Goal: Information Seeking & Learning: Learn about a topic

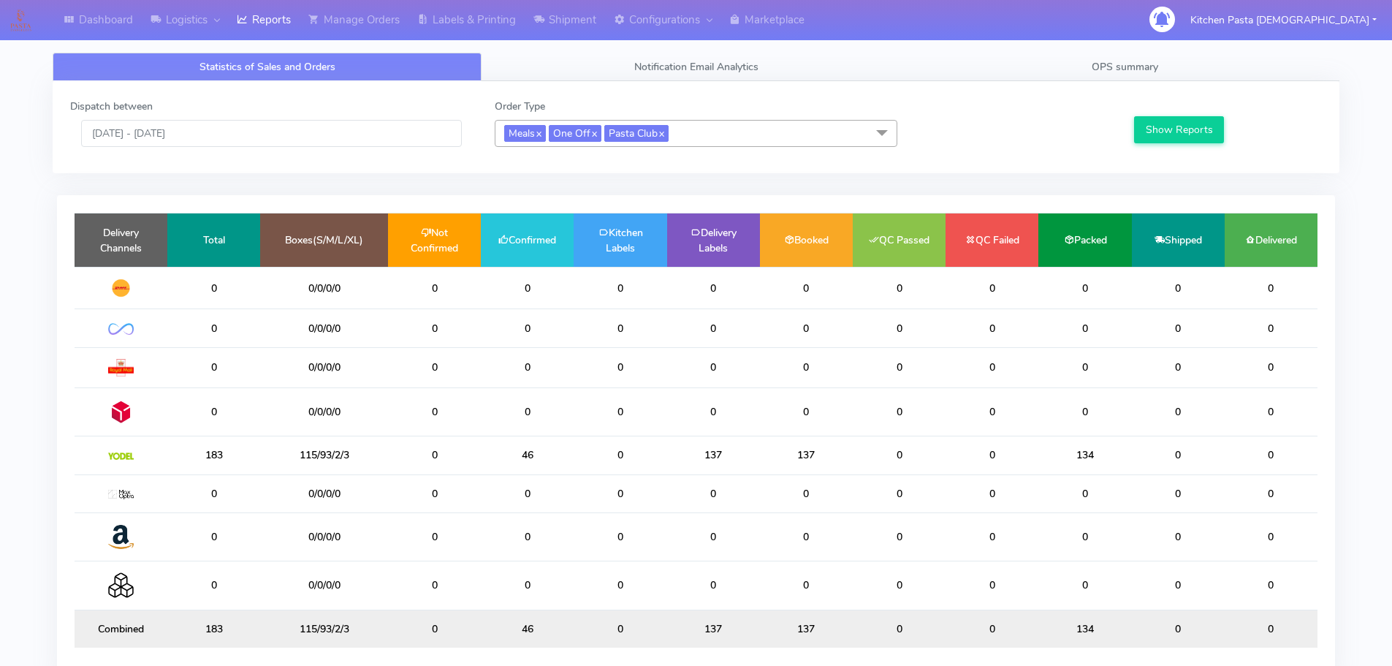
click at [439, 458] on td "0" at bounding box center [434, 455] width 93 height 38
drag, startPoint x: 451, startPoint y: 452, endPoint x: 319, endPoint y: 455, distance: 132.3
click at [319, 455] on tr "183 115/93/2/3 0 46 0 137 137 0 0 134 0 0" at bounding box center [696, 455] width 1243 height 38
click at [477, 455] on td "0" at bounding box center [434, 455] width 93 height 38
click at [525, 17] on link "Labels & Printing" at bounding box center [467, 20] width 116 height 40
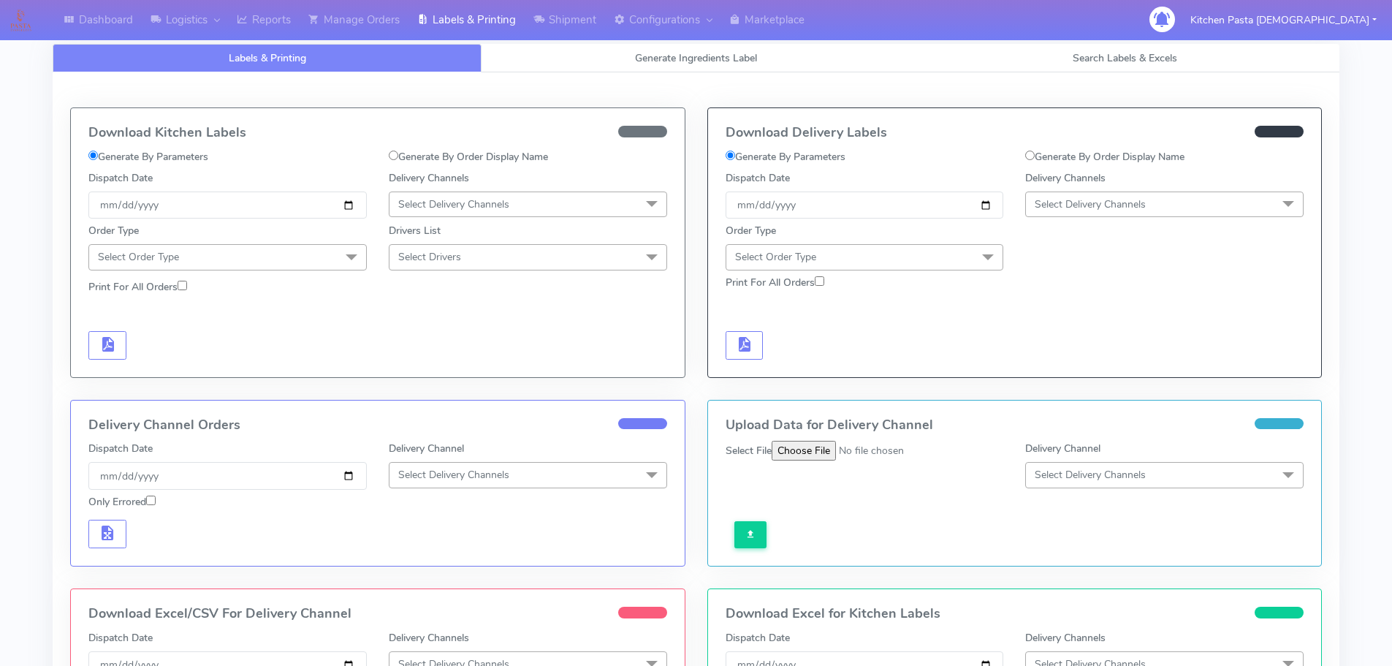
click at [485, 202] on span "Select Delivery Channels" at bounding box center [453, 204] width 111 height 14
click at [398, 371] on div "Yodel" at bounding box center [528, 368] width 262 height 15
click at [320, 267] on span "Select Order Type" at bounding box center [227, 257] width 278 height 26
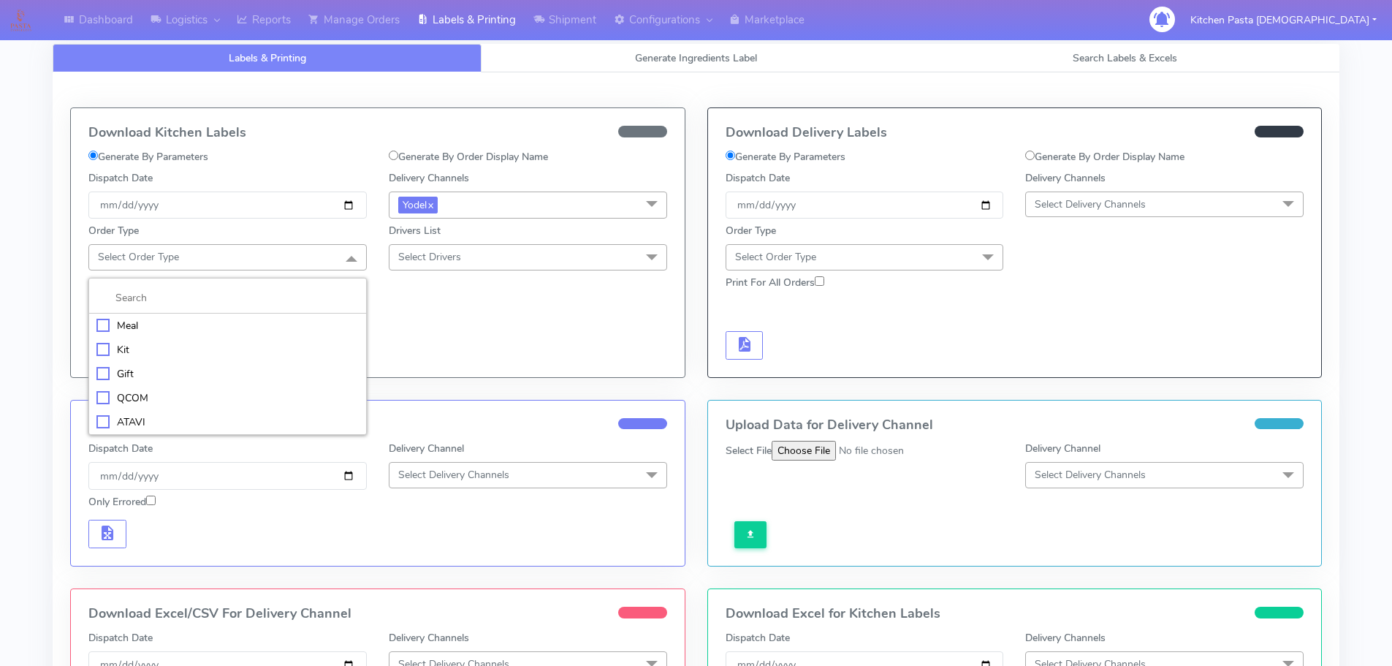
click at [216, 329] on div "Meal" at bounding box center [227, 325] width 262 height 15
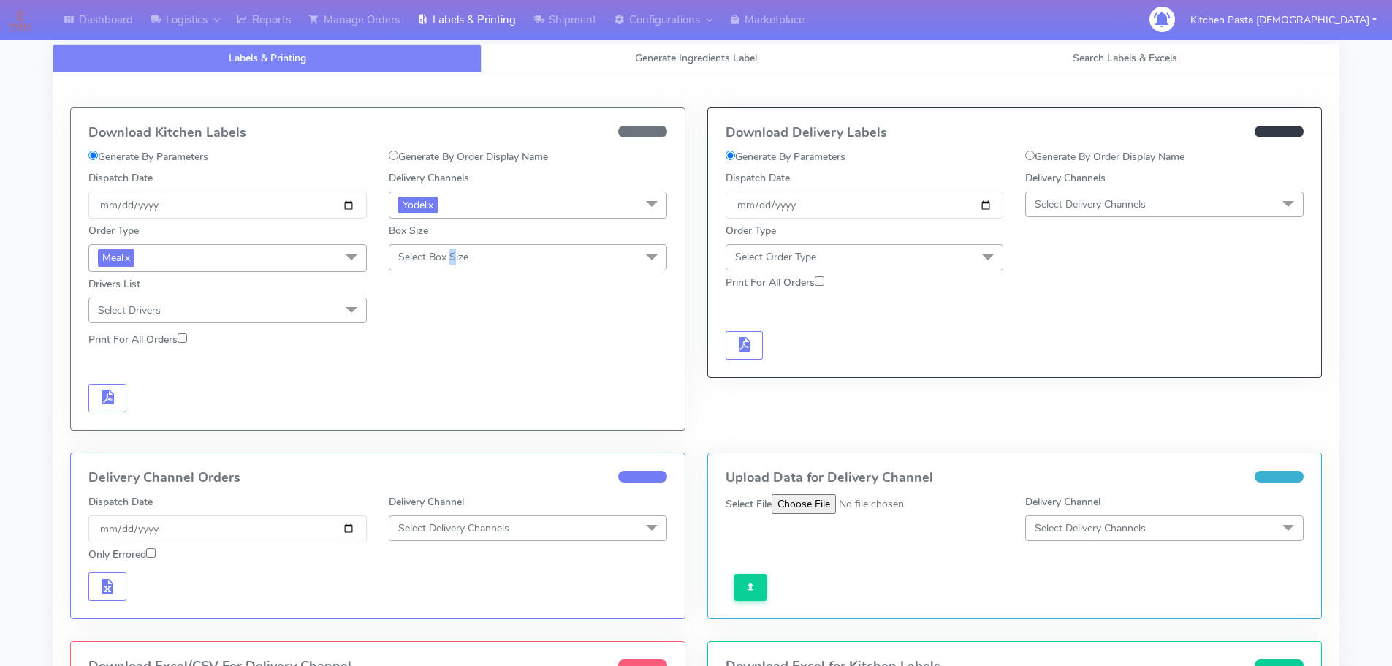
click at [455, 251] on span "Select Box Size" at bounding box center [433, 257] width 70 height 14
click at [444, 372] on div "Medium" at bounding box center [528, 373] width 262 height 15
click at [593, 18] on link "Shipment" at bounding box center [565, 20] width 80 height 40
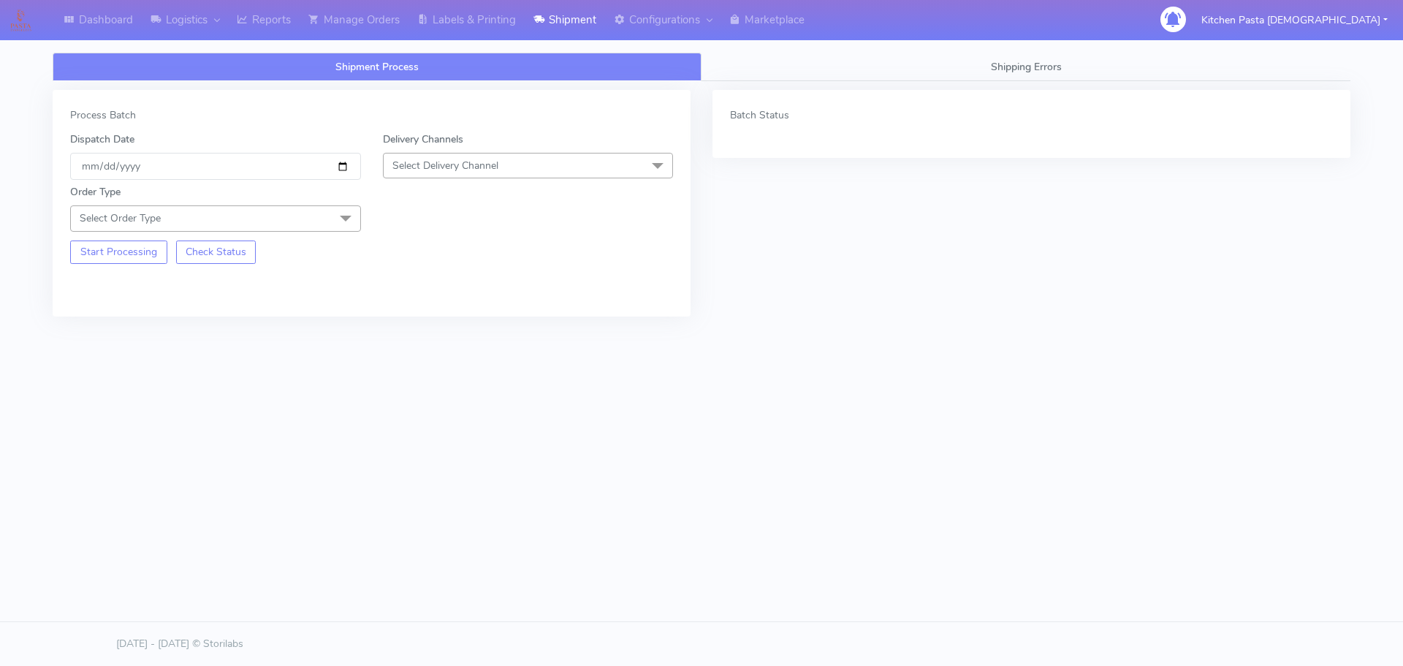
click at [535, 164] on span "Select Delivery Channel" at bounding box center [528, 166] width 291 height 26
click at [449, 322] on div "Yodel" at bounding box center [528, 329] width 275 height 15
click at [352, 221] on span at bounding box center [345, 219] width 29 height 28
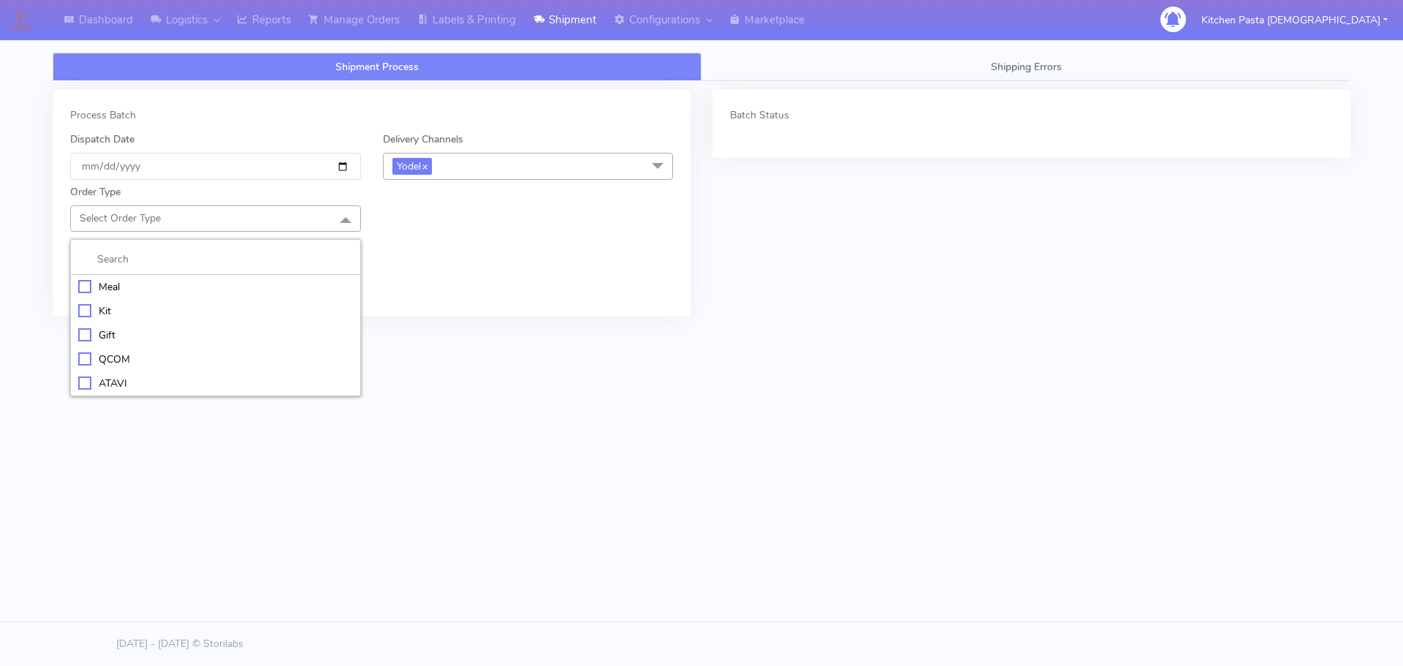
click at [274, 282] on div "Meal" at bounding box center [215, 286] width 275 height 15
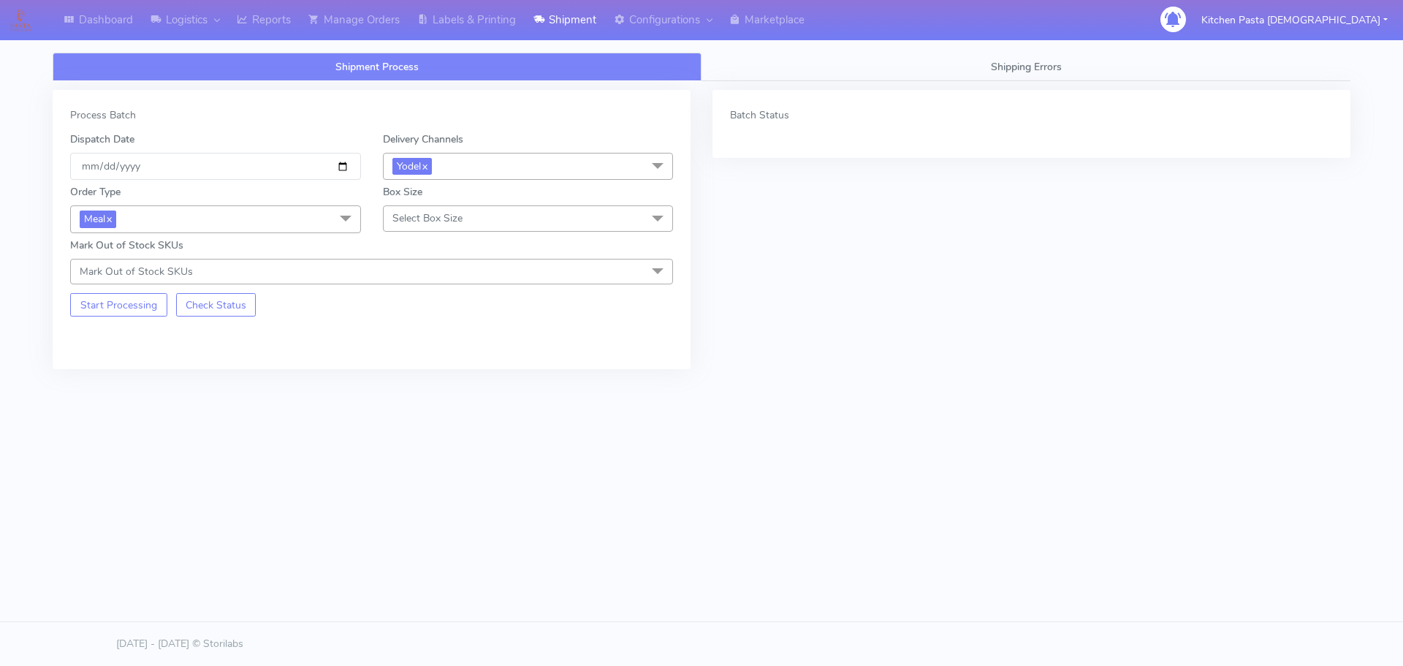
click at [448, 210] on span "Select Box Size" at bounding box center [528, 218] width 291 height 26
click at [424, 342] on div "Medium" at bounding box center [528, 334] width 275 height 15
click at [115, 319] on div "Process Batch Dispatch Date 2025-09-28 Delivery Channels Yodel x DHL OnFleet Ro…" at bounding box center [372, 229] width 638 height 279
click at [118, 311] on button "Start Processing" at bounding box center [118, 304] width 97 height 23
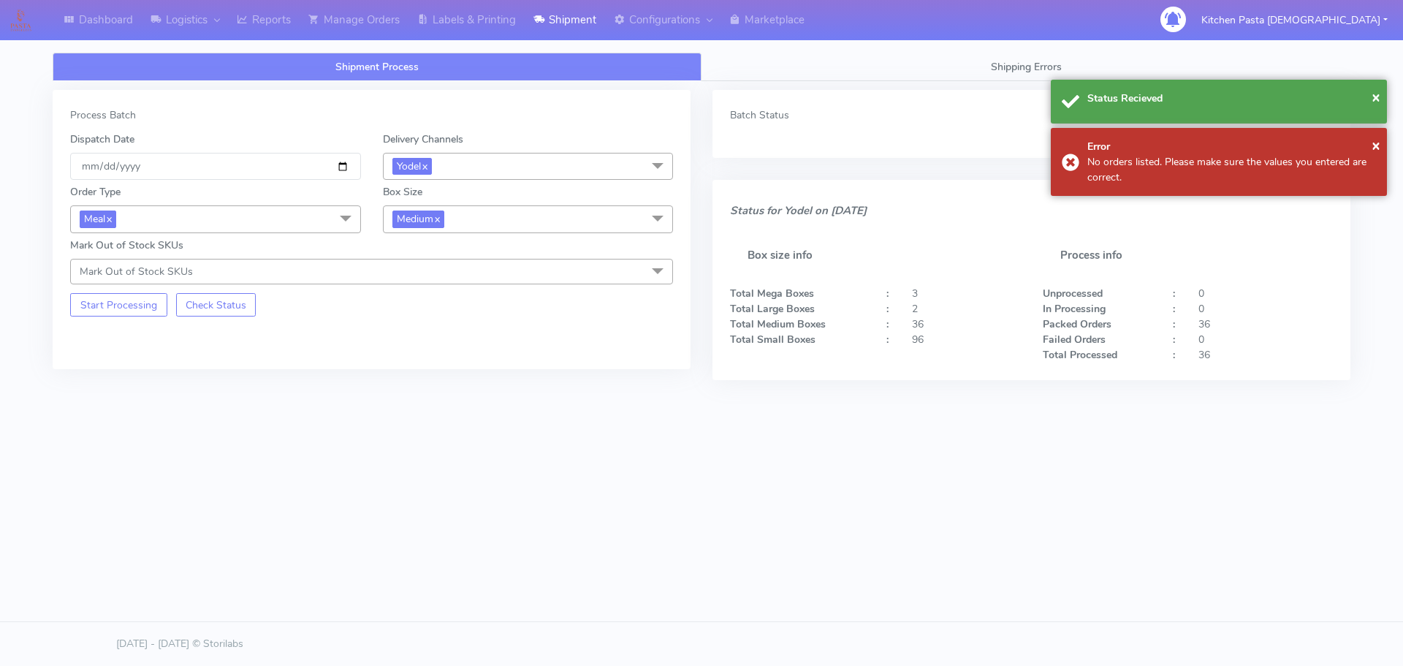
click at [446, 235] on div "Order Type Meal x Meal Kit Gift QCOM ATAVI Box Size Medium x Small Small-PR-1 M…" at bounding box center [371, 232] width 625 height 105
click at [455, 221] on span "Medium x" at bounding box center [528, 218] width 291 height 27
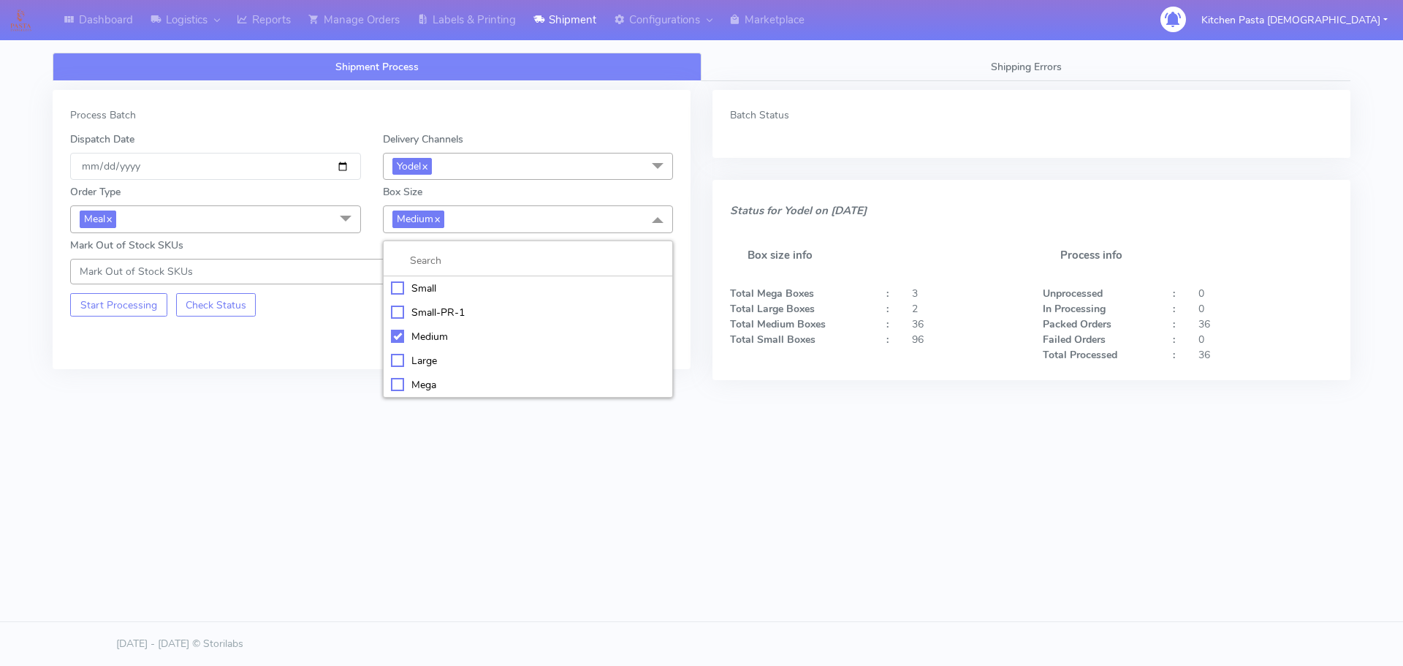
click at [417, 286] on div "Small" at bounding box center [528, 288] width 275 height 15
checkbox input "true"
checkbox input "false"
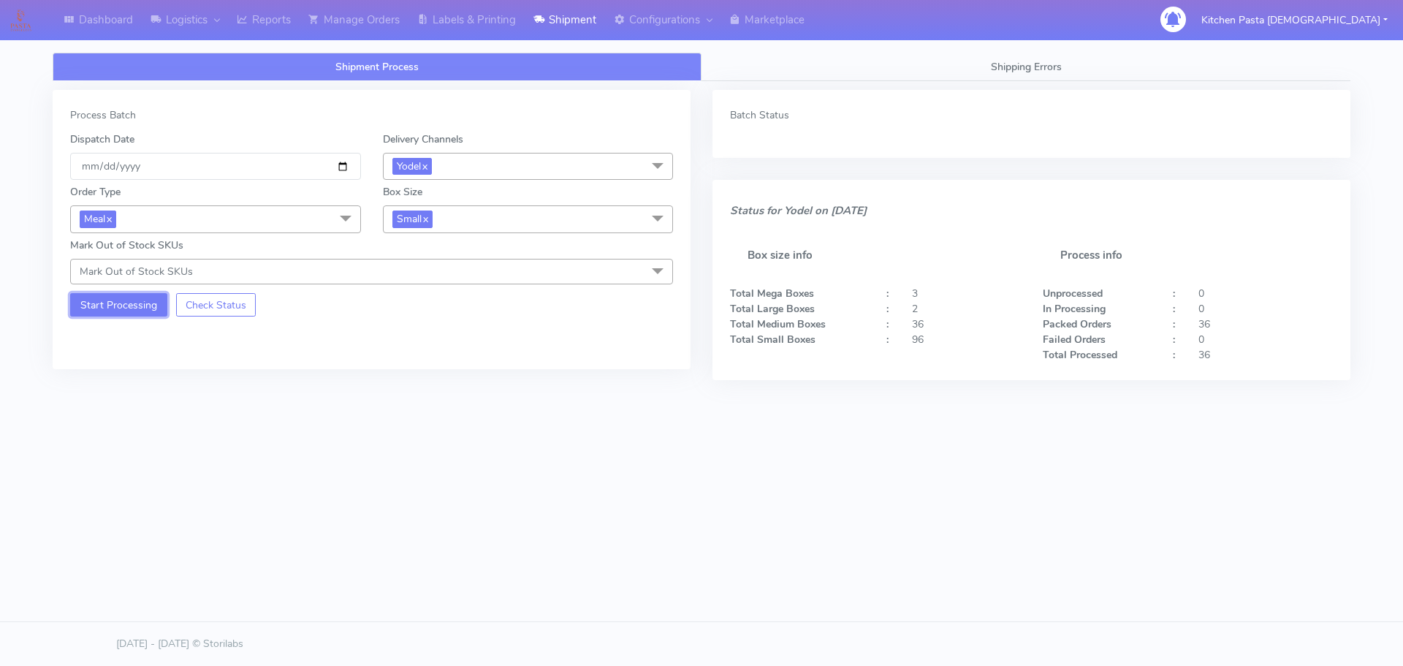
click at [94, 298] on button "Start Processing" at bounding box center [118, 304] width 97 height 23
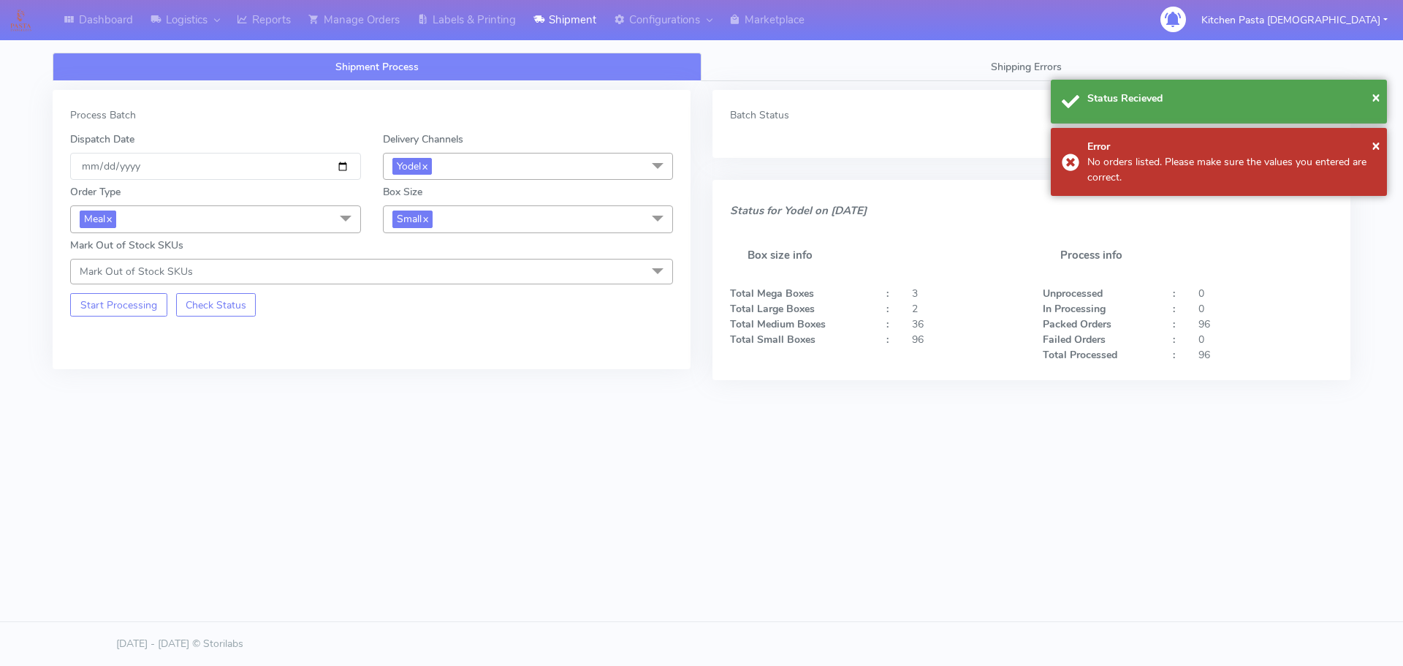
click at [487, 217] on span "Small x" at bounding box center [528, 218] width 291 height 27
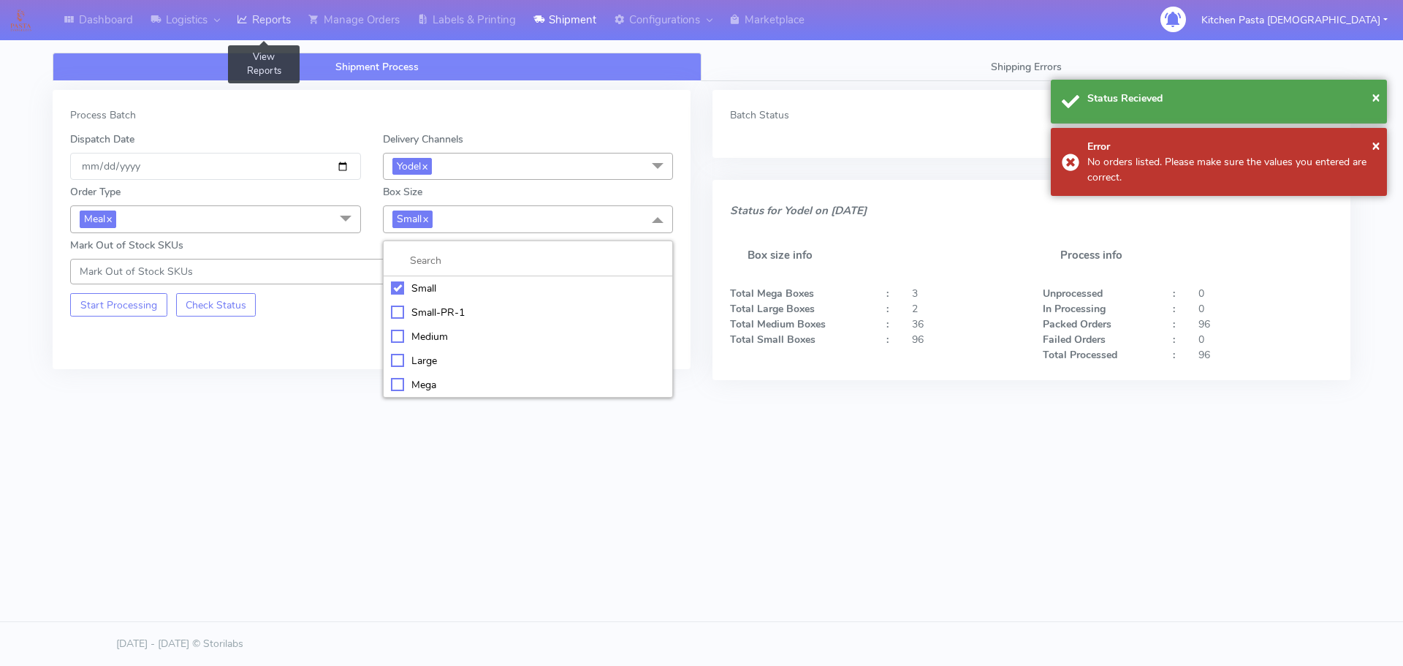
click at [283, 14] on link "Reports" at bounding box center [264, 20] width 72 height 40
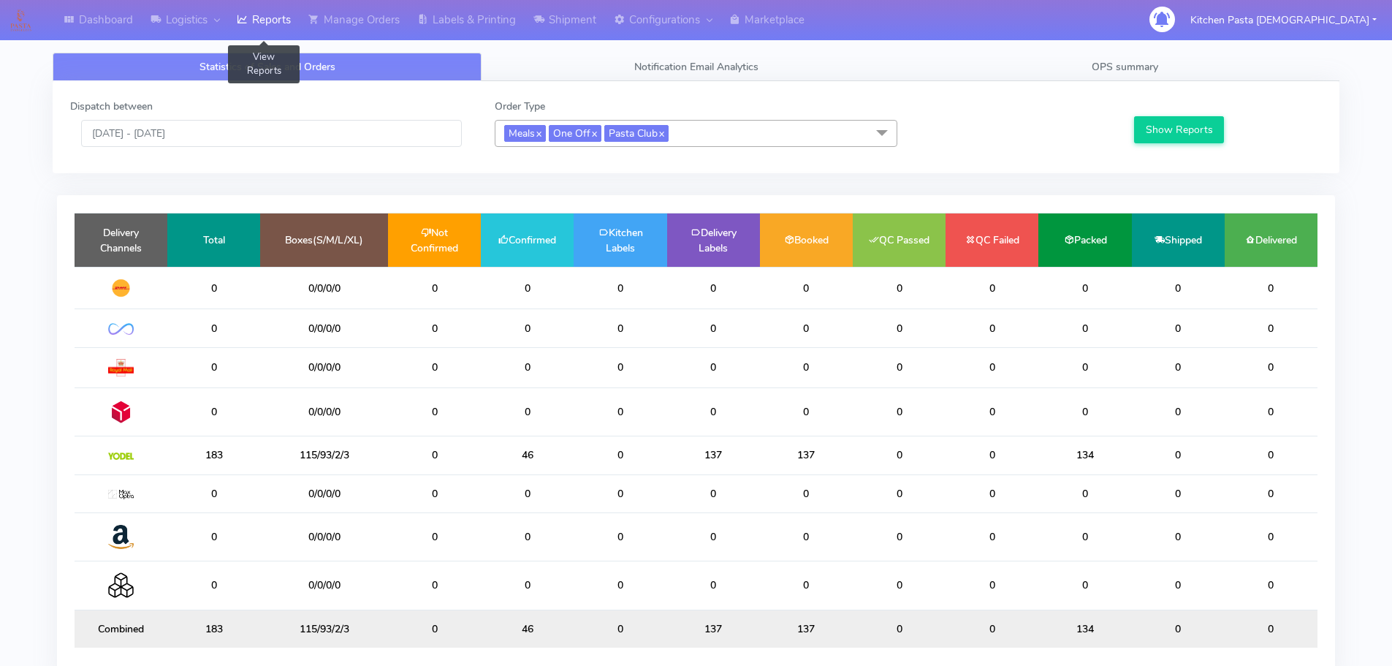
click at [282, 14] on link "Reports" at bounding box center [264, 20] width 72 height 40
drag, startPoint x: 540, startPoint y: 454, endPoint x: 482, endPoint y: 452, distance: 57.8
click at [482, 452] on td "46" at bounding box center [527, 455] width 93 height 38
drag, startPoint x: 545, startPoint y: 459, endPoint x: 517, endPoint y: 456, distance: 27.9
click at [517, 456] on td "46" at bounding box center [527, 455] width 93 height 38
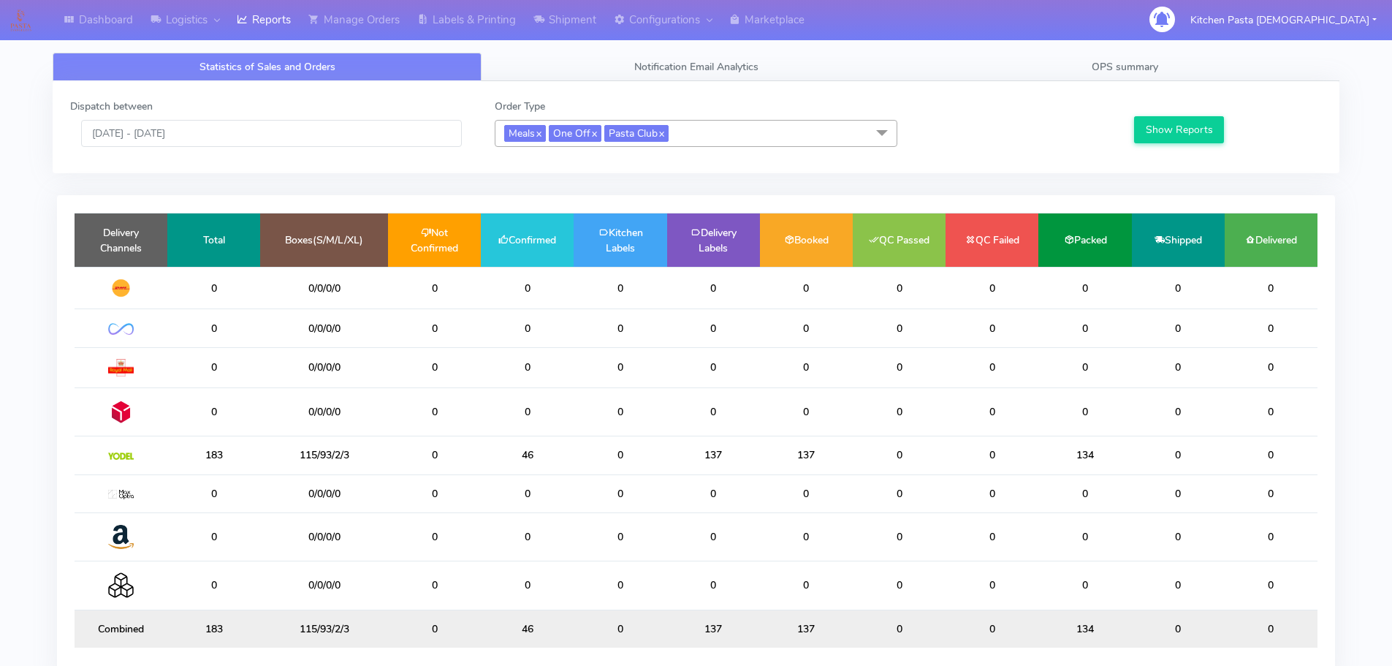
click at [593, 476] on td "0" at bounding box center [620, 493] width 93 height 38
drag, startPoint x: 533, startPoint y: 458, endPoint x: 510, endPoint y: 458, distance: 22.7
click at [510, 458] on td "46" at bounding box center [527, 455] width 93 height 38
click at [536, 455] on td "46" at bounding box center [527, 455] width 93 height 38
drag, startPoint x: 564, startPoint y: 451, endPoint x: 493, endPoint y: 453, distance: 70.2
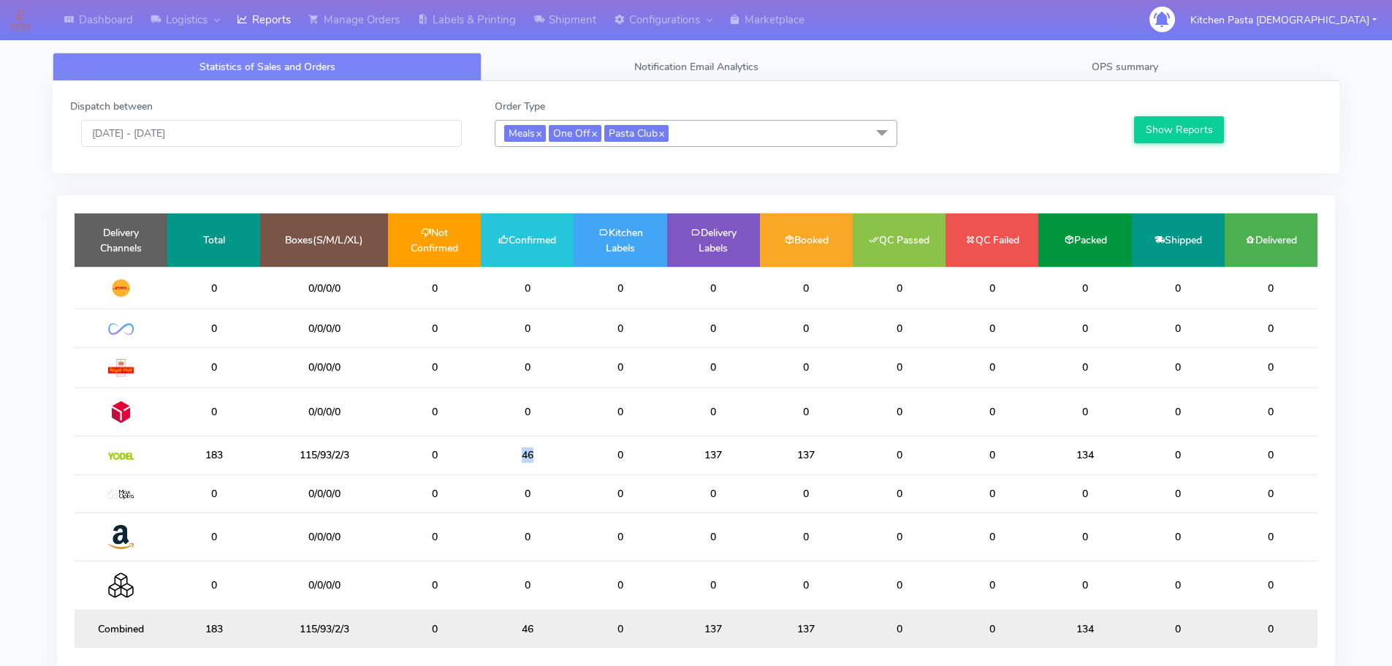
click at [493, 453] on td "46" at bounding box center [527, 455] width 93 height 38
click at [520, 443] on td "46" at bounding box center [527, 455] width 93 height 38
drag, startPoint x: 543, startPoint y: 455, endPoint x: 507, endPoint y: 455, distance: 35.8
click at [507, 455] on td "46" at bounding box center [527, 455] width 93 height 38
click at [567, 460] on td "46" at bounding box center [527, 455] width 93 height 38
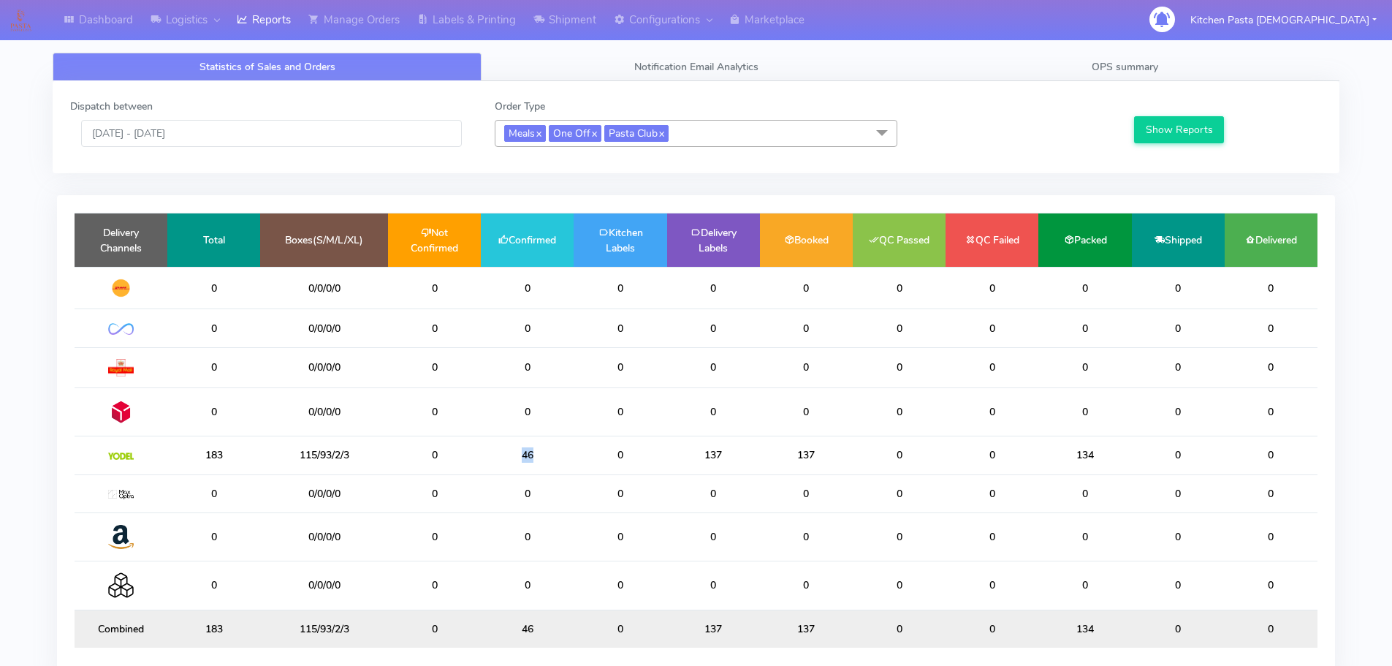
drag, startPoint x: 552, startPoint y: 459, endPoint x: 491, endPoint y: 460, distance: 60.7
click at [491, 460] on td "46" at bounding box center [527, 455] width 93 height 38
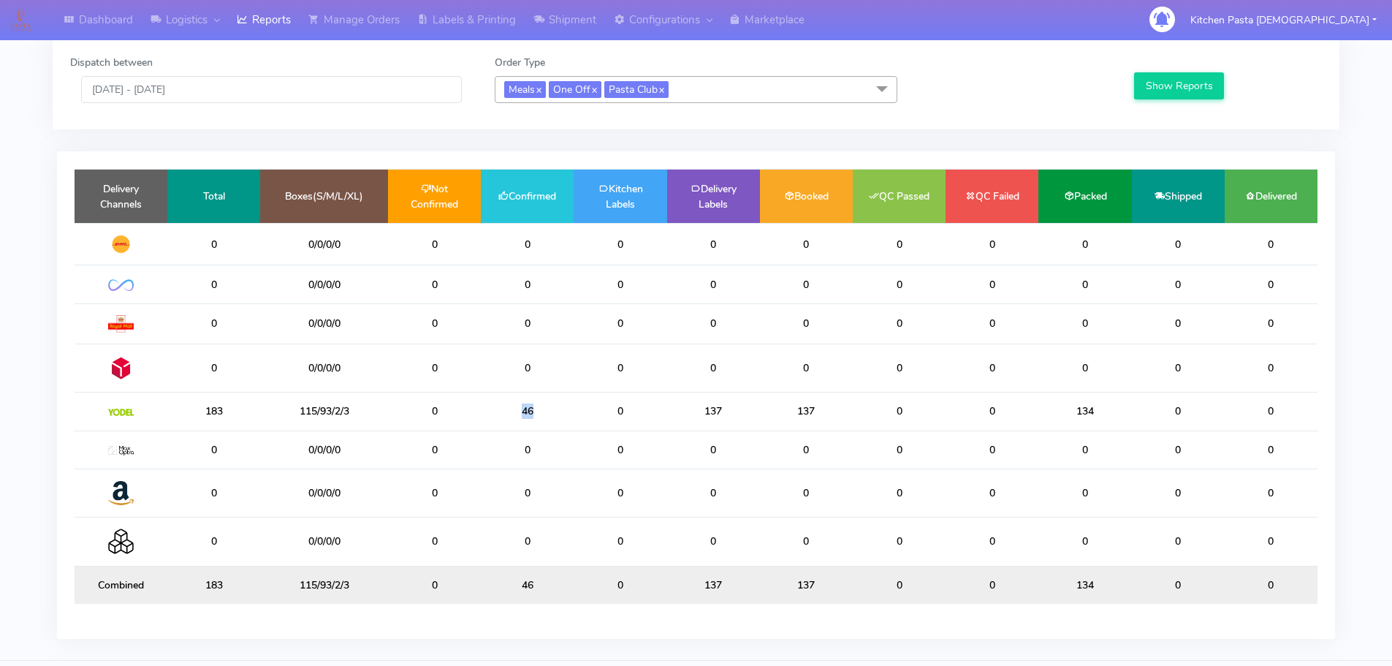
scroll to position [83, 0]
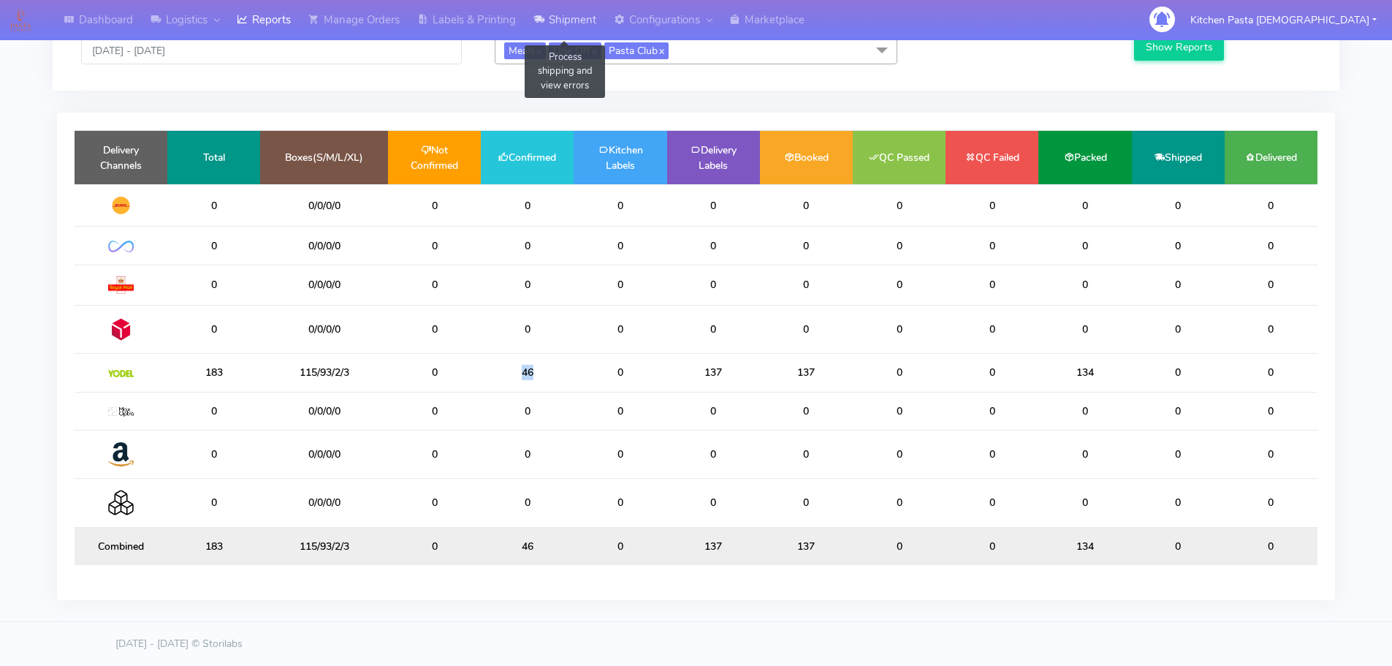
click at [585, 27] on link "Shipment" at bounding box center [565, 20] width 80 height 40
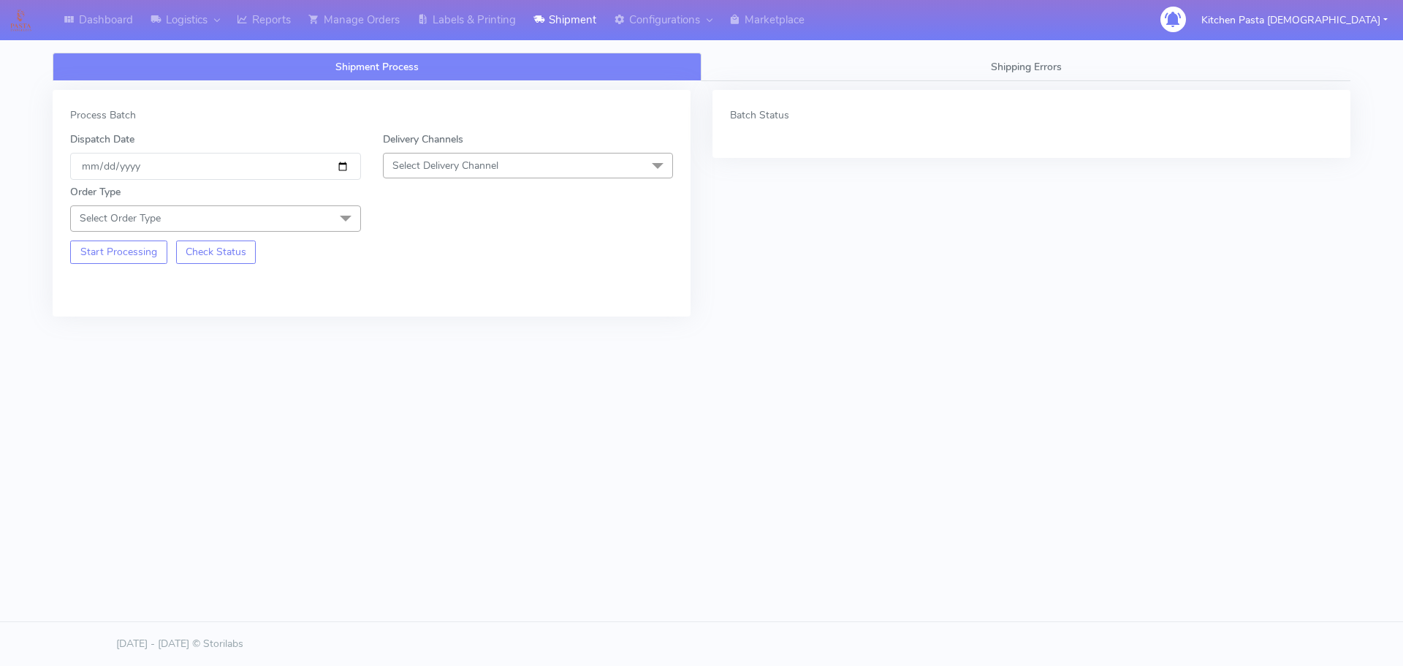
click at [509, 162] on span "Select Delivery Channel" at bounding box center [528, 166] width 291 height 26
click at [408, 330] on div "Yodel" at bounding box center [528, 329] width 275 height 15
click at [310, 219] on span "Select Order Type" at bounding box center [215, 218] width 291 height 26
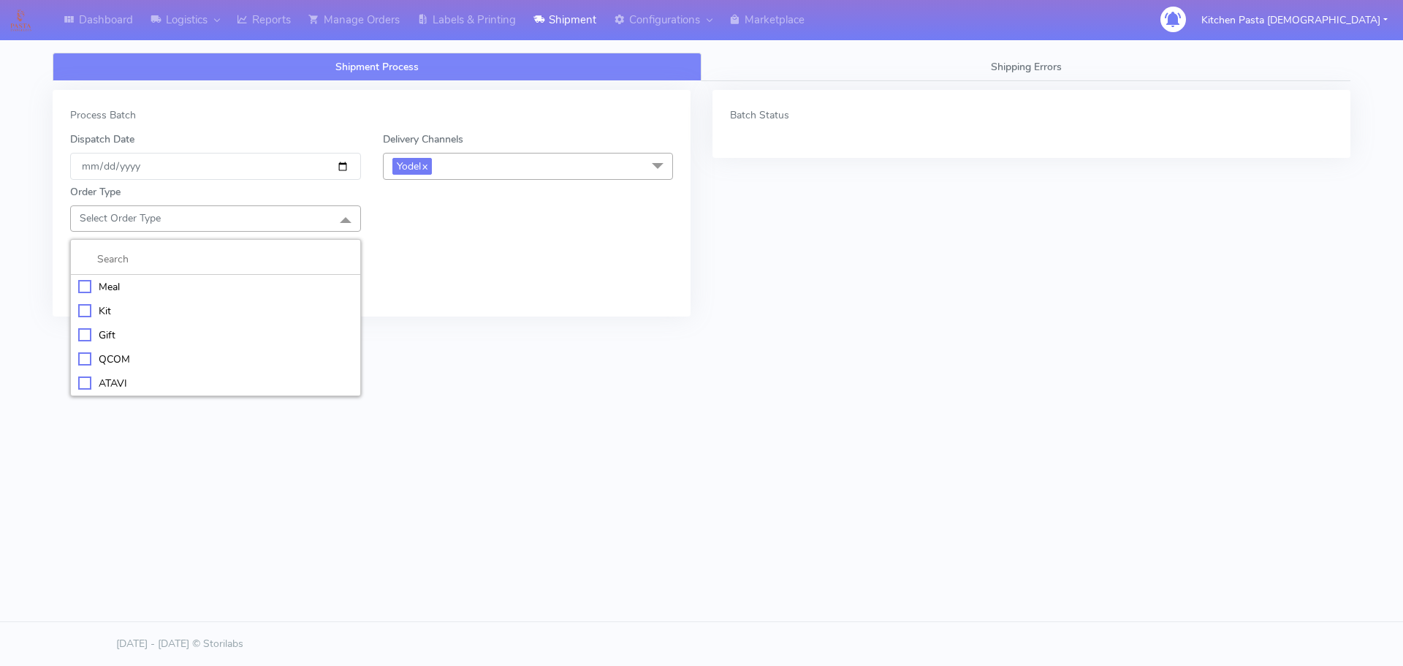
click at [257, 286] on div "Meal" at bounding box center [215, 286] width 275 height 15
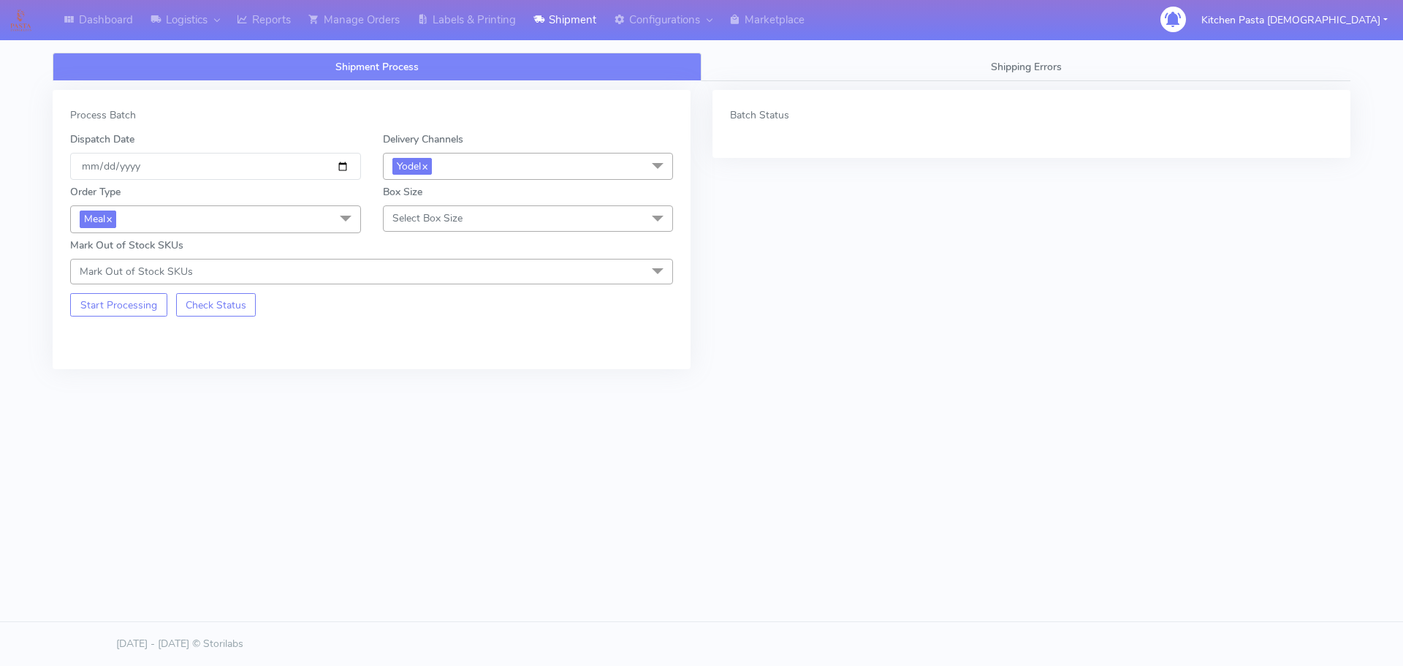
click at [447, 207] on span "Select Box Size" at bounding box center [528, 218] width 291 height 26
click at [434, 340] on div "Medium" at bounding box center [528, 334] width 275 height 15
click at [82, 296] on button "Start Processing" at bounding box center [118, 304] width 97 height 23
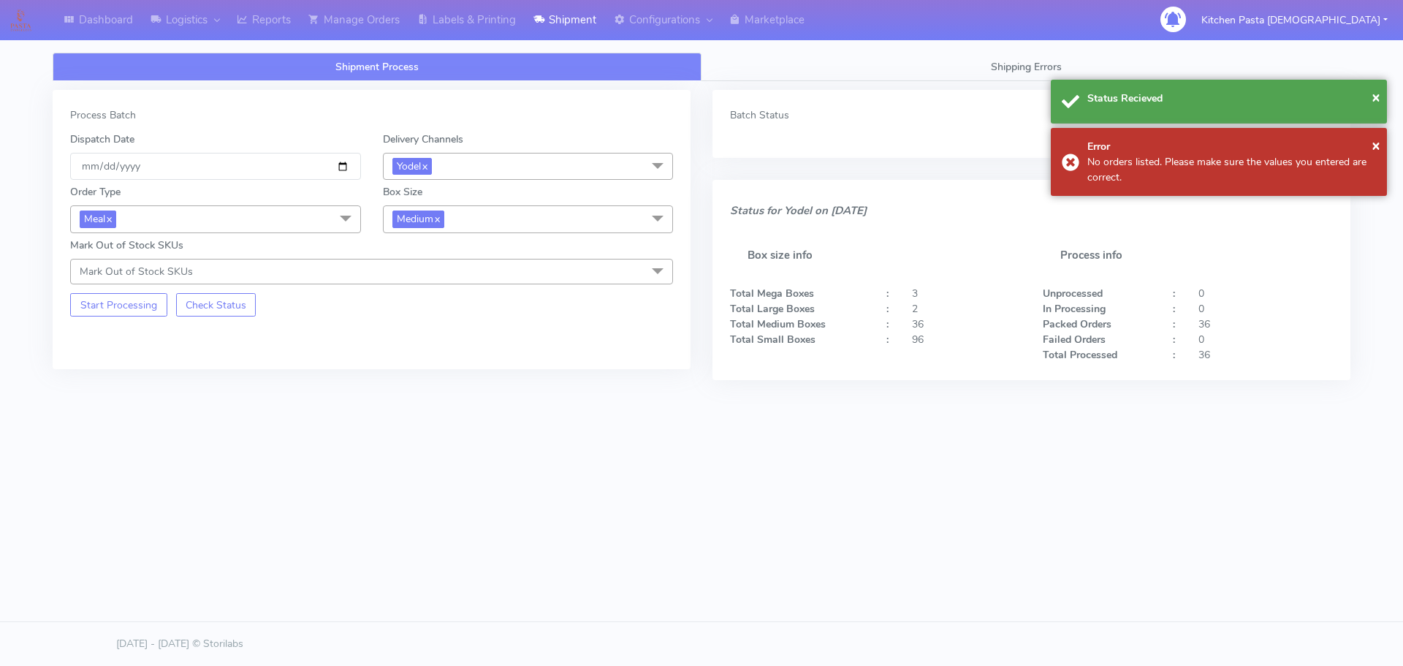
click at [482, 217] on span "Medium x" at bounding box center [528, 218] width 291 height 27
click at [430, 284] on div "Small" at bounding box center [528, 288] width 275 height 15
click at [124, 307] on button "Start Processing" at bounding box center [118, 304] width 97 height 23
click at [397, 222] on span "Small x" at bounding box center [412, 218] width 40 height 17
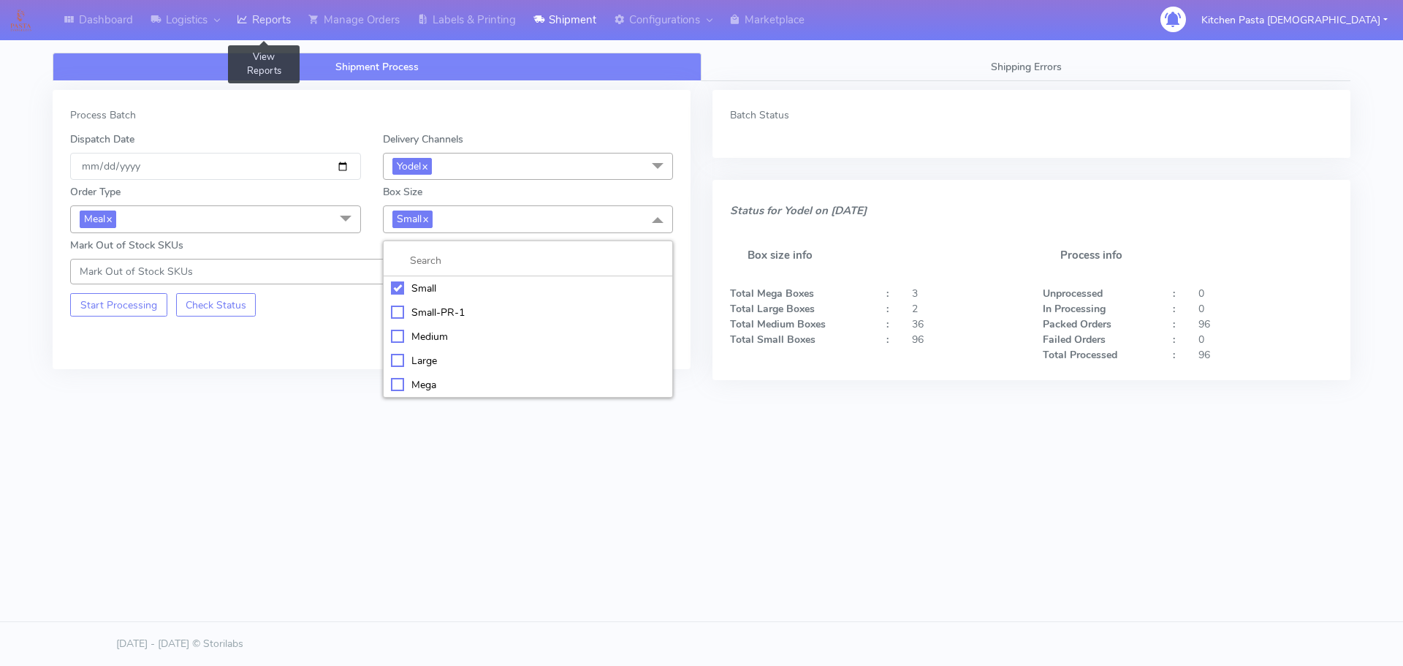
click at [273, 23] on link "Reports" at bounding box center [264, 20] width 72 height 40
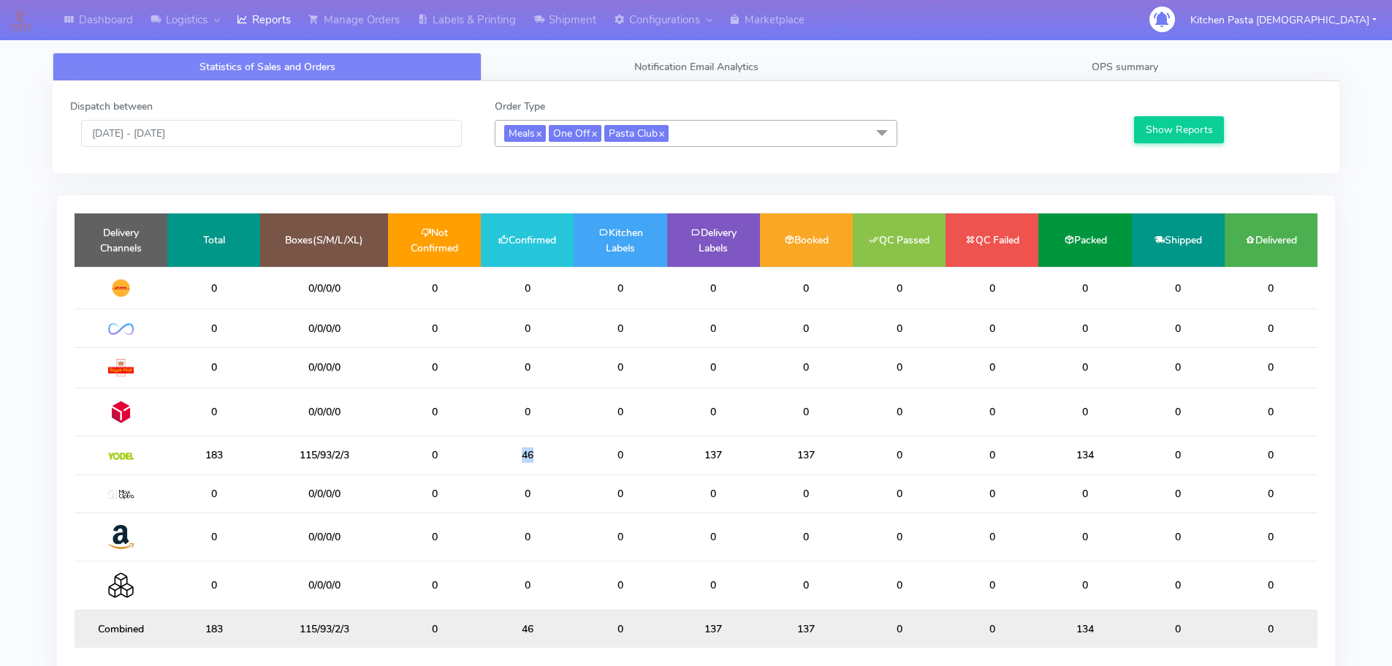
drag, startPoint x: 522, startPoint y: 452, endPoint x: 544, endPoint y: 454, distance: 22.0
click at [544, 454] on td "46" at bounding box center [527, 455] width 93 height 38
click at [543, 38] on link "Shipment" at bounding box center [565, 20] width 80 height 40
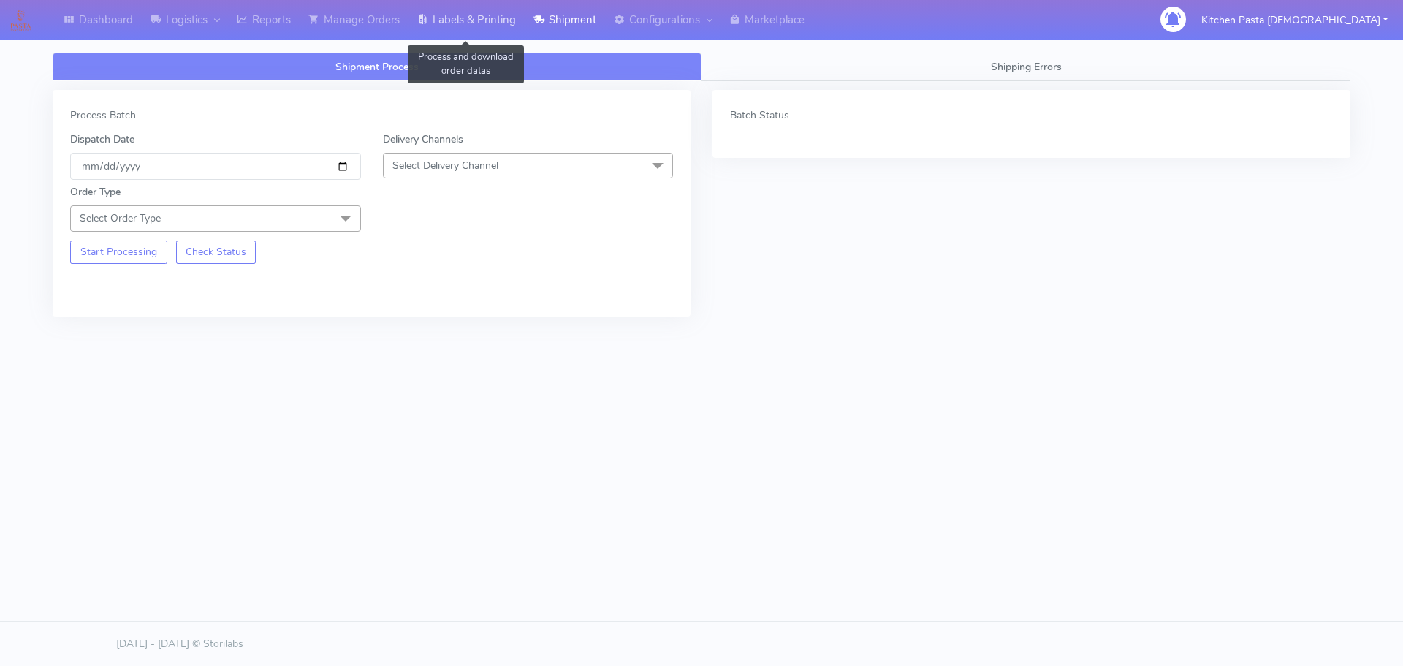
click at [482, 35] on link "Labels & Printing" at bounding box center [467, 20] width 116 height 40
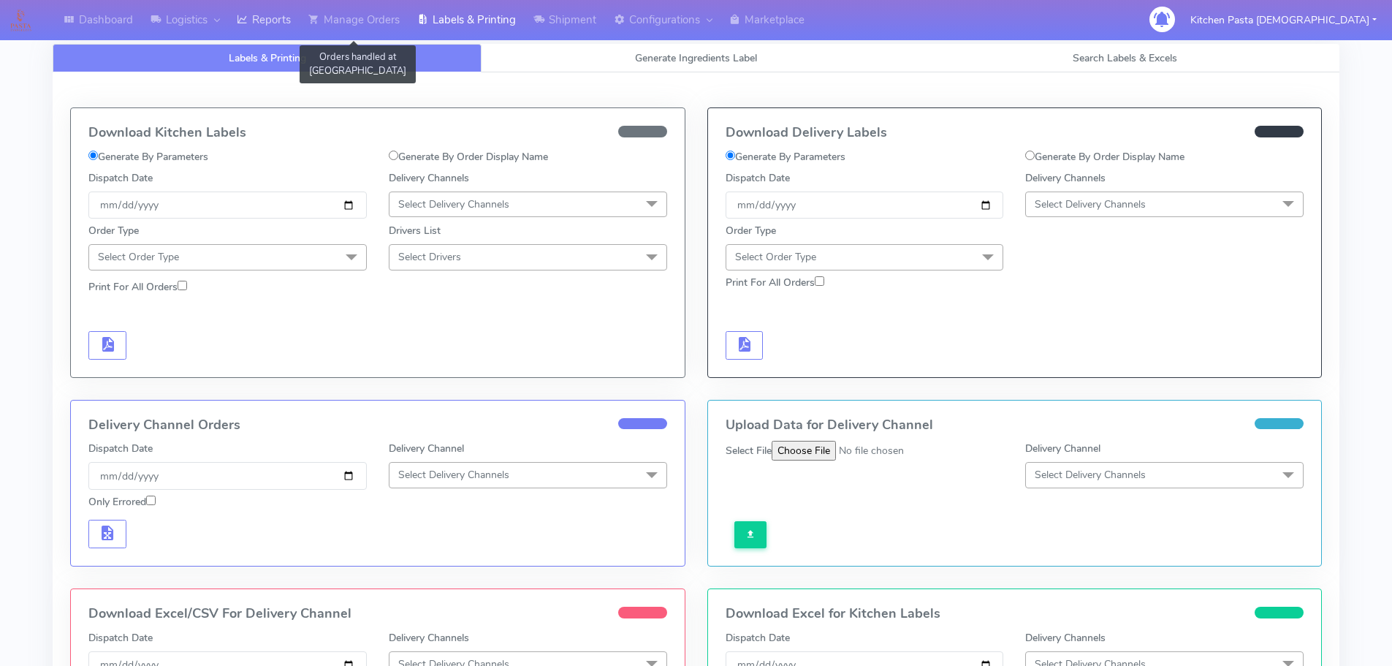
click at [244, 18] on icon at bounding box center [242, 19] width 11 height 15
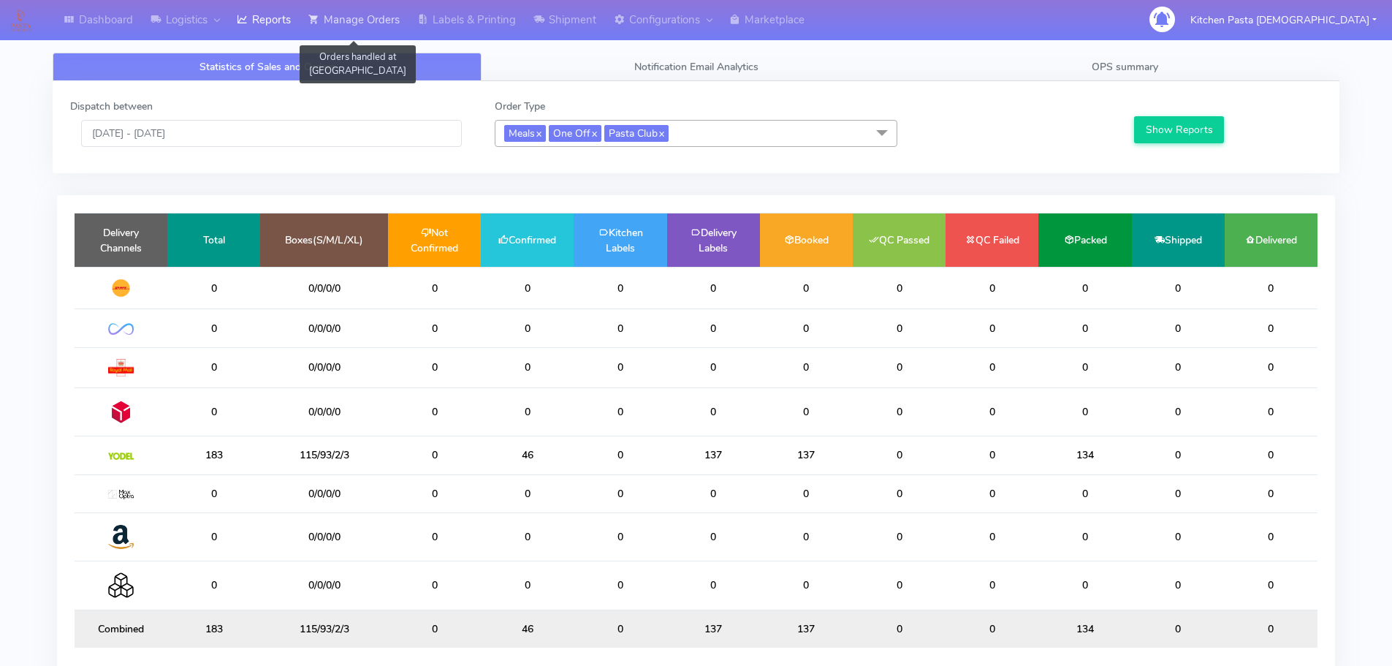
click at [341, 7] on link "Manage Orders" at bounding box center [354, 20] width 109 height 40
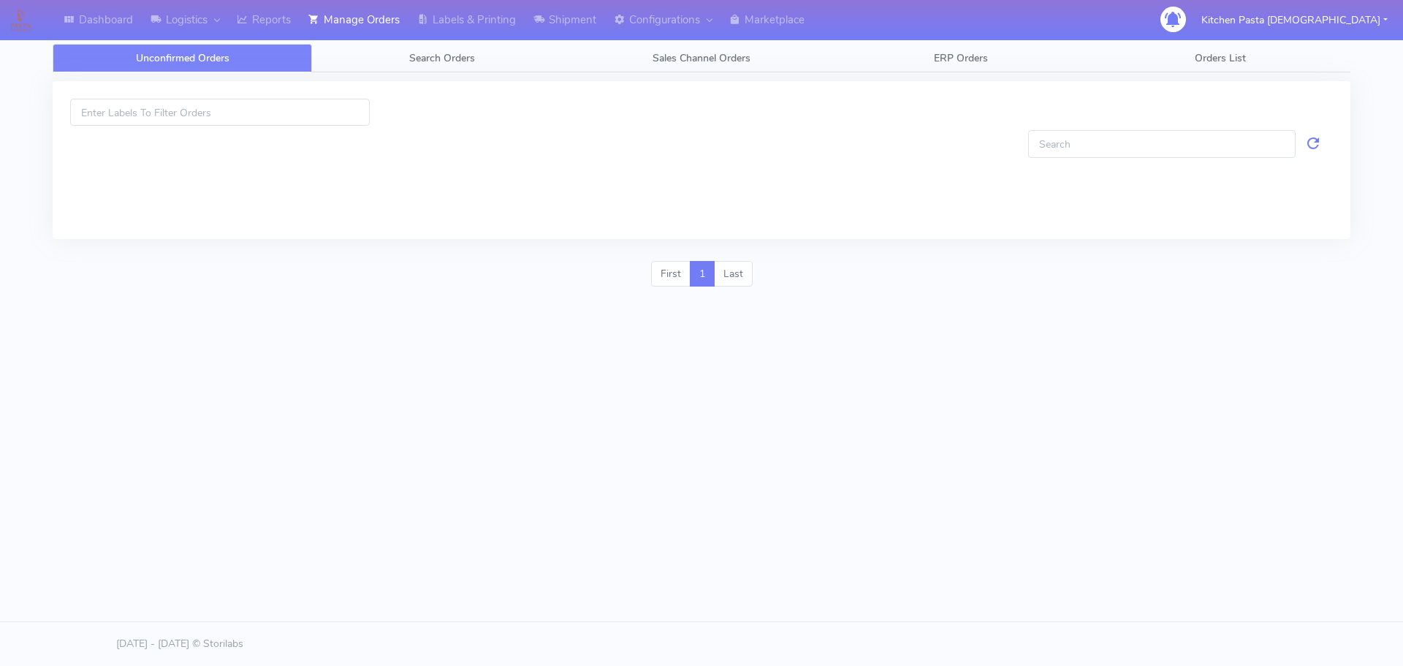
click at [436, 77] on div at bounding box center [702, 166] width 1320 height 189
click at [442, 68] on link "Search Orders" at bounding box center [441, 58] width 259 height 29
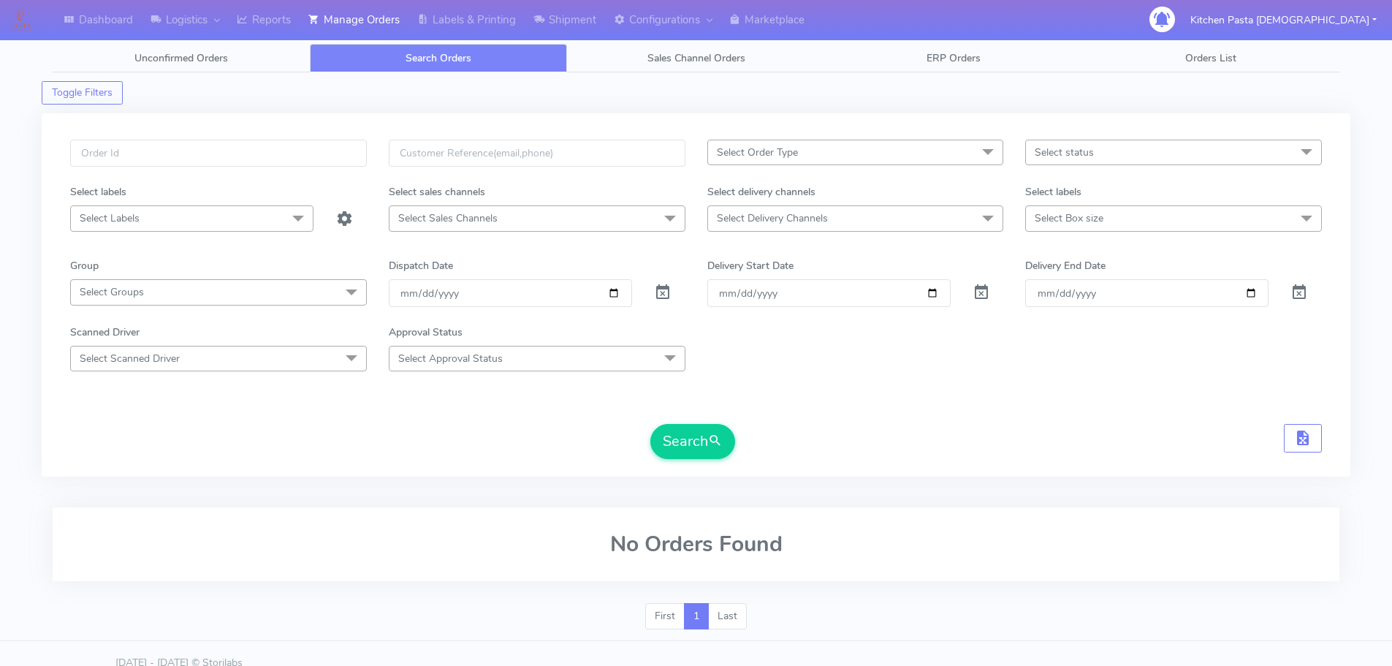
click at [1213, 149] on span "Select status" at bounding box center [1173, 153] width 297 height 26
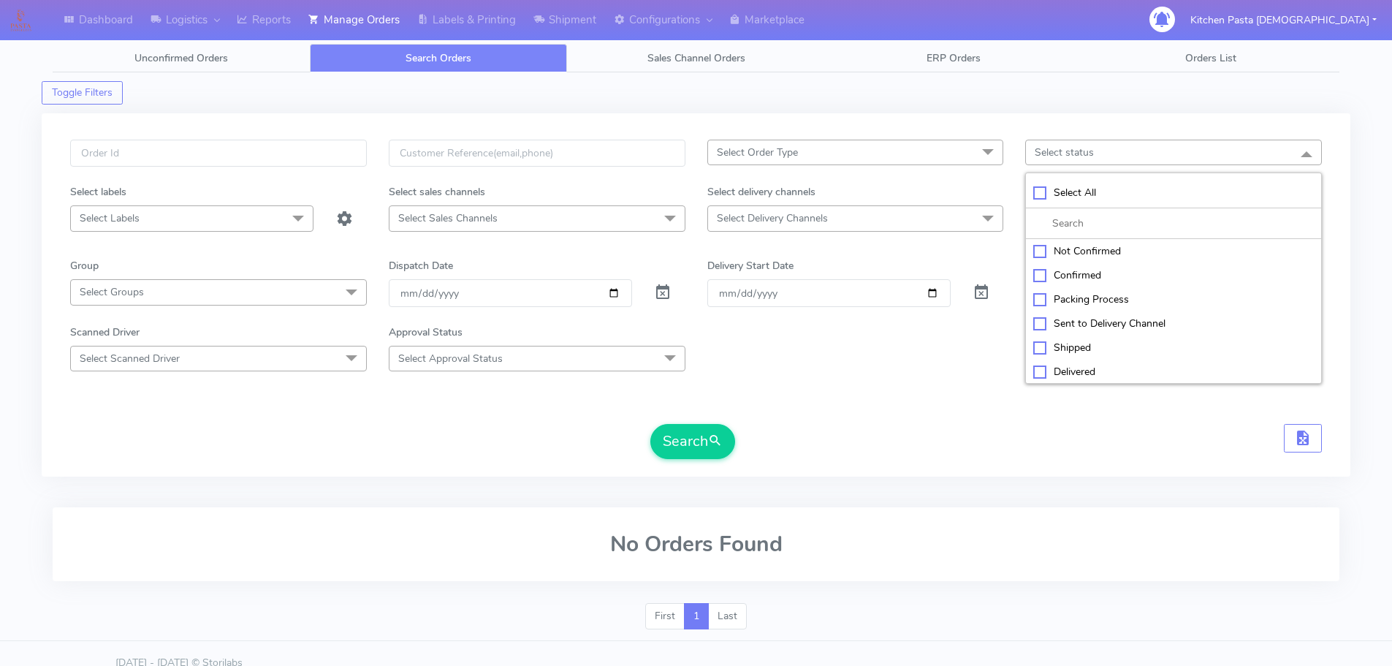
click at [1113, 281] on div "Confirmed" at bounding box center [1173, 275] width 281 height 15
checkbox input "true"
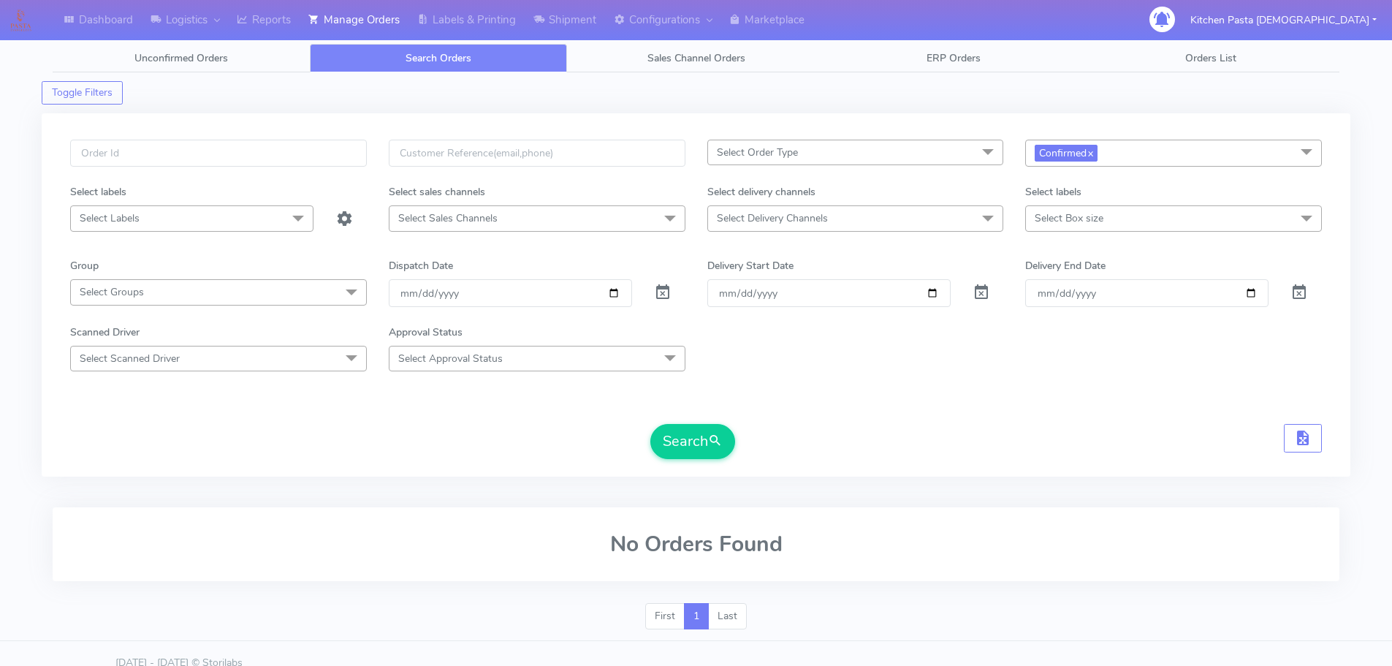
click at [918, 219] on span "Select Delivery Channels" at bounding box center [855, 218] width 297 height 26
click at [764, 417] on div "Yodel" at bounding box center [856, 413] width 281 height 15
checkbox input "true"
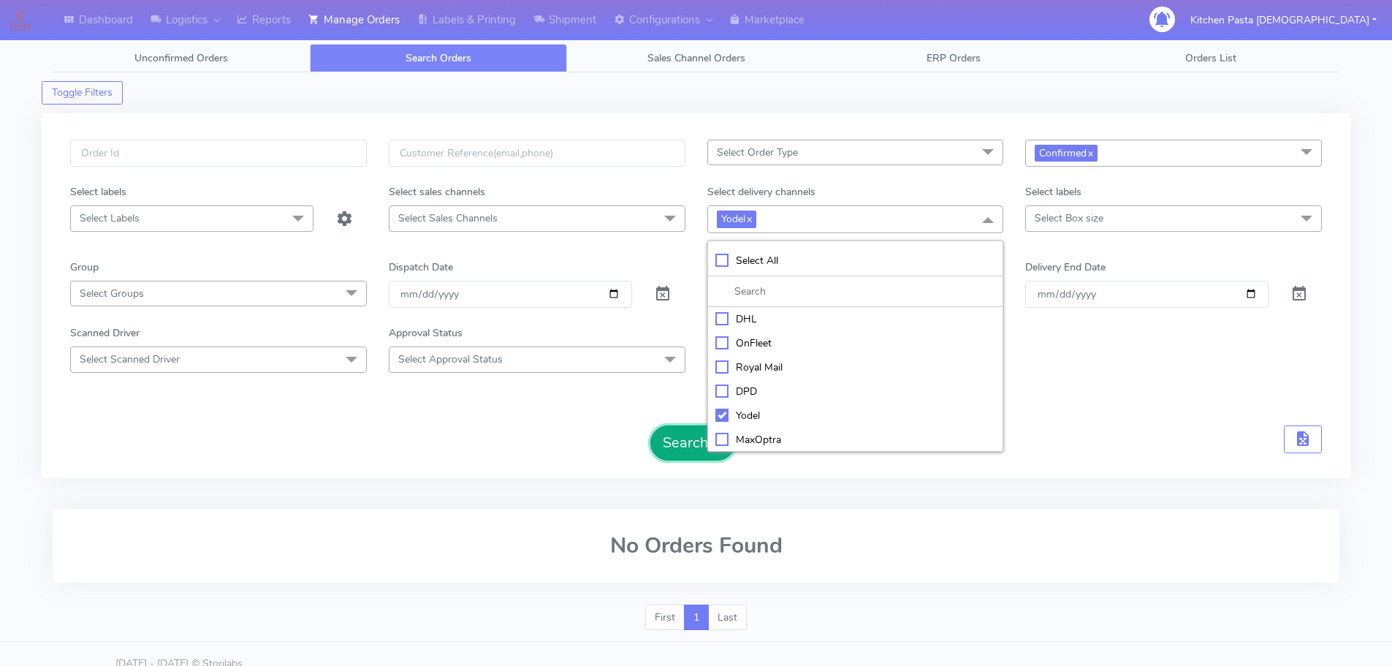
click at [705, 439] on button "Search" at bounding box center [692, 442] width 85 height 35
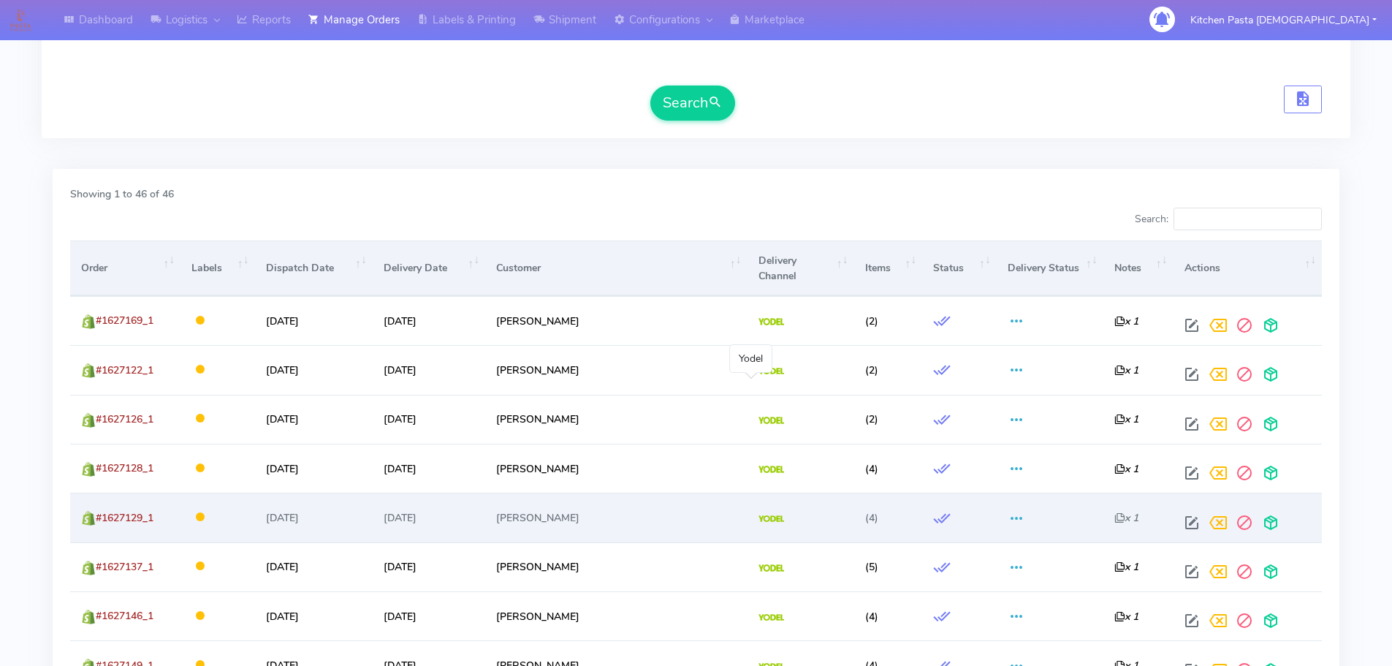
scroll to position [365, 0]
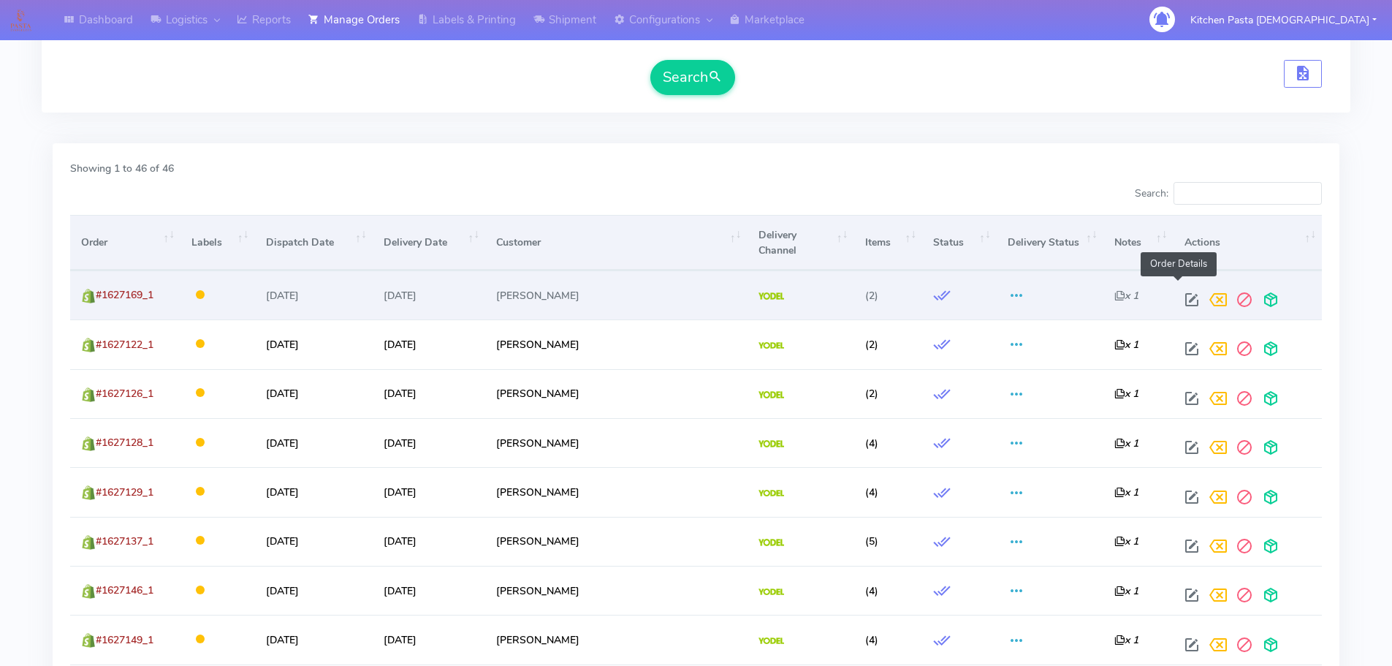
click at [1179, 296] on span at bounding box center [1192, 303] width 26 height 14
select select "5"
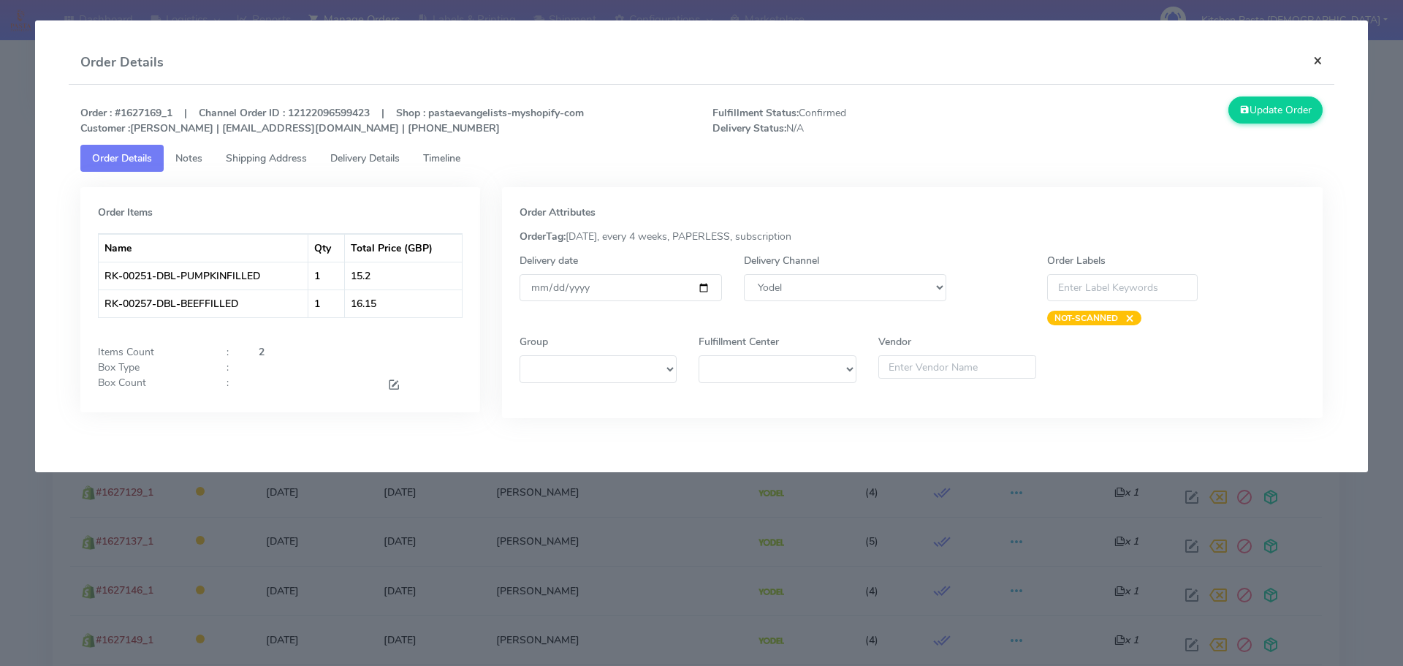
click at [1320, 64] on button "×" at bounding box center [1318, 60] width 33 height 39
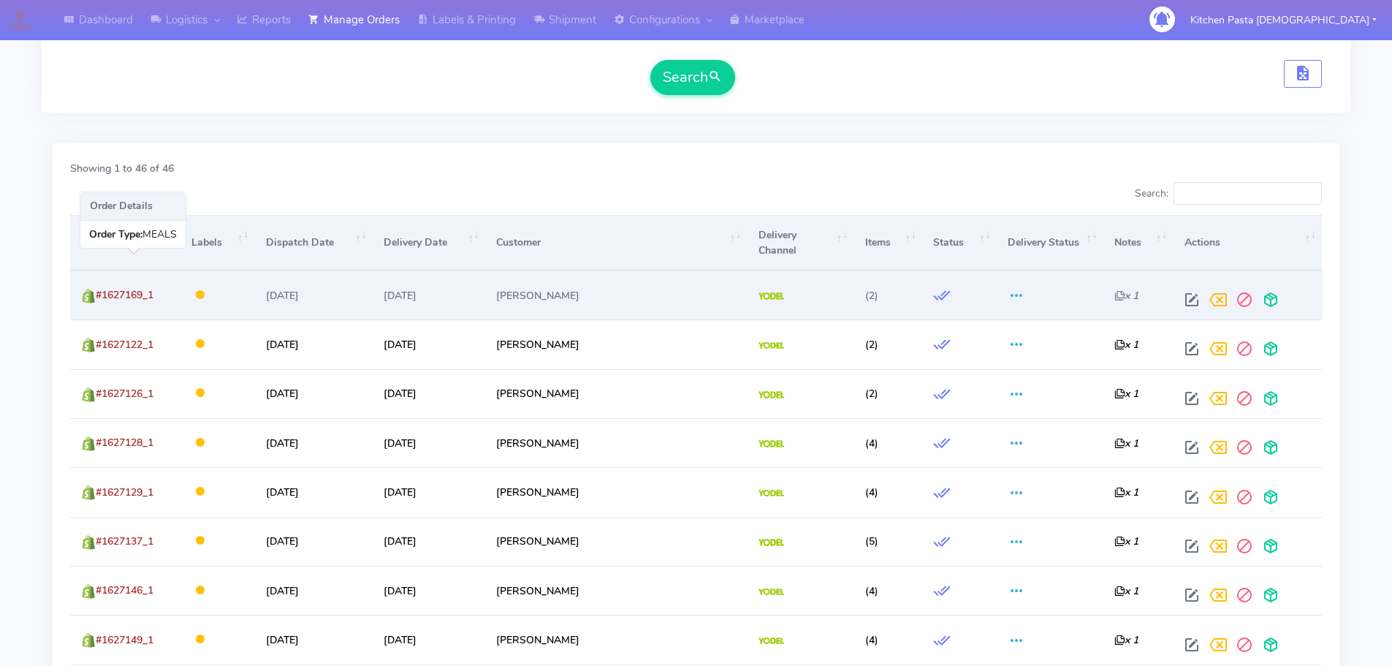
drag, startPoint x: 172, startPoint y: 278, endPoint x: 96, endPoint y: 278, distance: 76.0
click at [96, 278] on td "#1627169_1" at bounding box center [125, 294] width 110 height 49
copy span "#1627169_1"
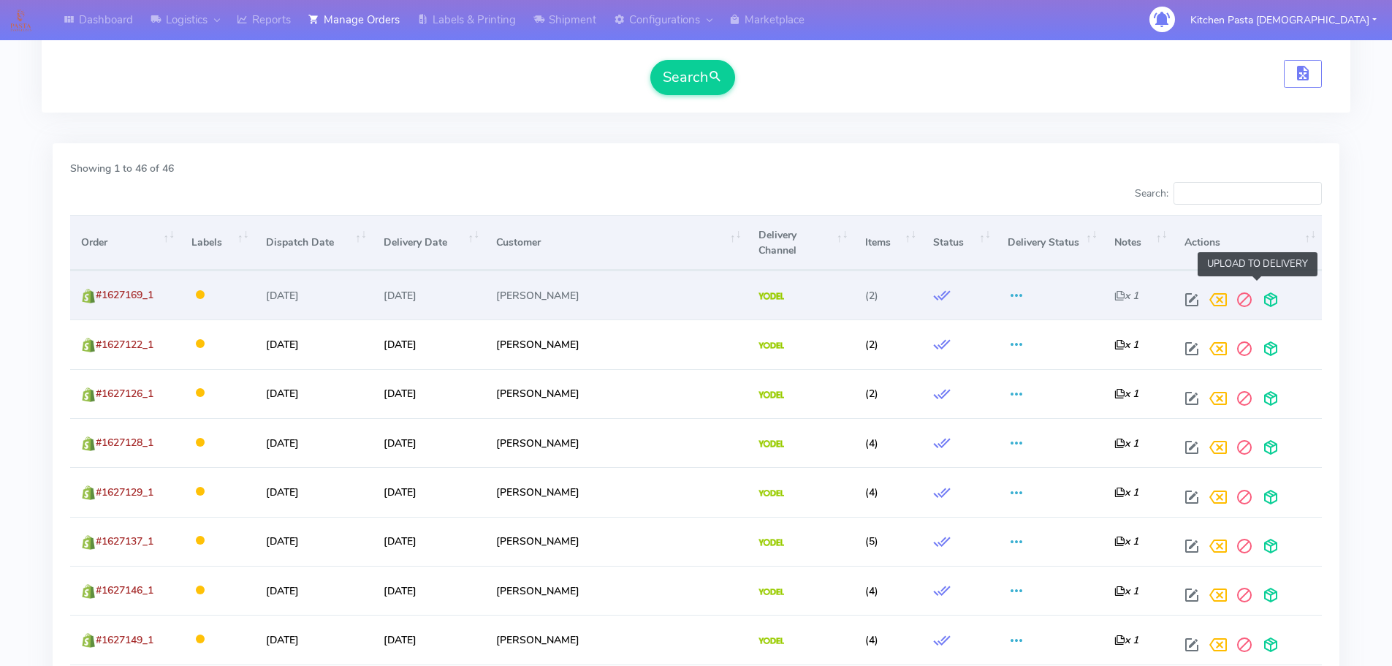
click at [1264, 296] on span at bounding box center [1271, 303] width 26 height 14
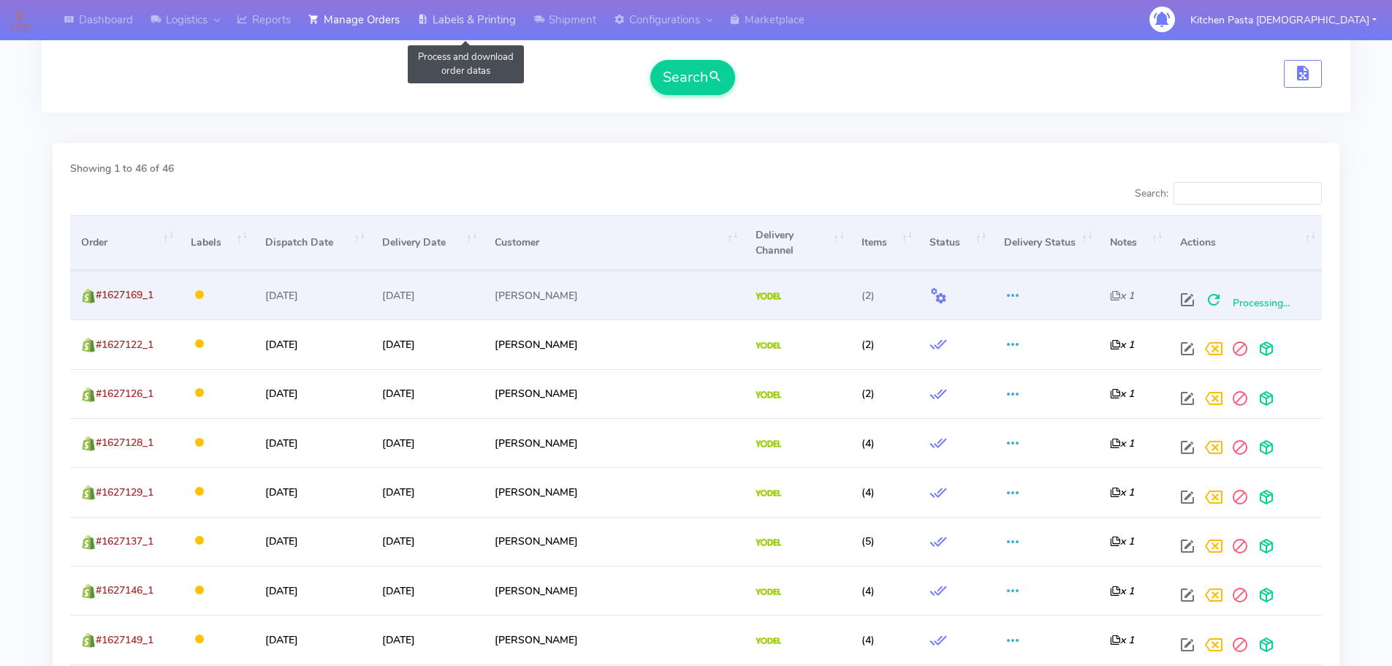
click at [447, 31] on link "Labels & Printing" at bounding box center [467, 20] width 116 height 40
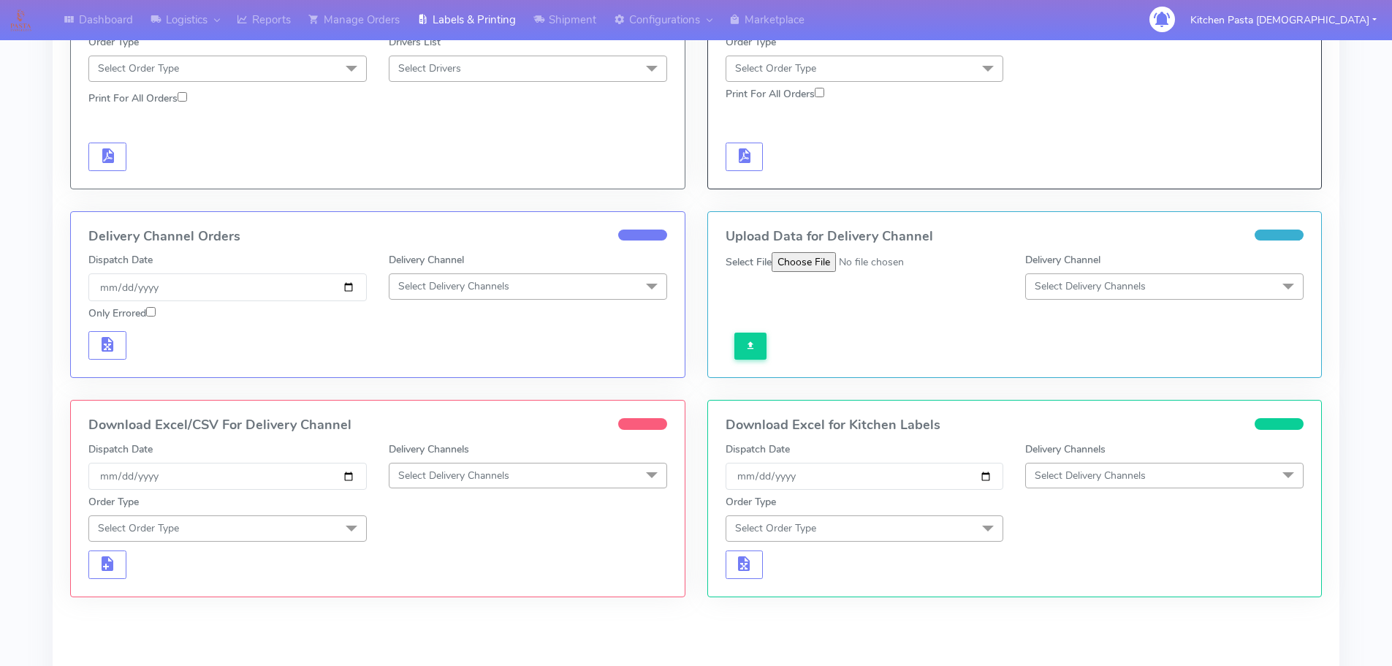
scroll to position [76, 0]
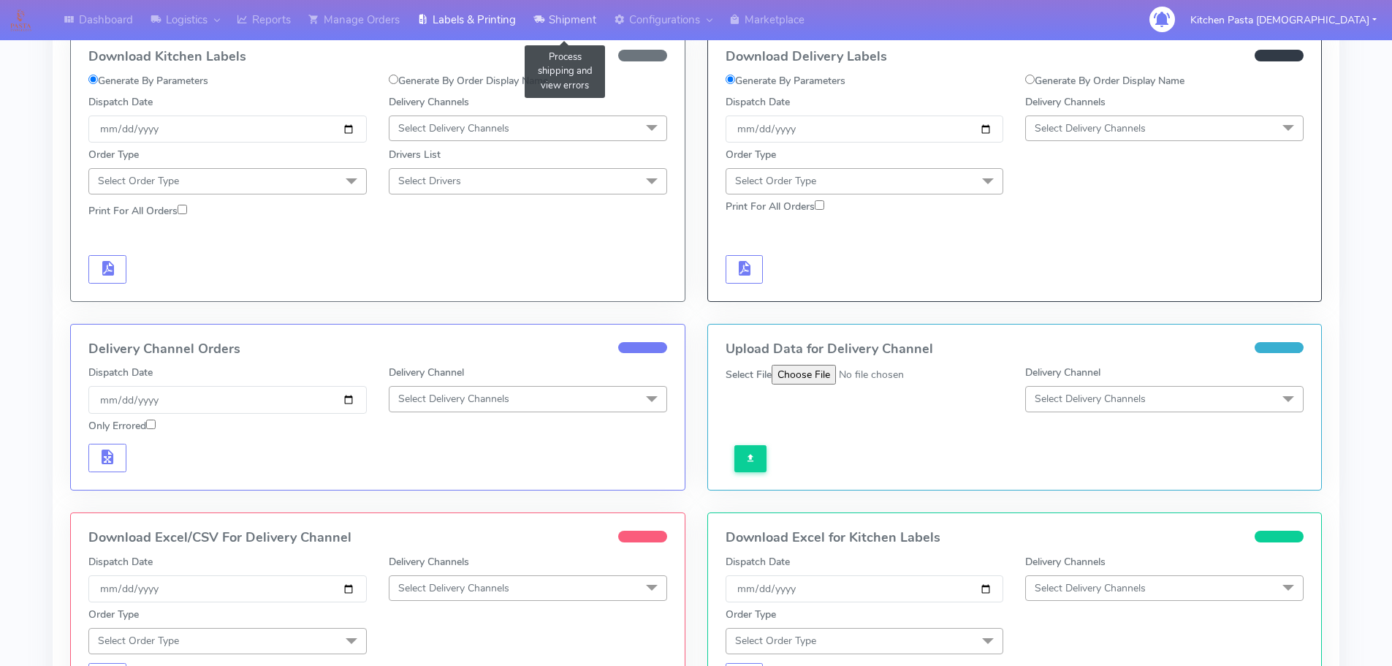
click at [591, 17] on link "Shipment" at bounding box center [565, 20] width 80 height 40
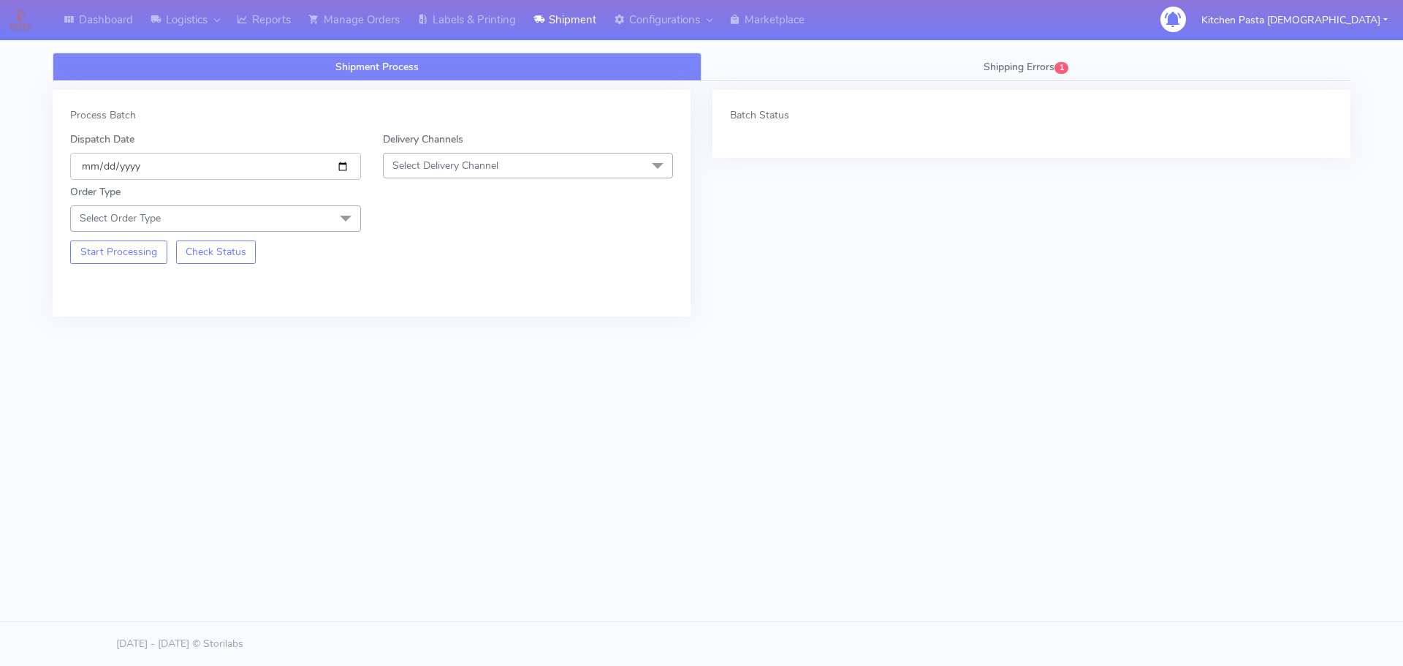
click at [335, 166] on input "[DATE]" at bounding box center [215, 166] width 291 height 27
click at [483, 168] on span "Select Delivery Channel" at bounding box center [445, 166] width 106 height 14
click at [409, 325] on div "Yodel" at bounding box center [528, 329] width 275 height 15
click at [316, 221] on span "Select Order Type" at bounding box center [215, 218] width 291 height 26
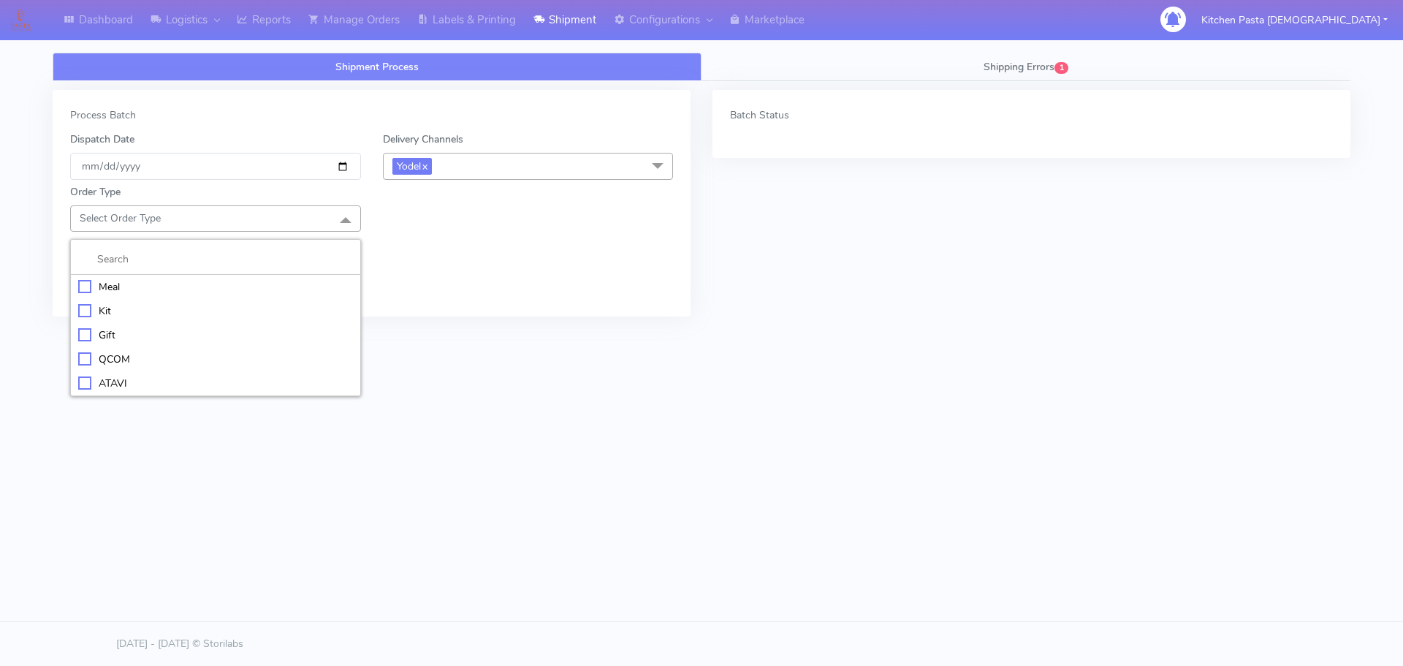
click at [106, 285] on div "Meal" at bounding box center [215, 286] width 275 height 15
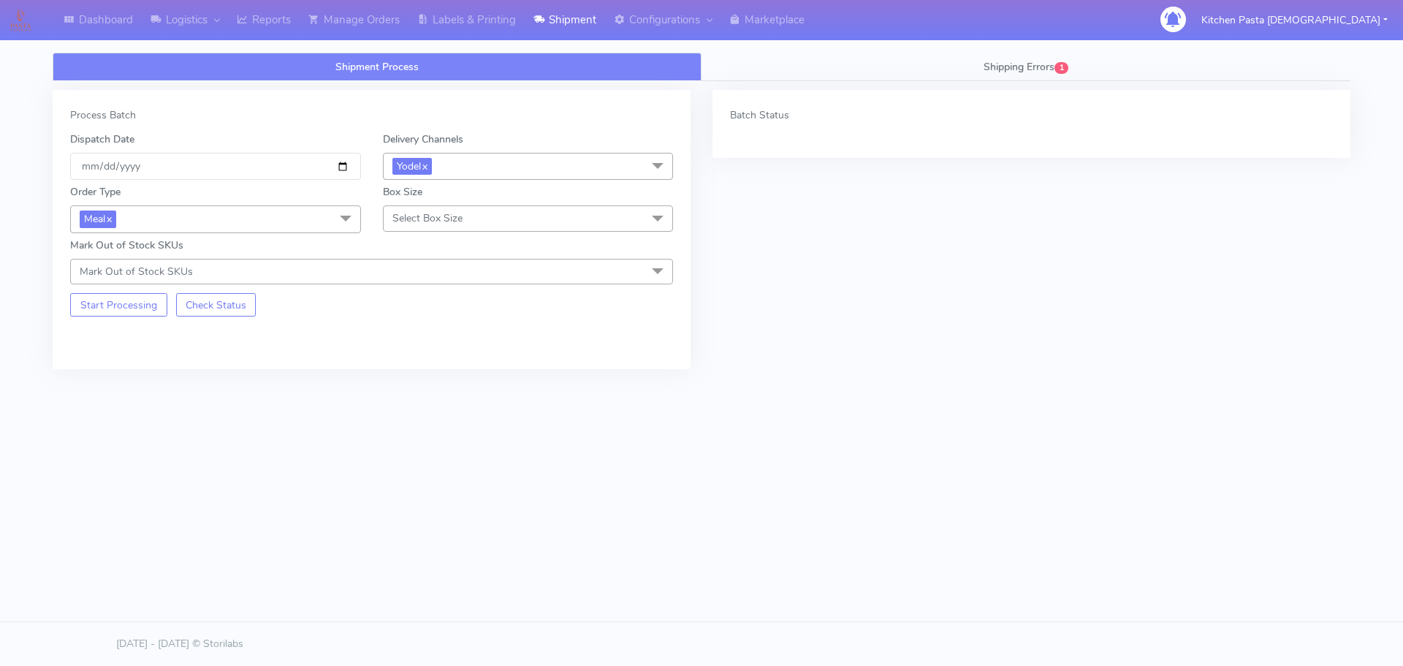
click at [462, 220] on span "Select Box Size" at bounding box center [427, 218] width 70 height 14
click at [424, 284] on div "Small" at bounding box center [528, 286] width 275 height 15
click at [115, 302] on button "Start Processing" at bounding box center [118, 304] width 97 height 23
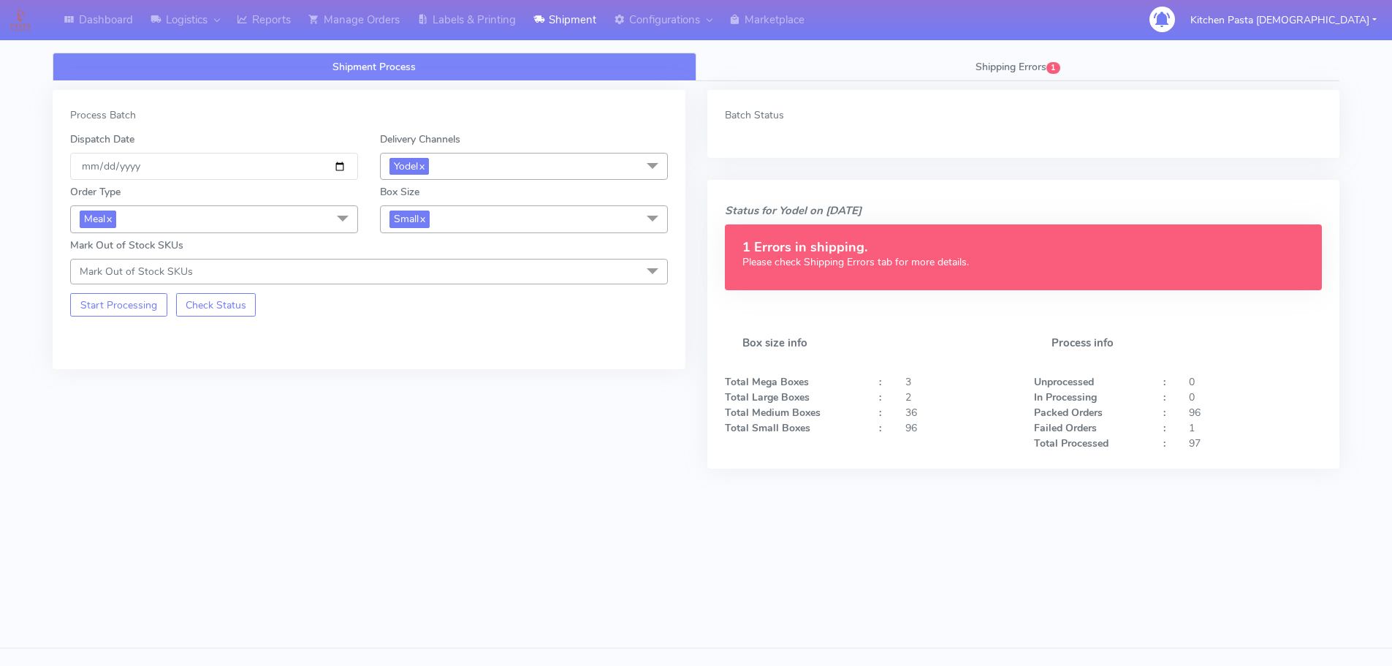
click at [1067, 72] on link "Shipping Errors 1" at bounding box center [1019, 67] width 644 height 29
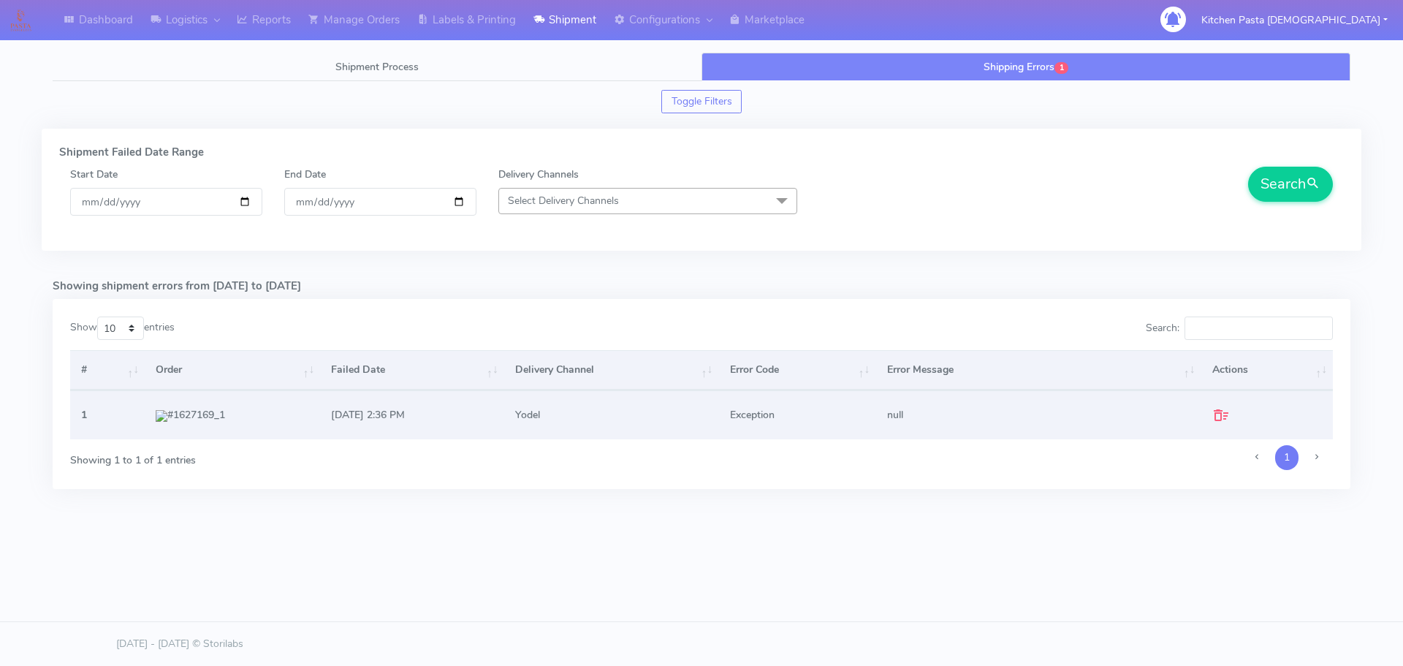
click at [471, 409] on td "28/09/2025 , 2:36 PM" at bounding box center [412, 414] width 184 height 49
click at [182, 415] on td "#1627169_1" at bounding box center [232, 414] width 175 height 49
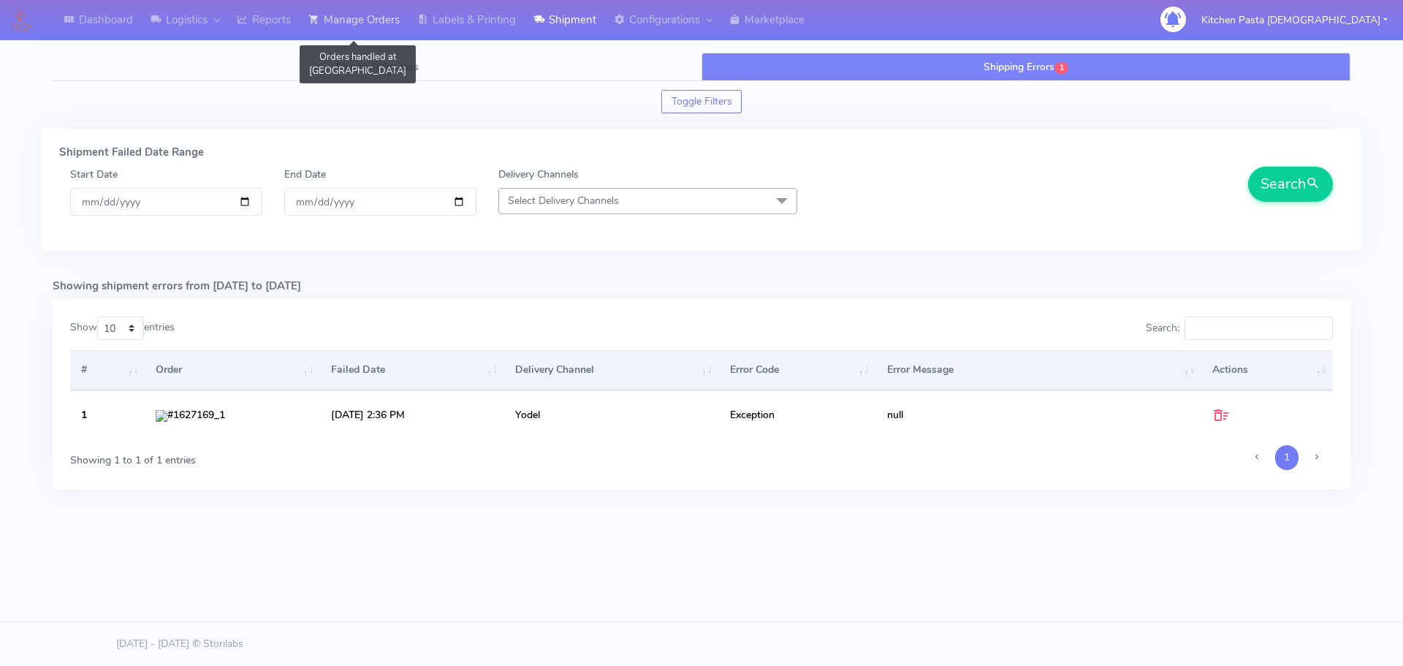
click at [379, 23] on link "Manage Orders" at bounding box center [354, 20] width 109 height 40
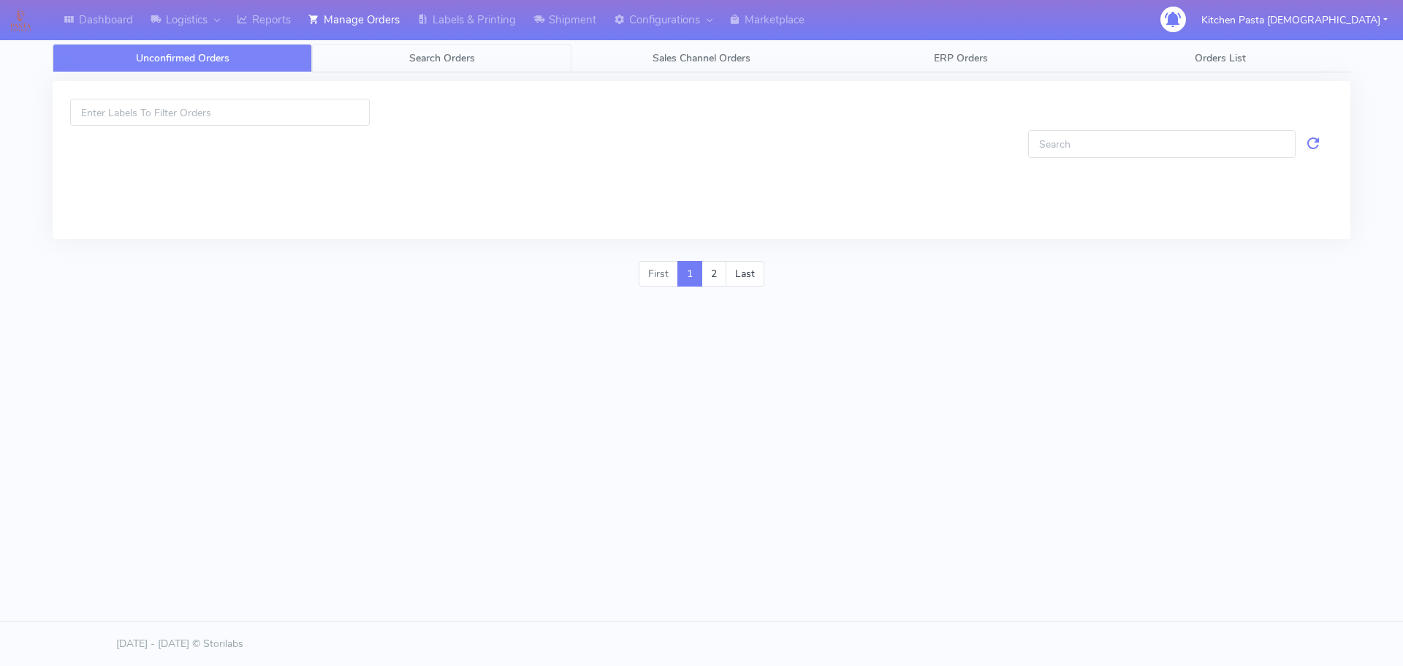
click at [413, 60] on span "Search Orders" at bounding box center [442, 58] width 66 height 14
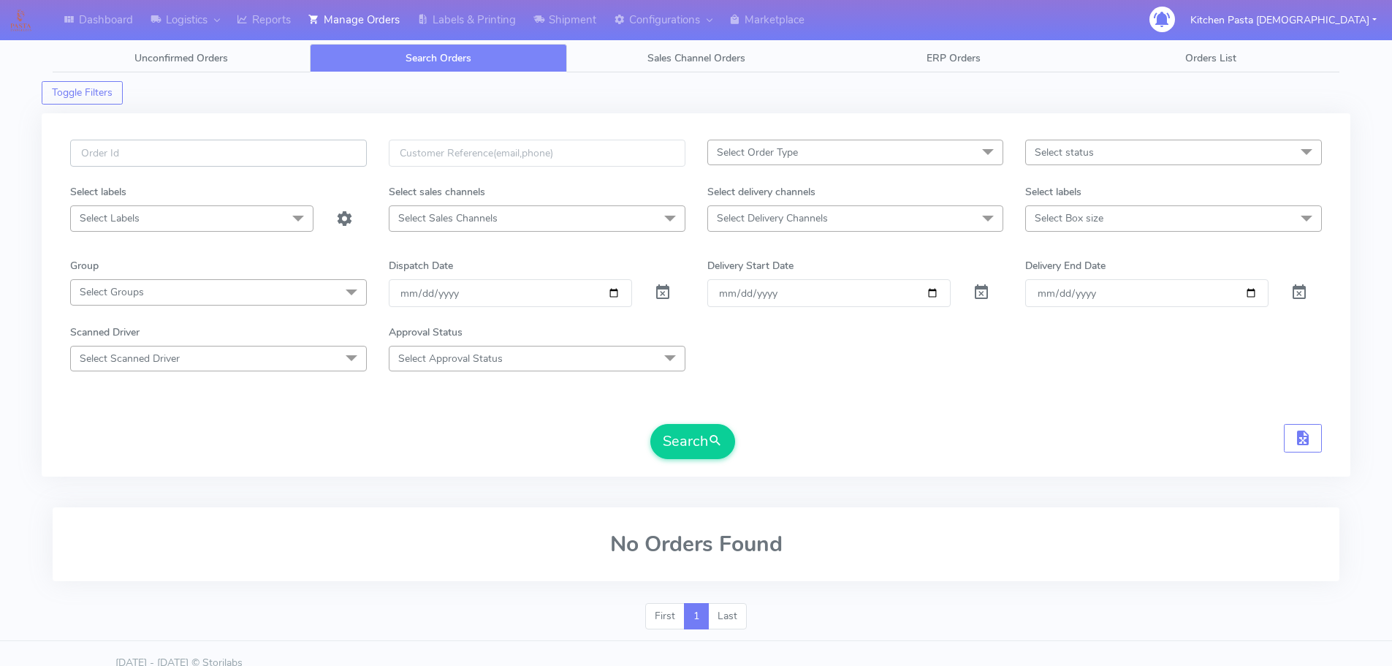
click at [239, 161] on input "text" at bounding box center [218, 153] width 297 height 27
paste input "#1627169_1"
type input "#1627169_1"
click at [660, 292] on span at bounding box center [663, 296] width 18 height 14
click at [696, 429] on button "Search" at bounding box center [692, 441] width 85 height 35
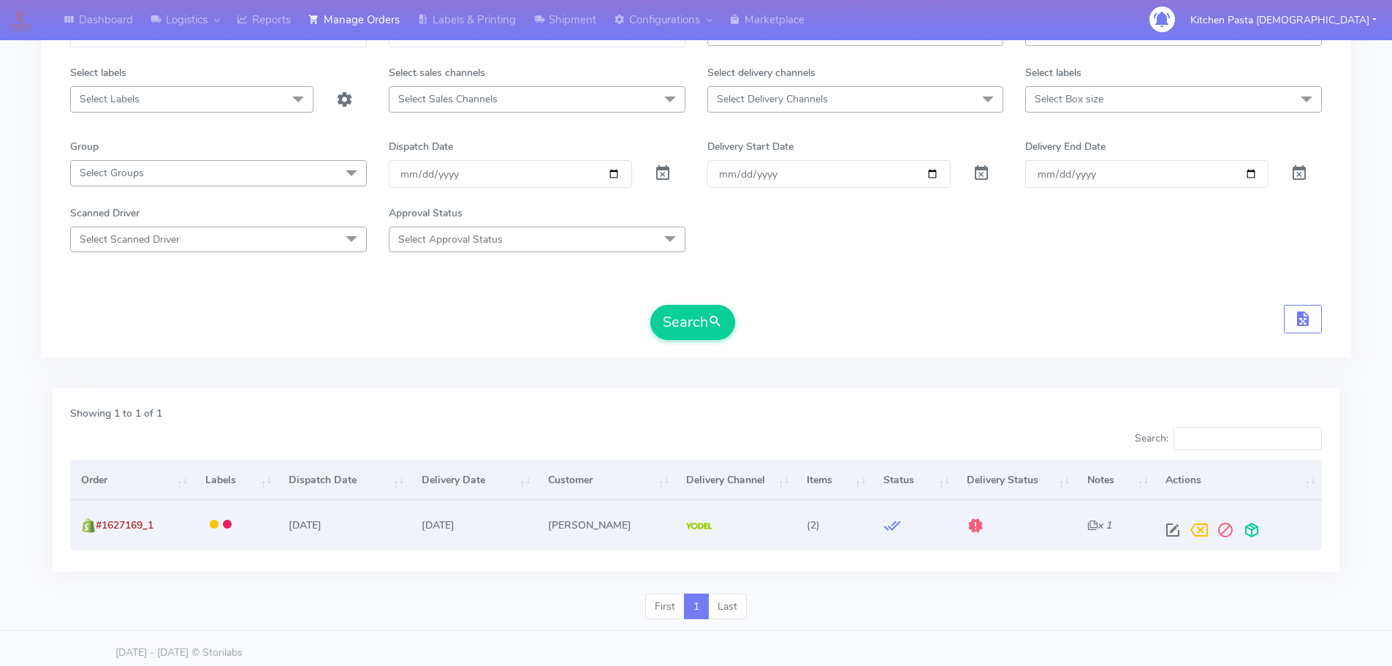
scroll to position [128, 0]
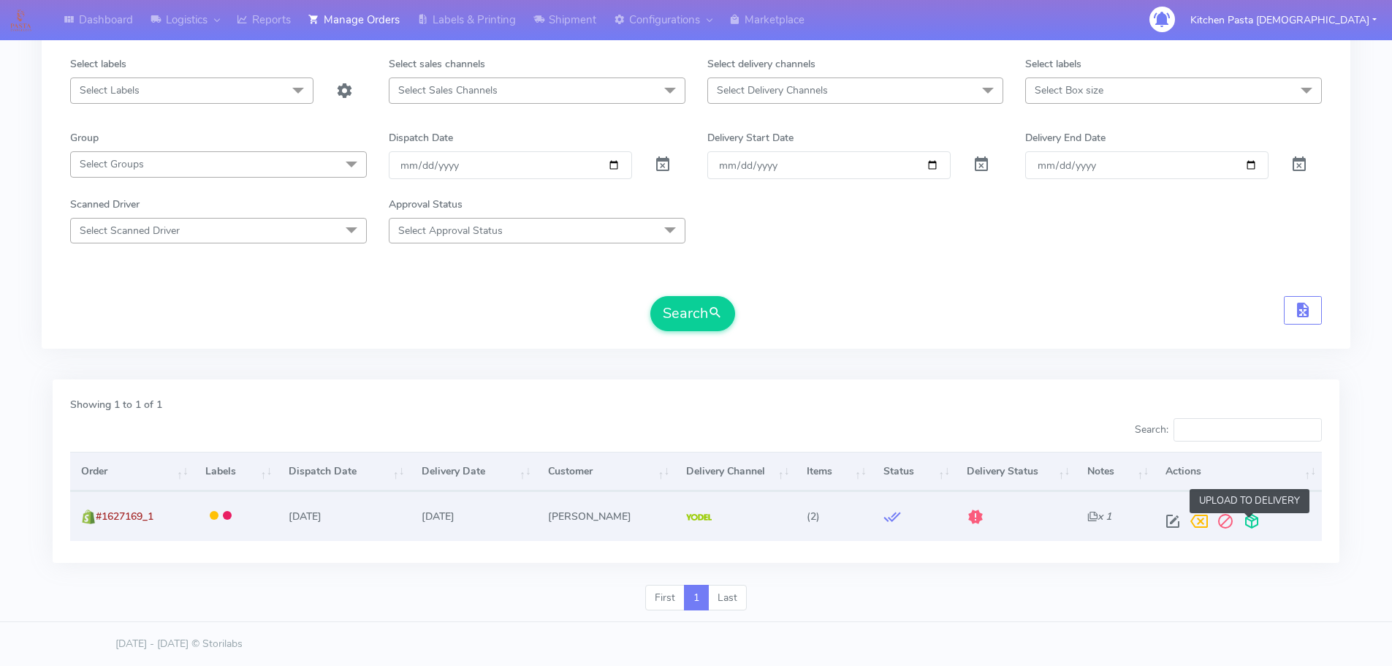
click at [1255, 519] on span at bounding box center [1252, 524] width 26 height 14
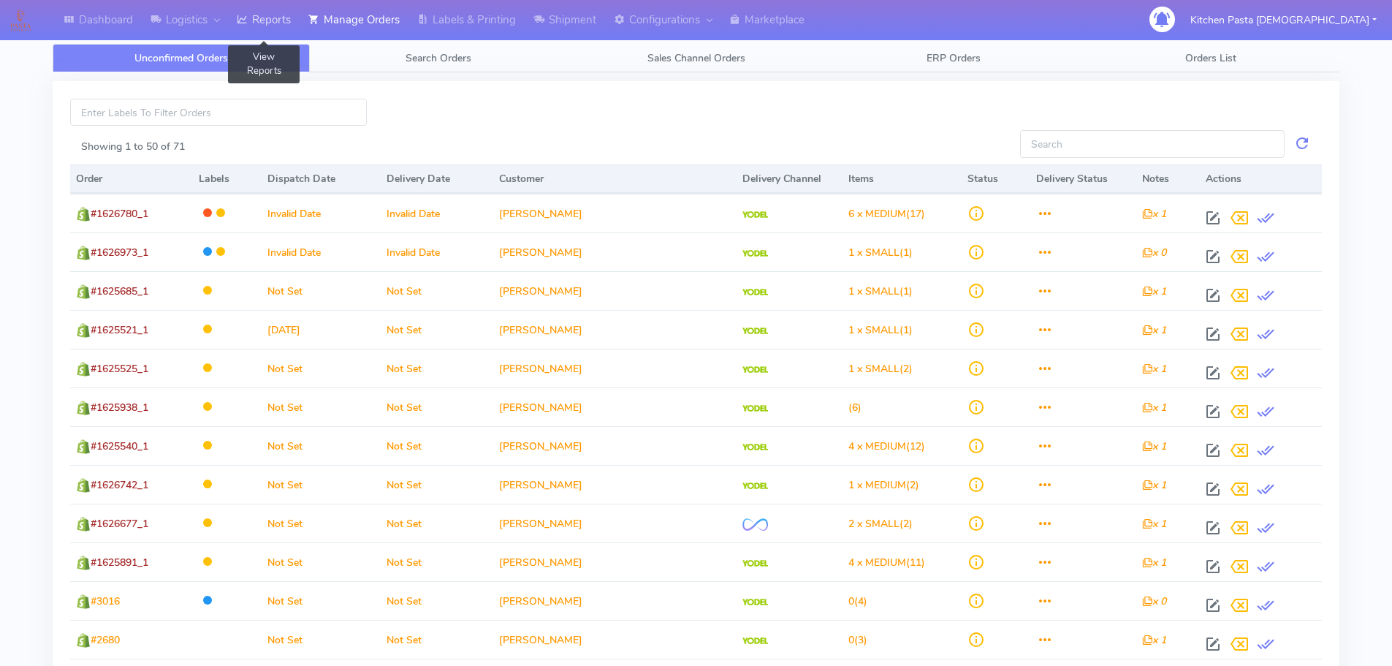
drag, startPoint x: 264, startPoint y: 13, endPoint x: 295, endPoint y: 16, distance: 31.6
click at [264, 13] on link "Reports" at bounding box center [264, 20] width 72 height 40
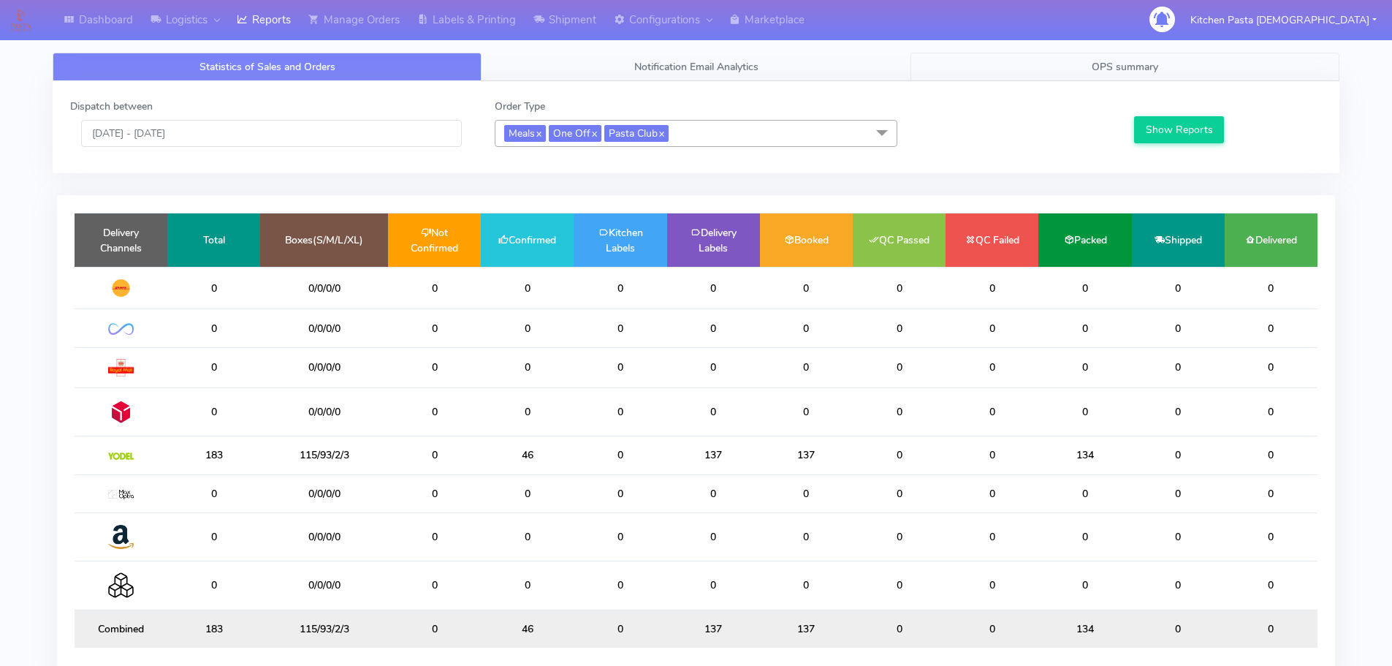
click at [1102, 72] on span "OPS summary" at bounding box center [1125, 67] width 67 height 14
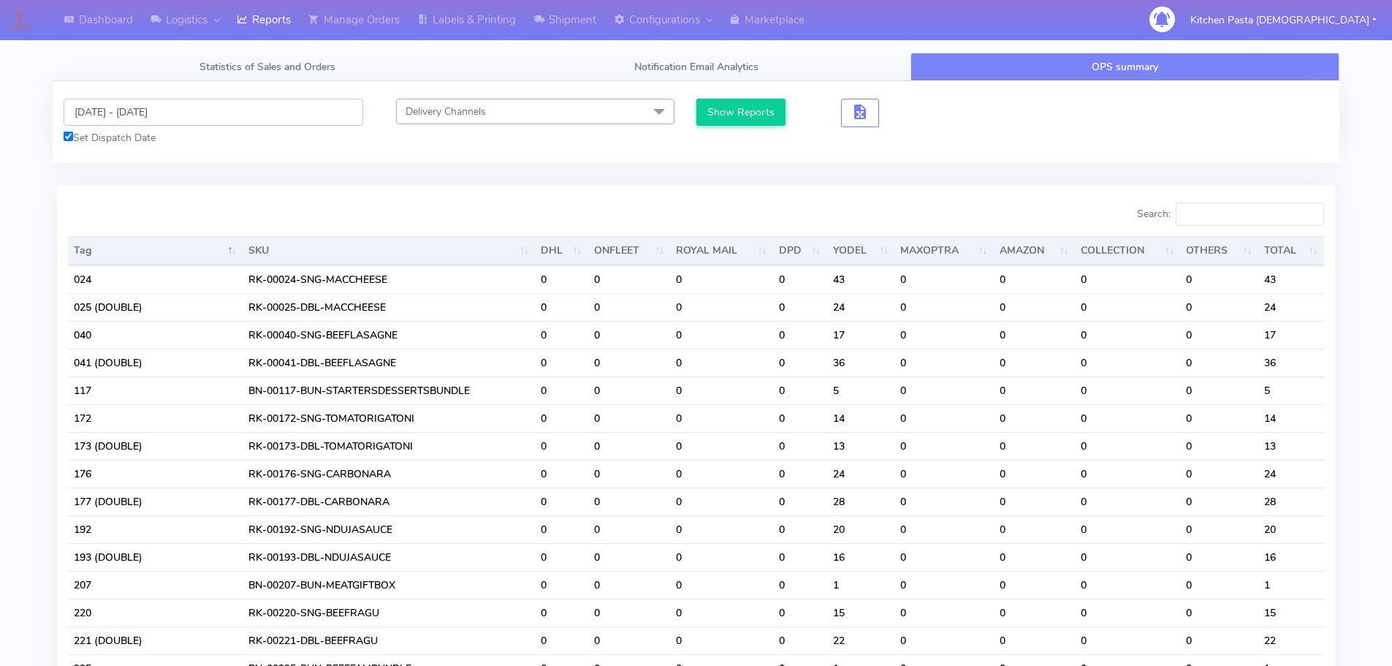
click at [173, 111] on input "[DATE] - [DATE]" at bounding box center [214, 112] width 300 height 27
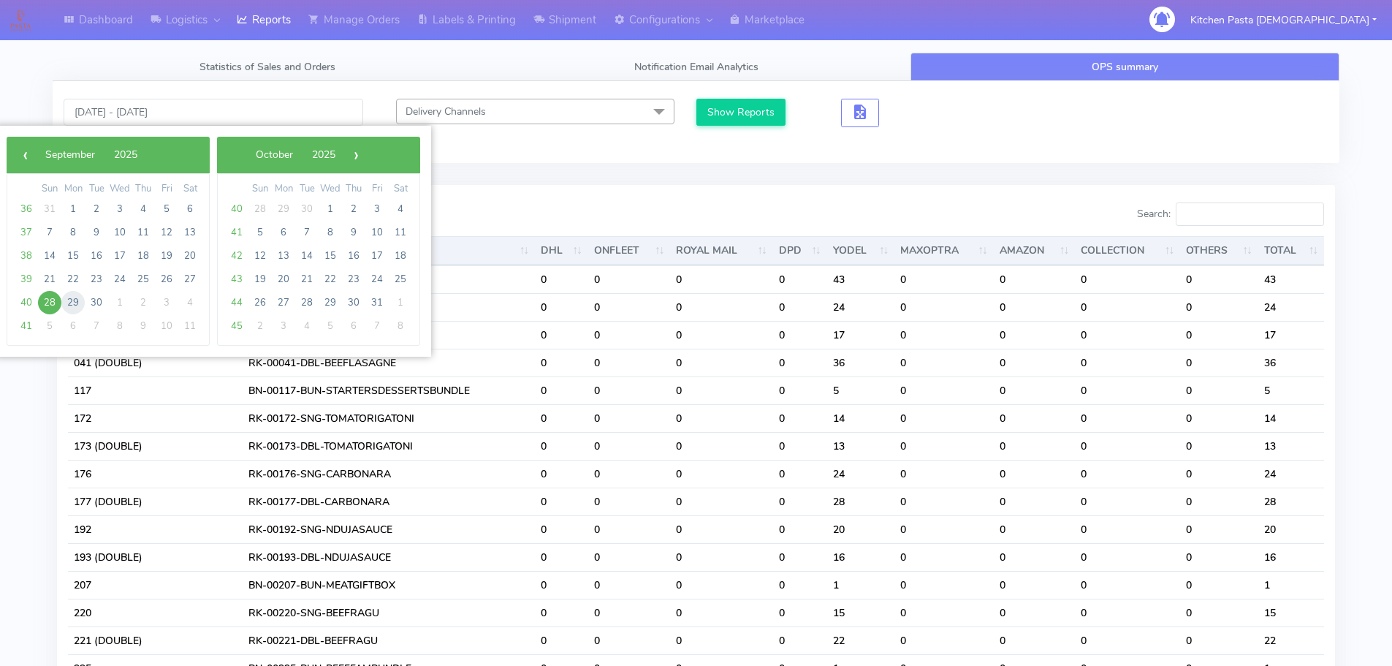
click at [75, 302] on span "29" at bounding box center [72, 302] width 23 height 23
type input "[DATE] - [DATE]"
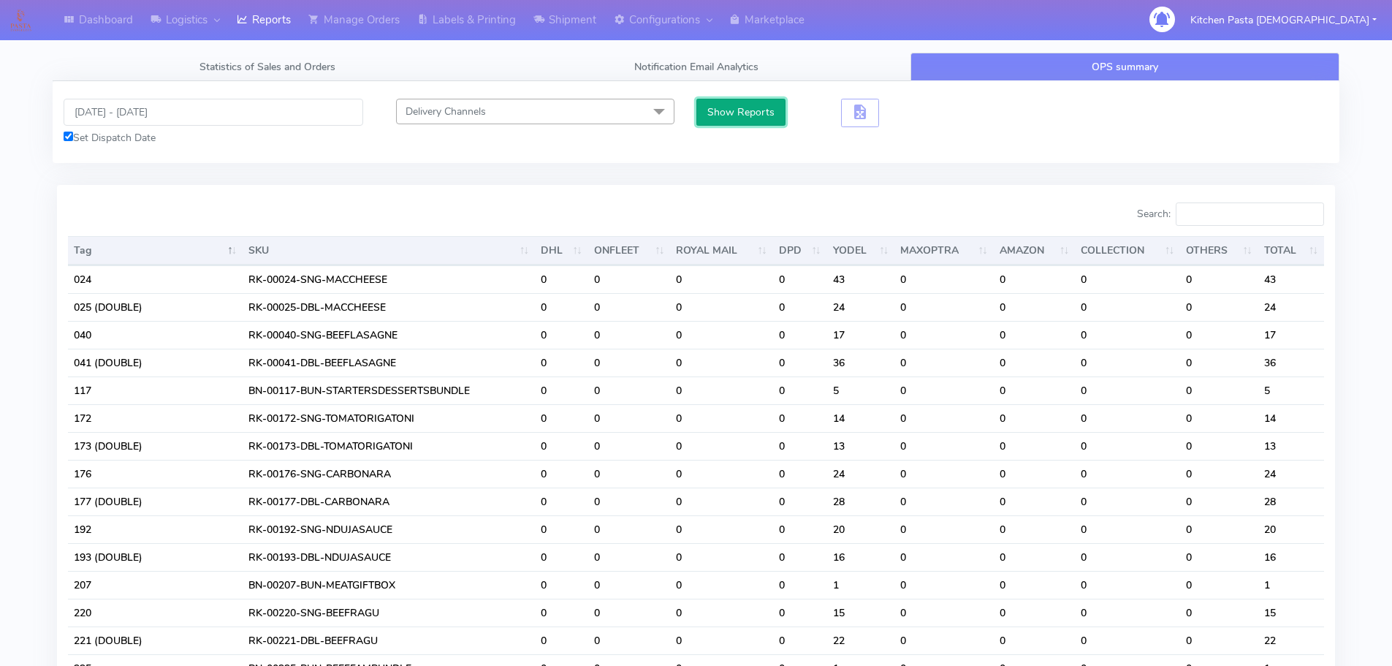
click at [740, 118] on button "Show Reports" at bounding box center [742, 112] width 90 height 27
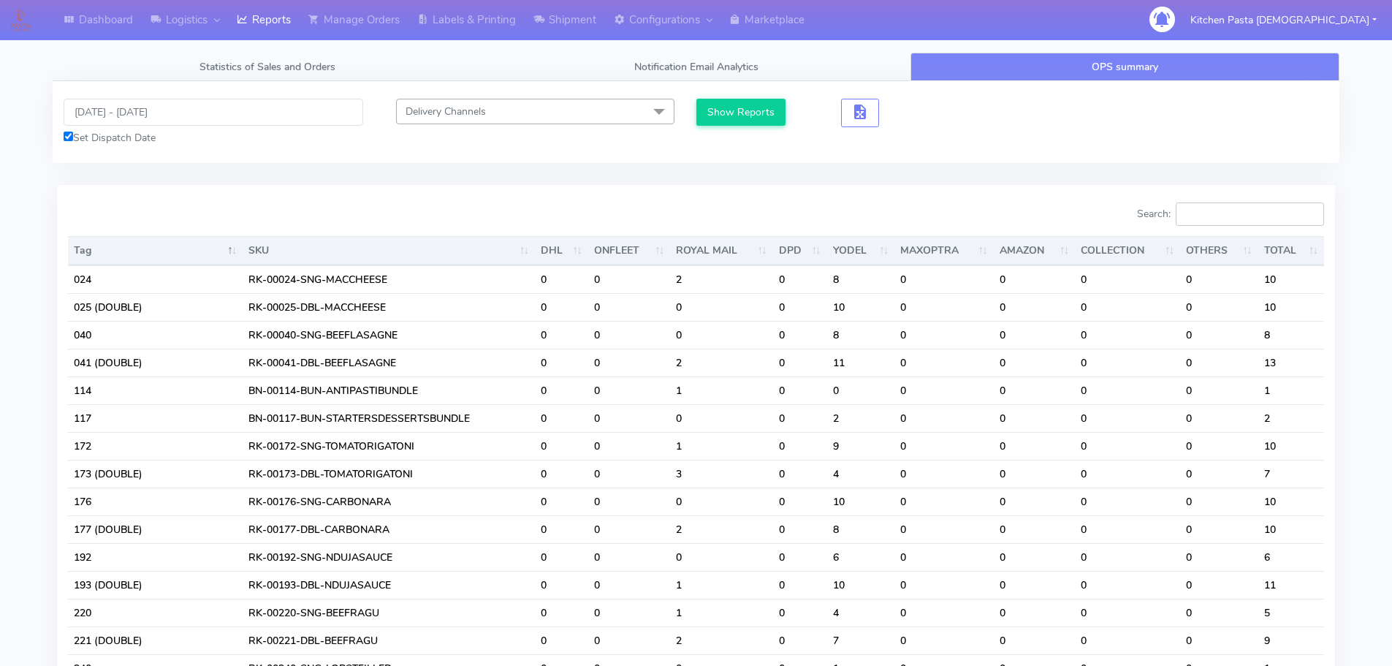
click at [1229, 205] on input "Search:" at bounding box center [1250, 213] width 148 height 23
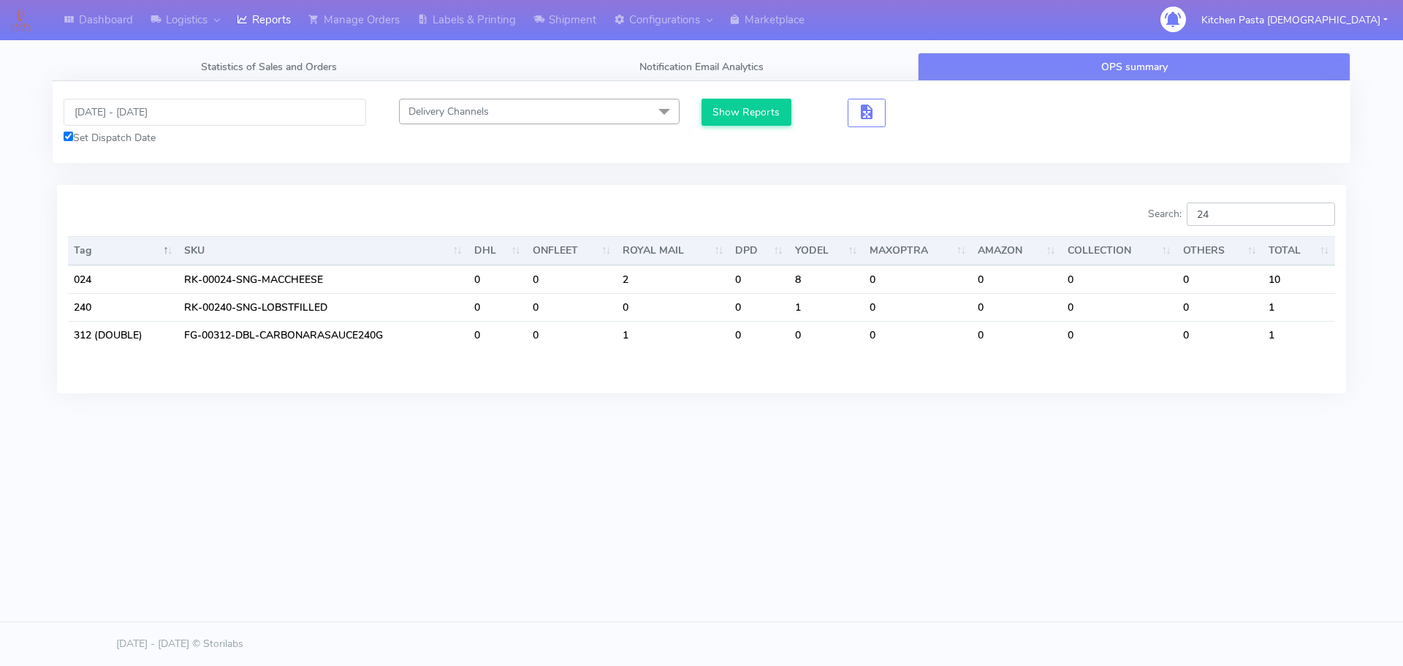
type input "2"
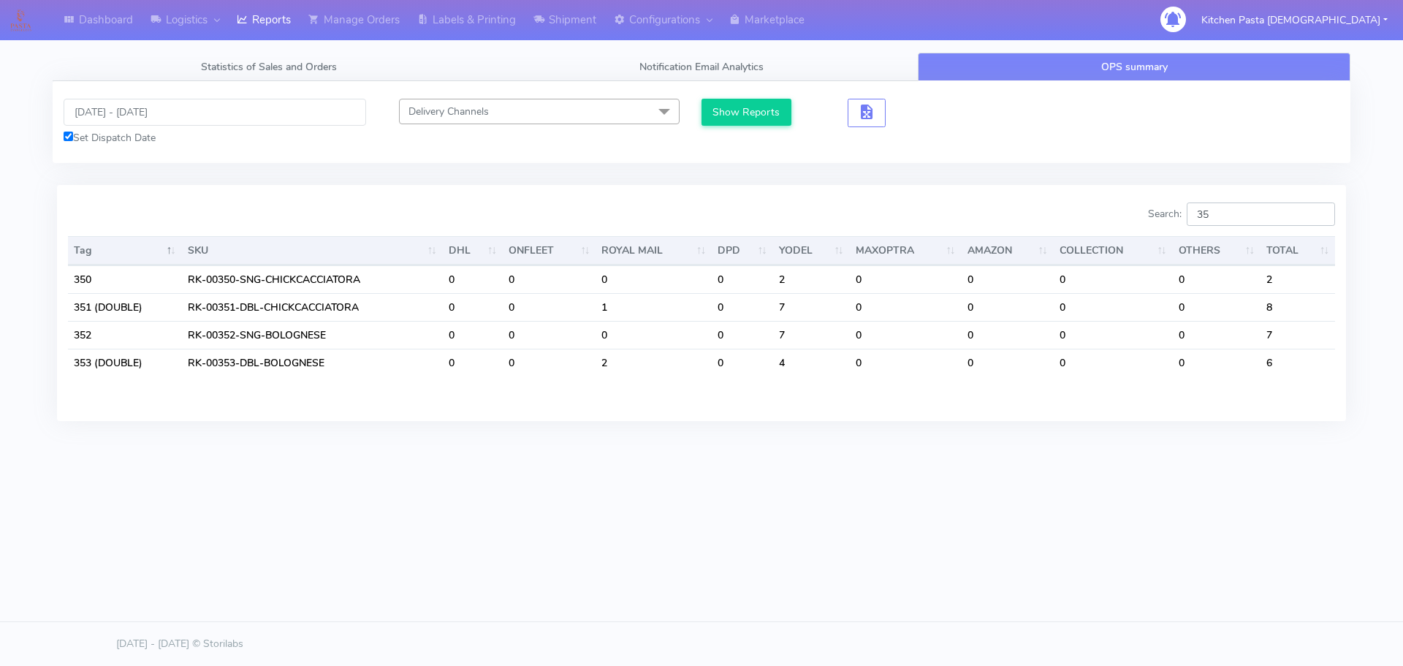
type input "3"
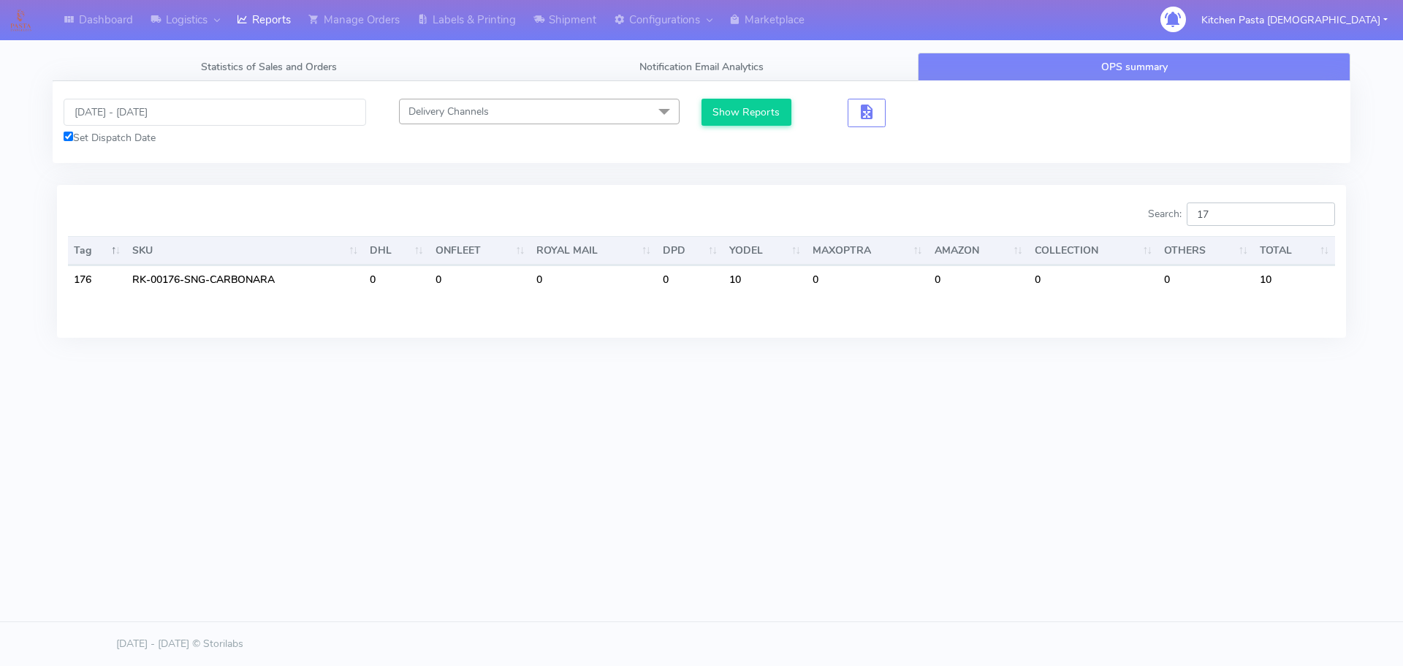
type input "1"
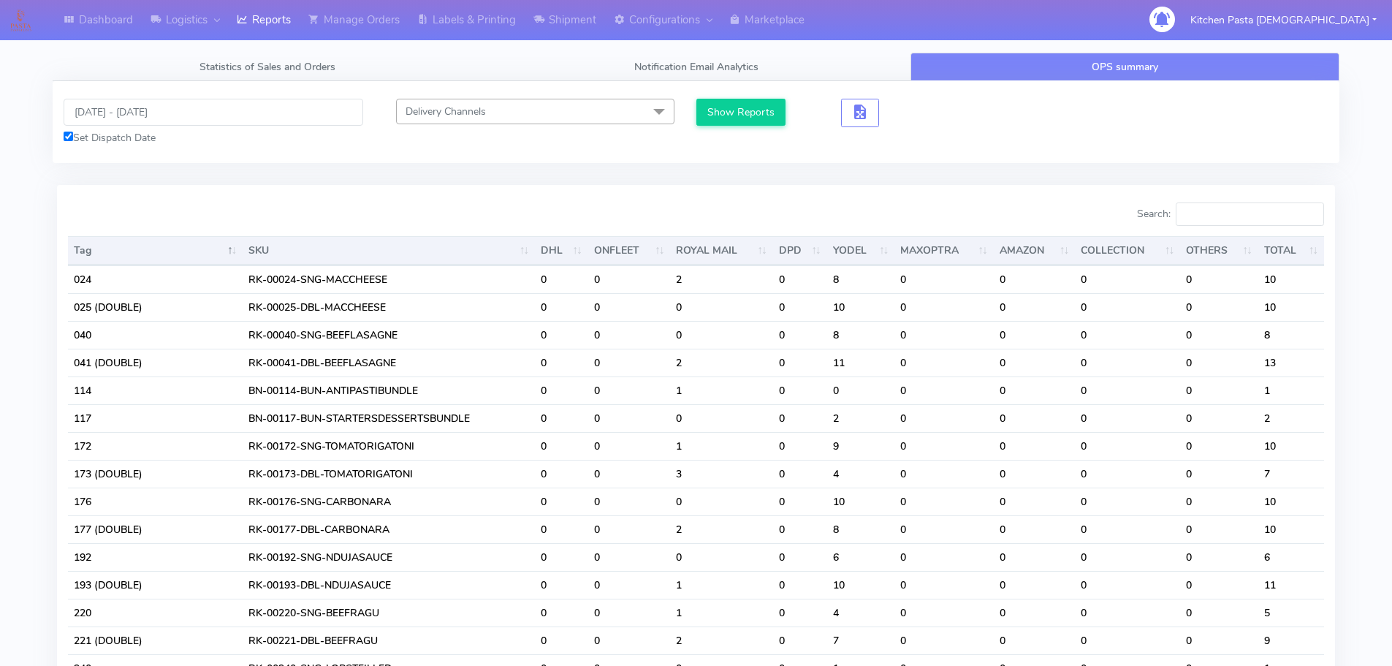
click at [941, 159] on div "[DATE] - [DATE] Set Dispatch Date Delivery Channels Select All DHL OnFleet Roya…" at bounding box center [696, 122] width 1287 height 82
click at [165, 129] on div "[DATE] - [DATE] Set Dispatch Date" at bounding box center [214, 122] width 322 height 47
click at [165, 120] on input "[DATE] - [DATE]" at bounding box center [214, 112] width 300 height 27
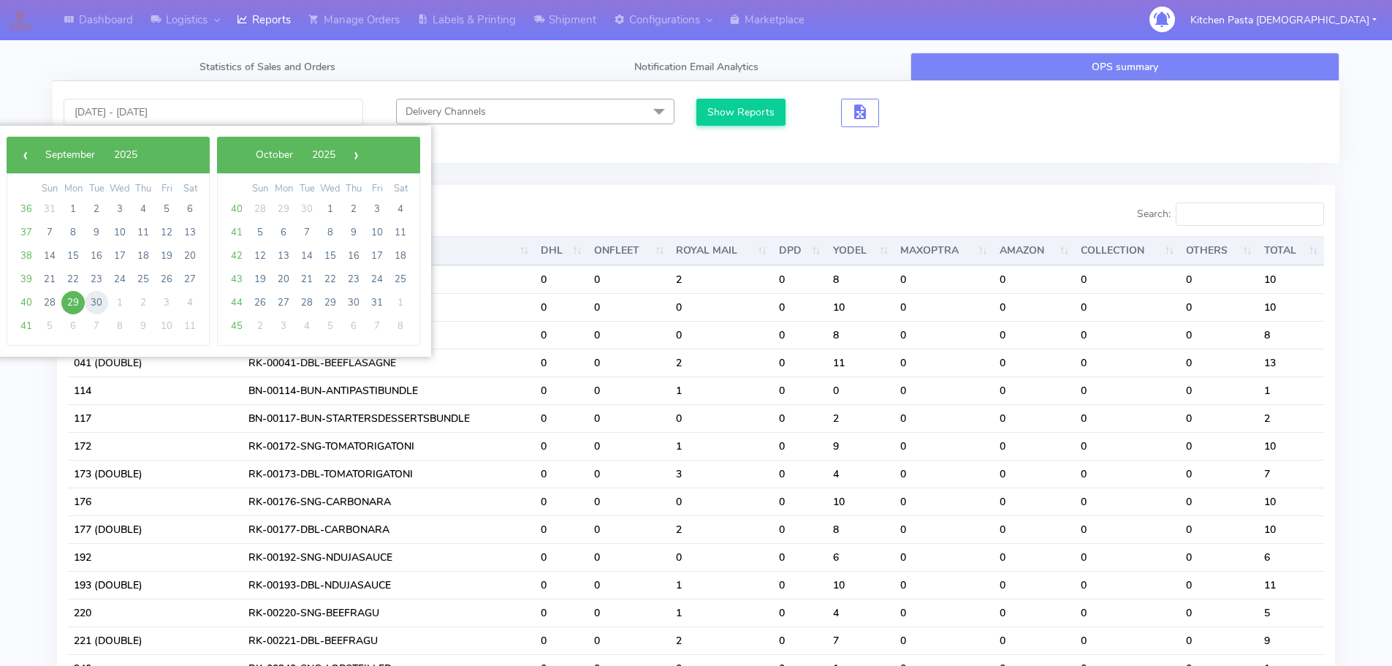
click at [107, 308] on span "30" at bounding box center [96, 302] width 23 height 23
type input "[DATE] - [DATE]"
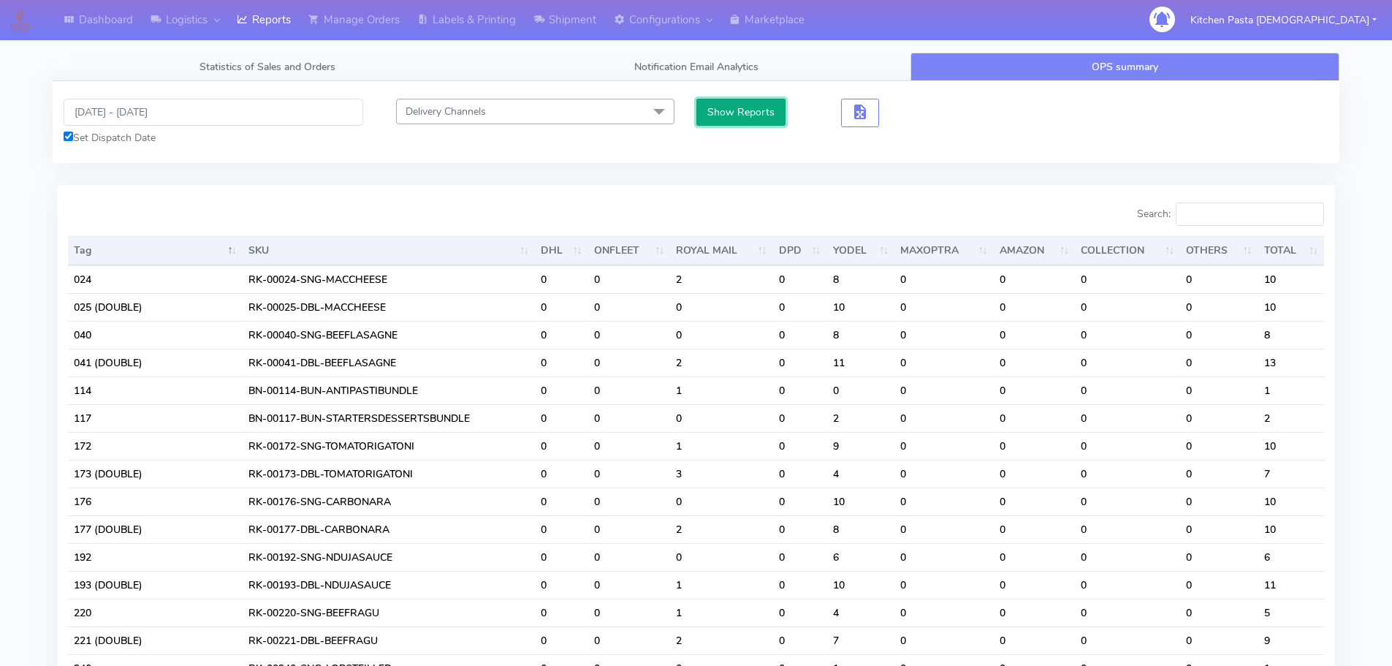
click at [762, 117] on button "Show Reports" at bounding box center [742, 112] width 90 height 27
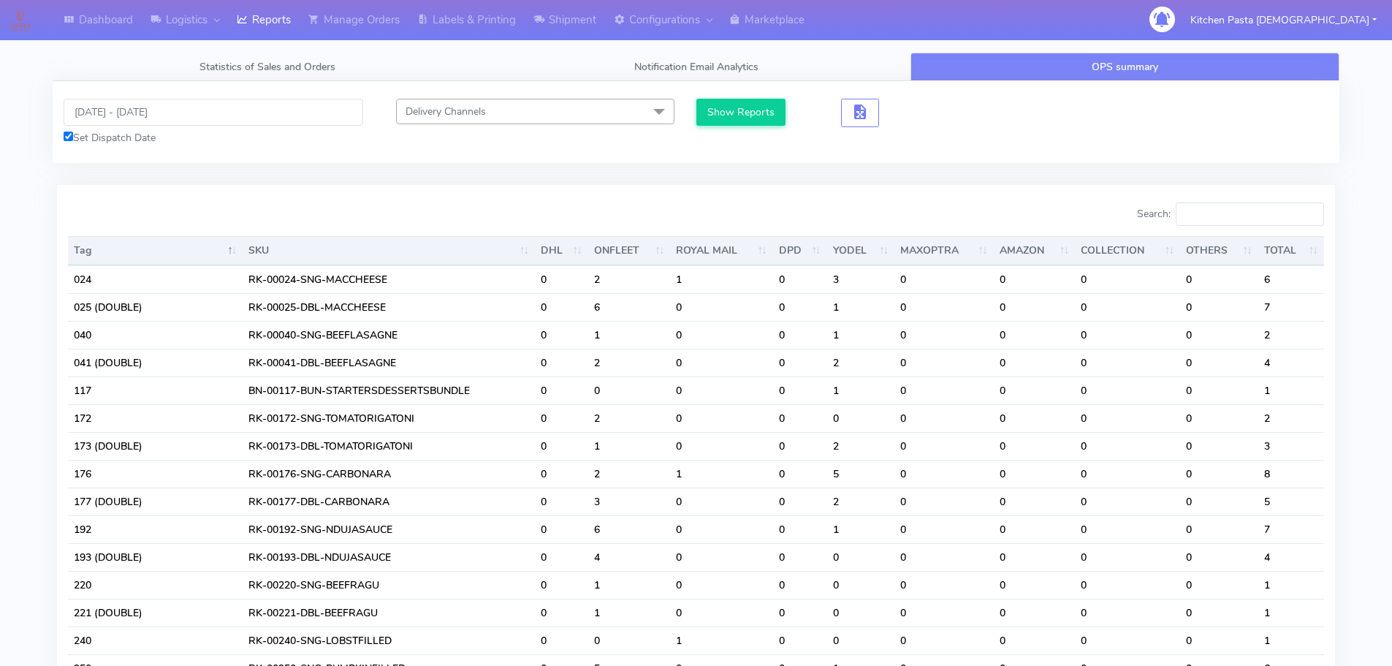
click at [1206, 246] on th "OTHERS" at bounding box center [1218, 250] width 77 height 29
click at [1207, 214] on input "Search:" at bounding box center [1250, 213] width 148 height 23
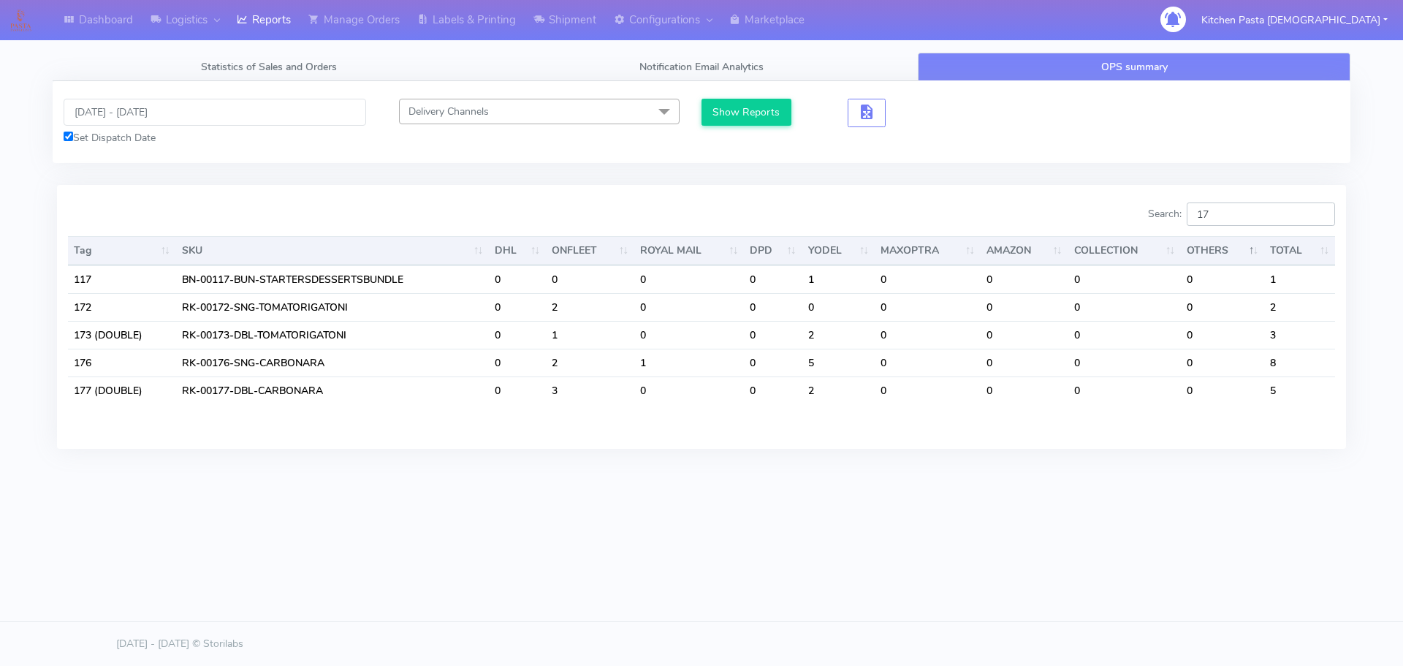
type input "1"
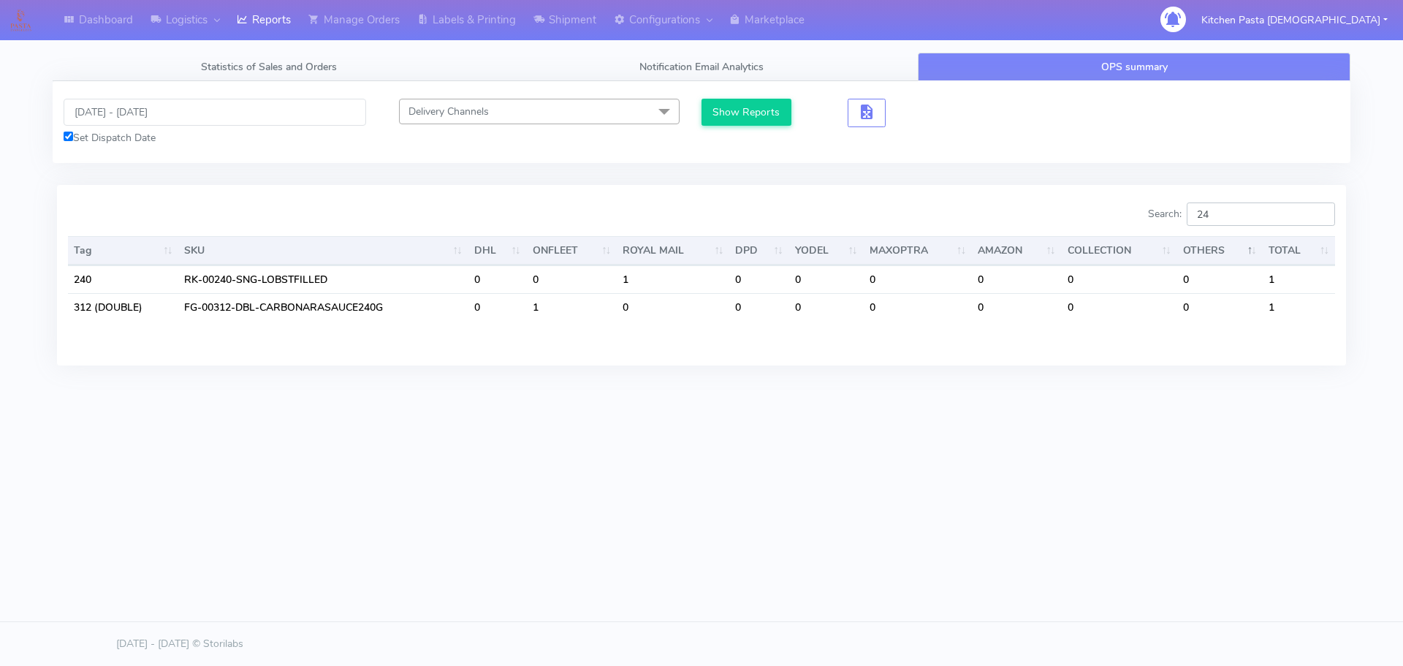
type input "2"
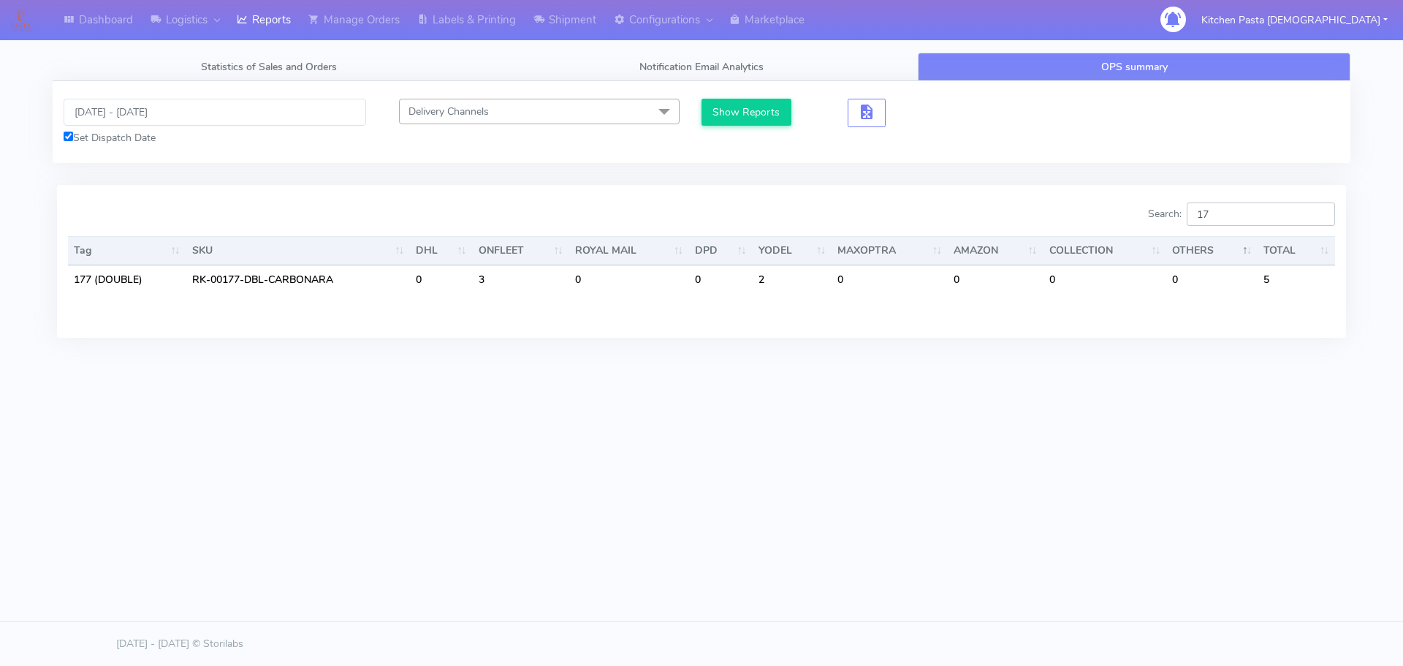
type input "1"
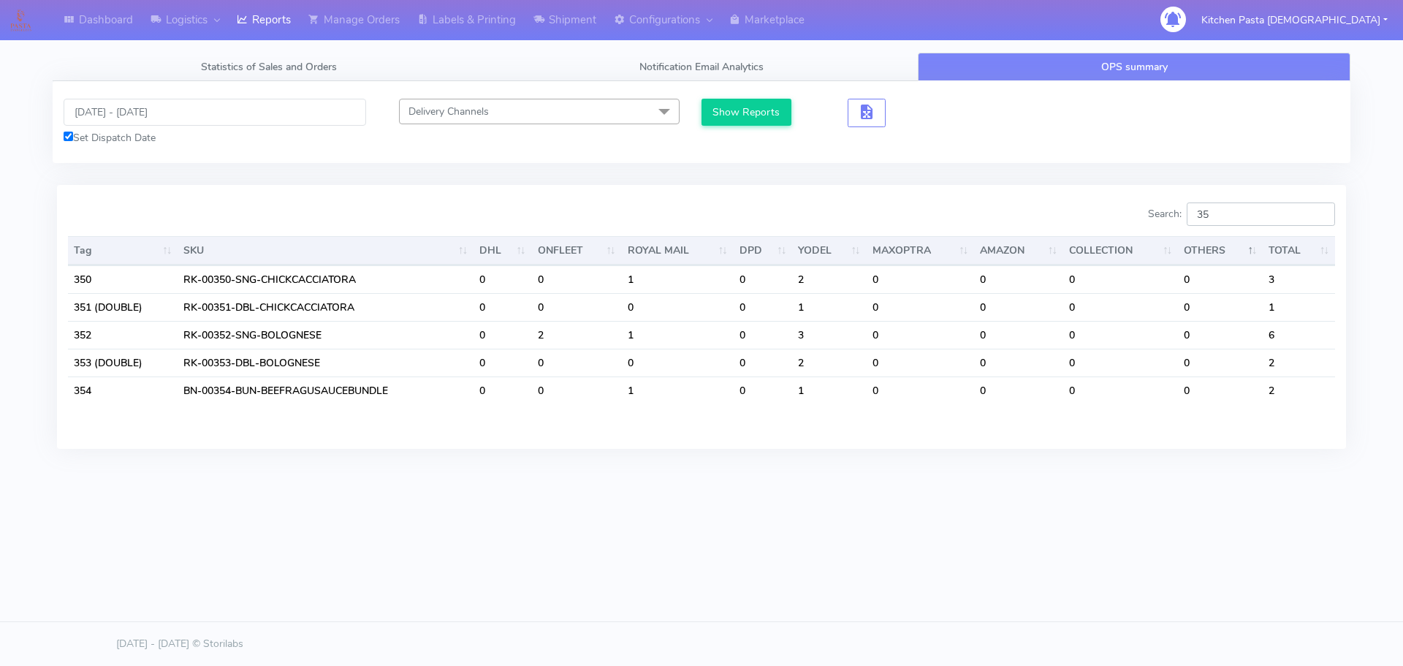
type input "3"
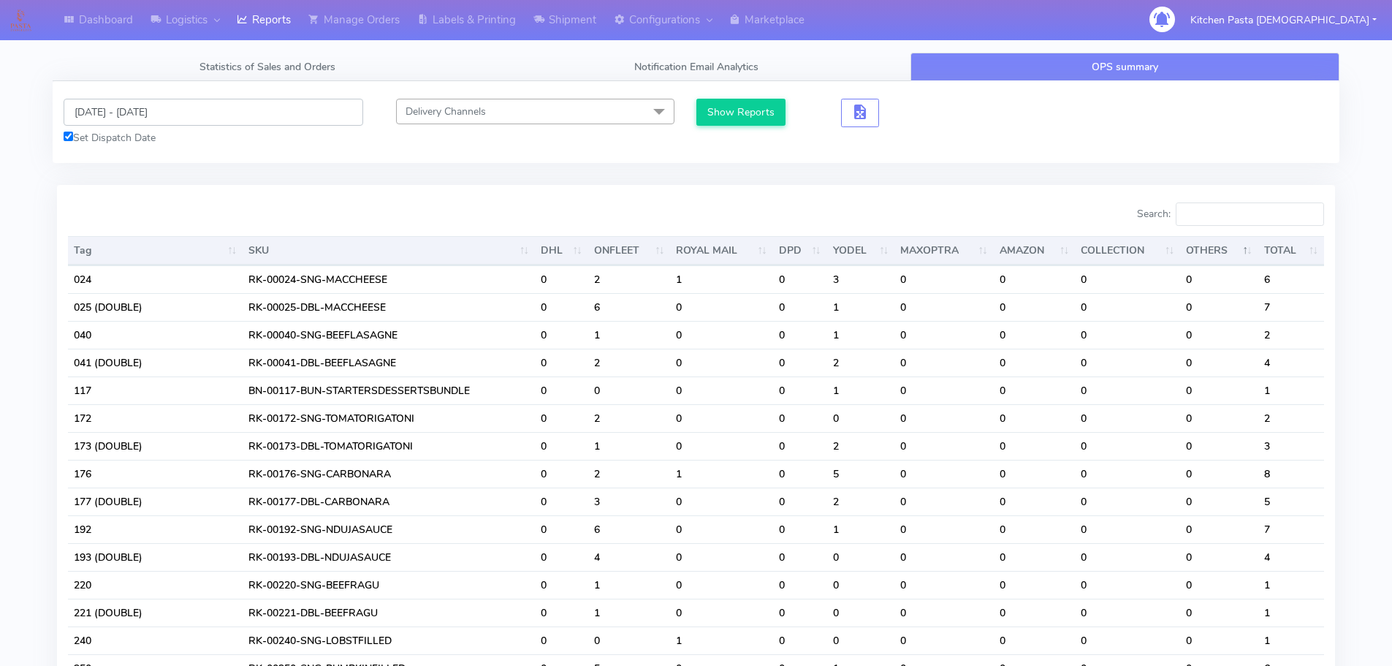
drag, startPoint x: 97, startPoint y: 124, endPoint x: 121, endPoint y: 122, distance: 23.4
click at [97, 124] on input "[DATE] - [DATE]" at bounding box center [214, 112] width 300 height 27
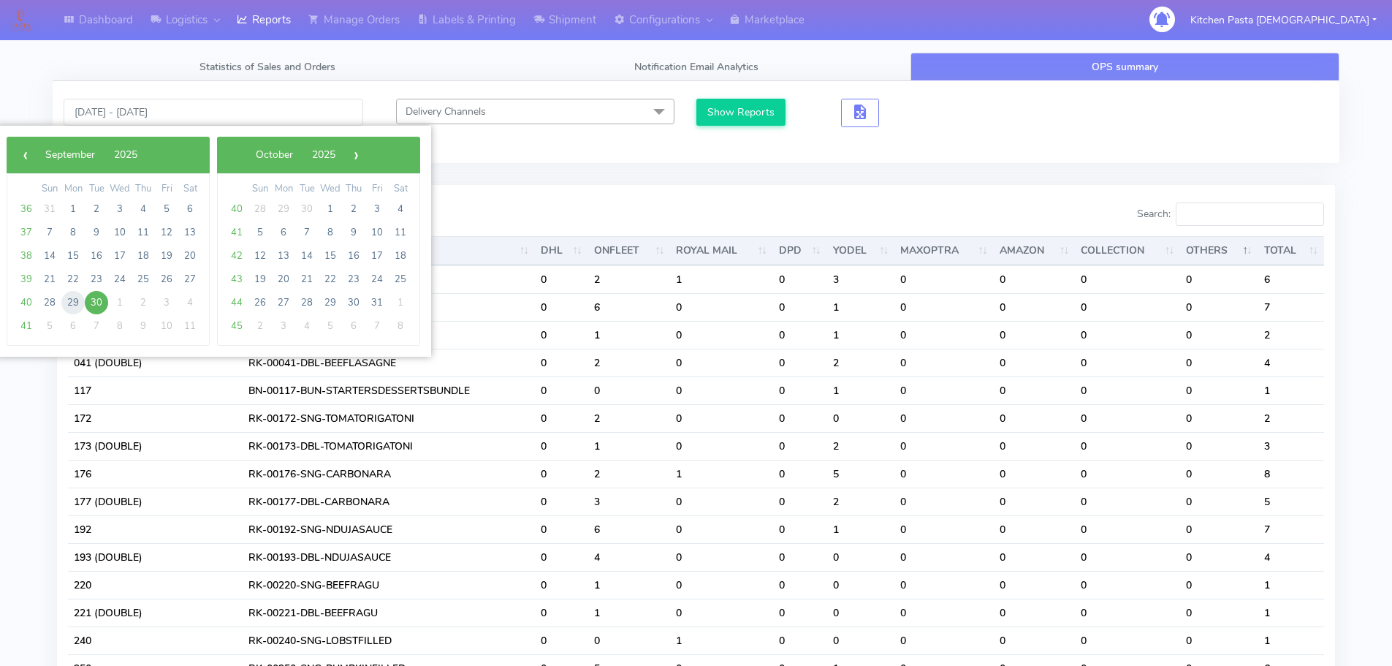
click at [79, 299] on span "29" at bounding box center [72, 302] width 23 height 23
click at [101, 303] on span "30" at bounding box center [96, 302] width 23 height 23
type input "[DATE] - [DATE]"
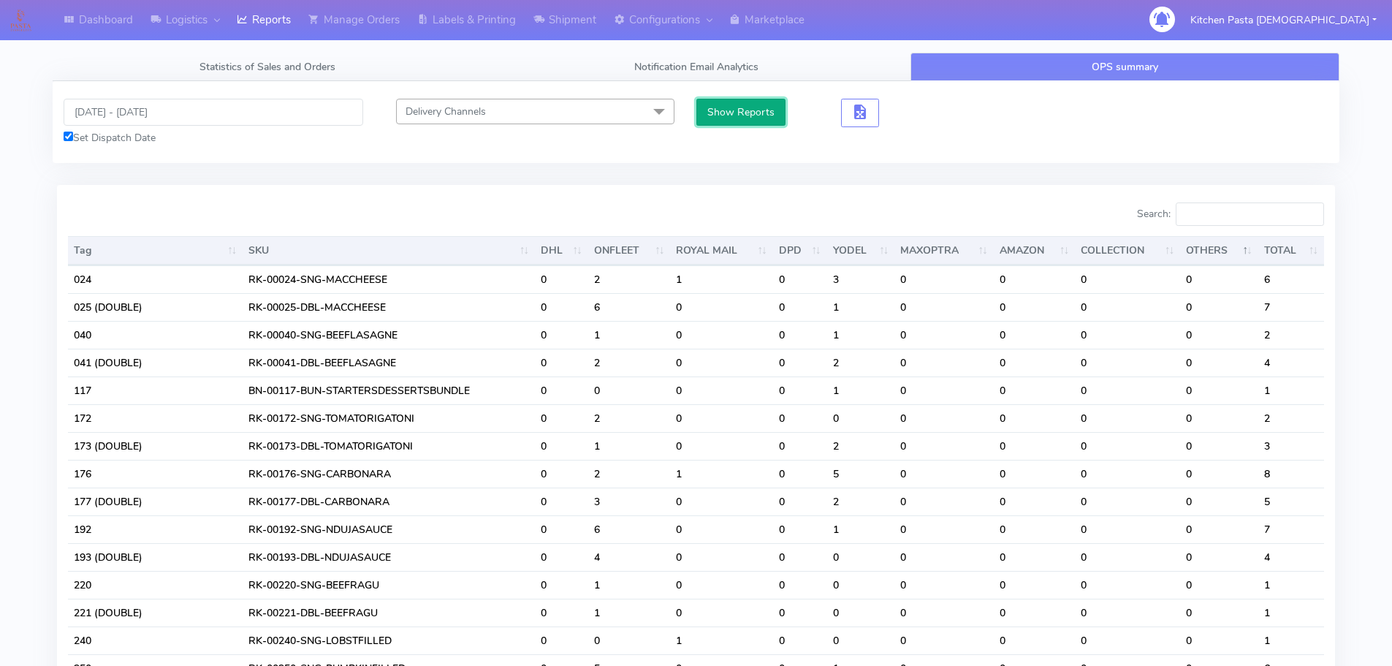
click at [701, 118] on button "Show Reports" at bounding box center [742, 112] width 90 height 27
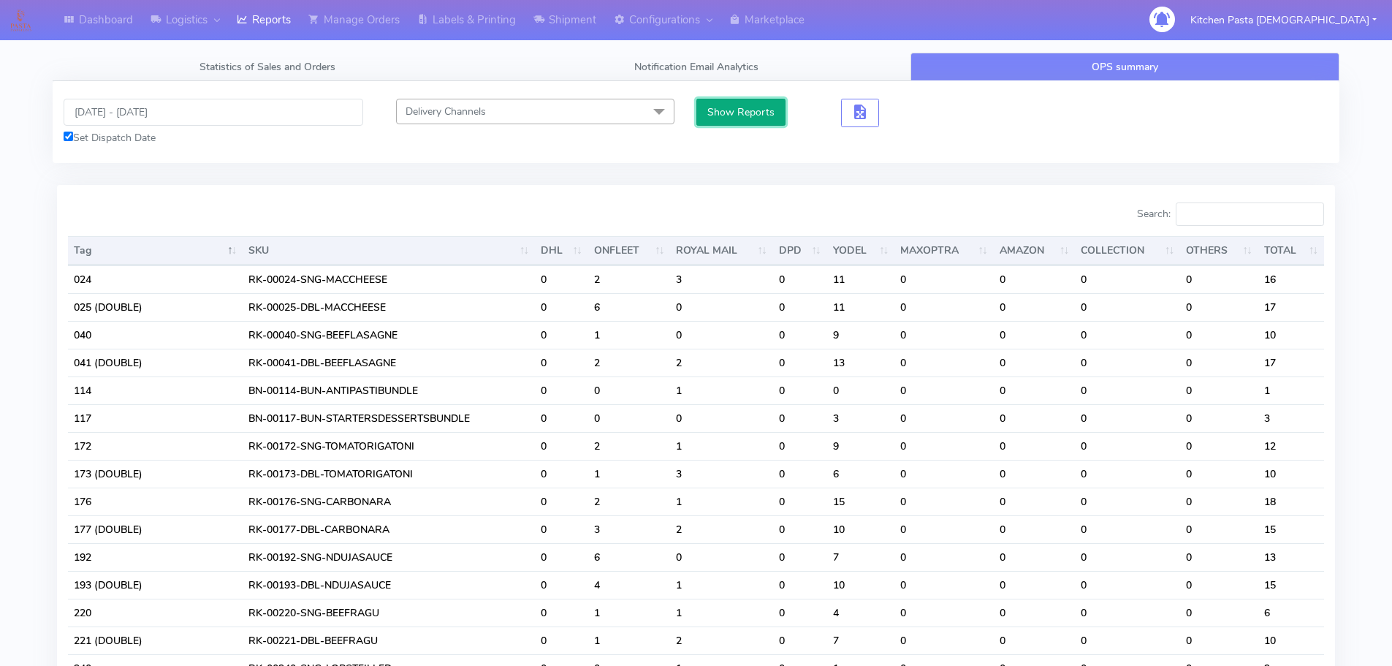
click at [721, 115] on button "Show Reports" at bounding box center [742, 112] width 90 height 27
click at [1286, 219] on input "Search:" at bounding box center [1250, 213] width 148 height 23
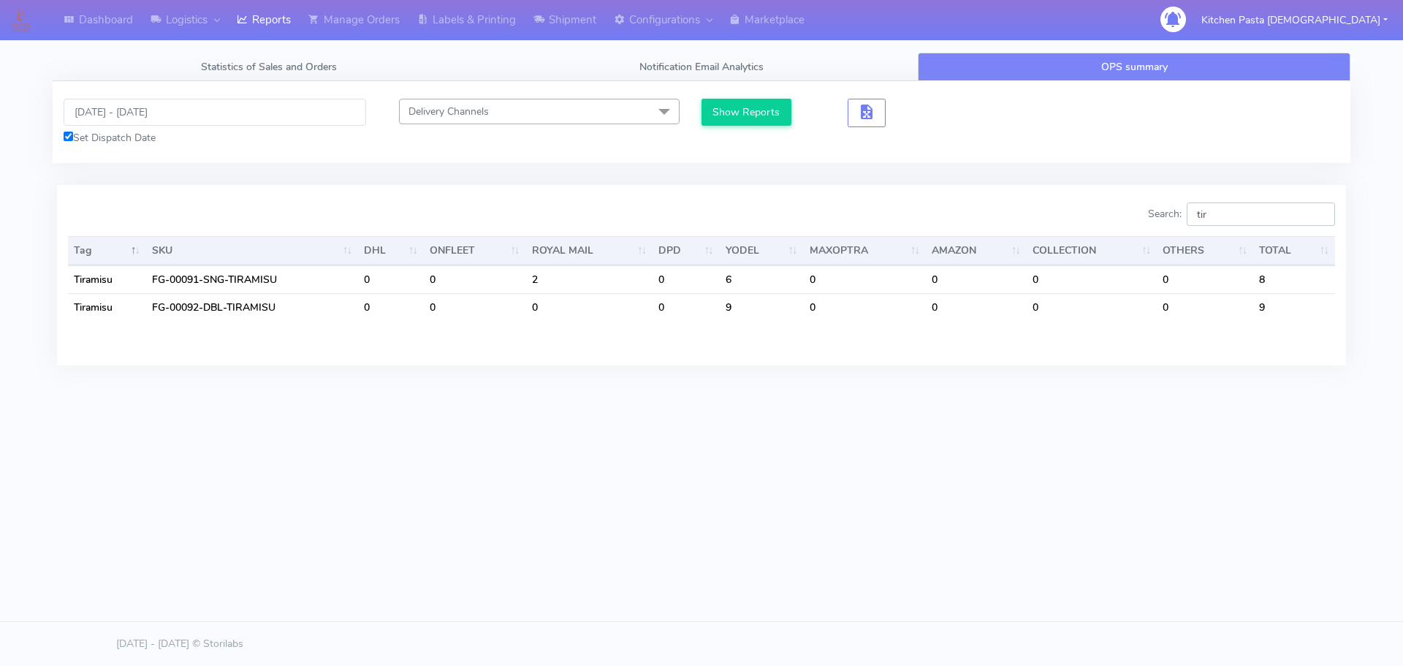
type input "tir"
click at [88, 87] on div "[DATE] - [DATE] Set Dispatch Date Delivery Channels Select All DHL OnFleet Roya…" at bounding box center [702, 122] width 1298 height 82
click at [87, 103] on input "[DATE] - [DATE]" at bounding box center [215, 112] width 303 height 27
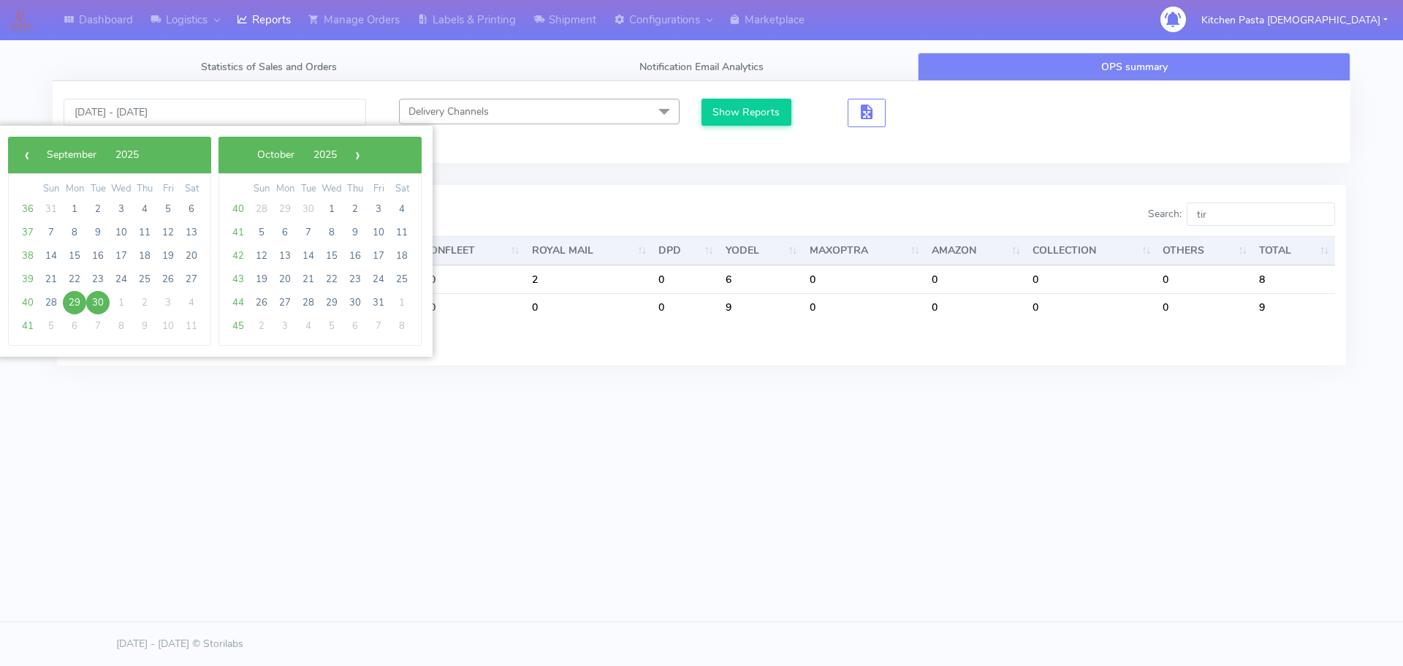
click at [74, 292] on span "29" at bounding box center [74, 302] width 23 height 23
type input "[DATE] - [DATE]"
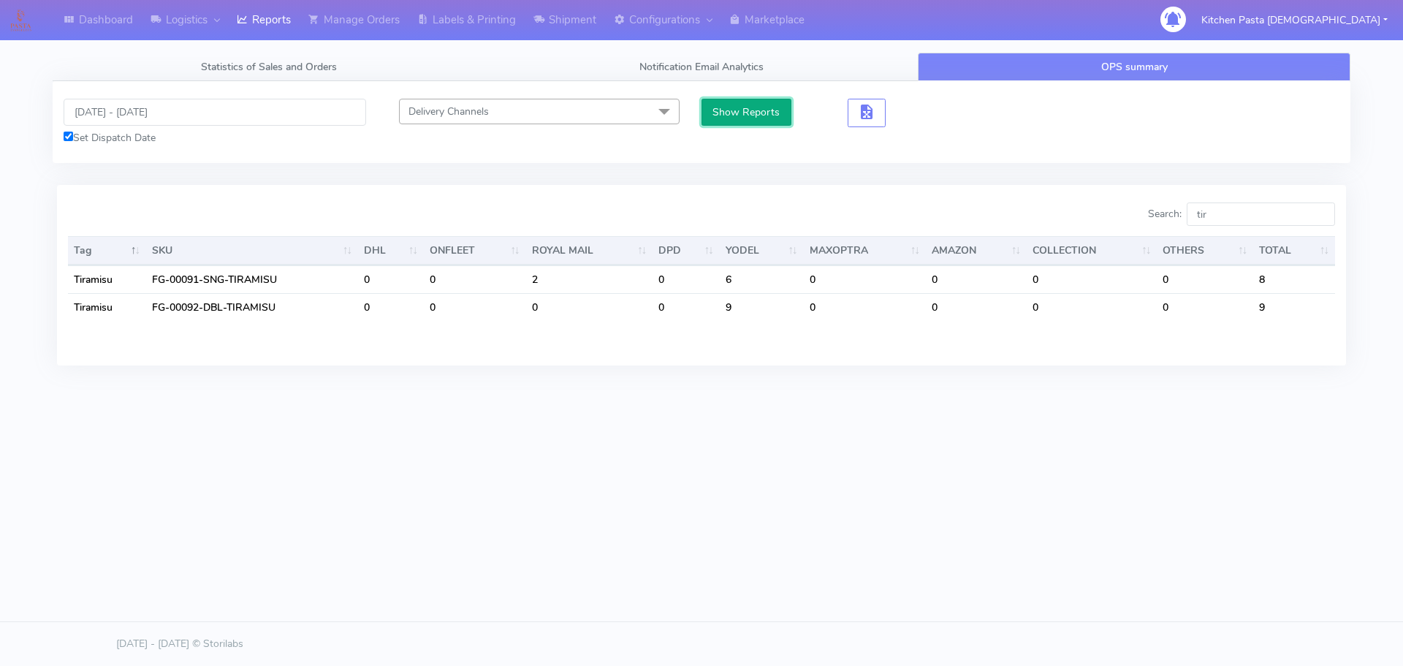
click at [732, 118] on button "Show Reports" at bounding box center [747, 112] width 90 height 27
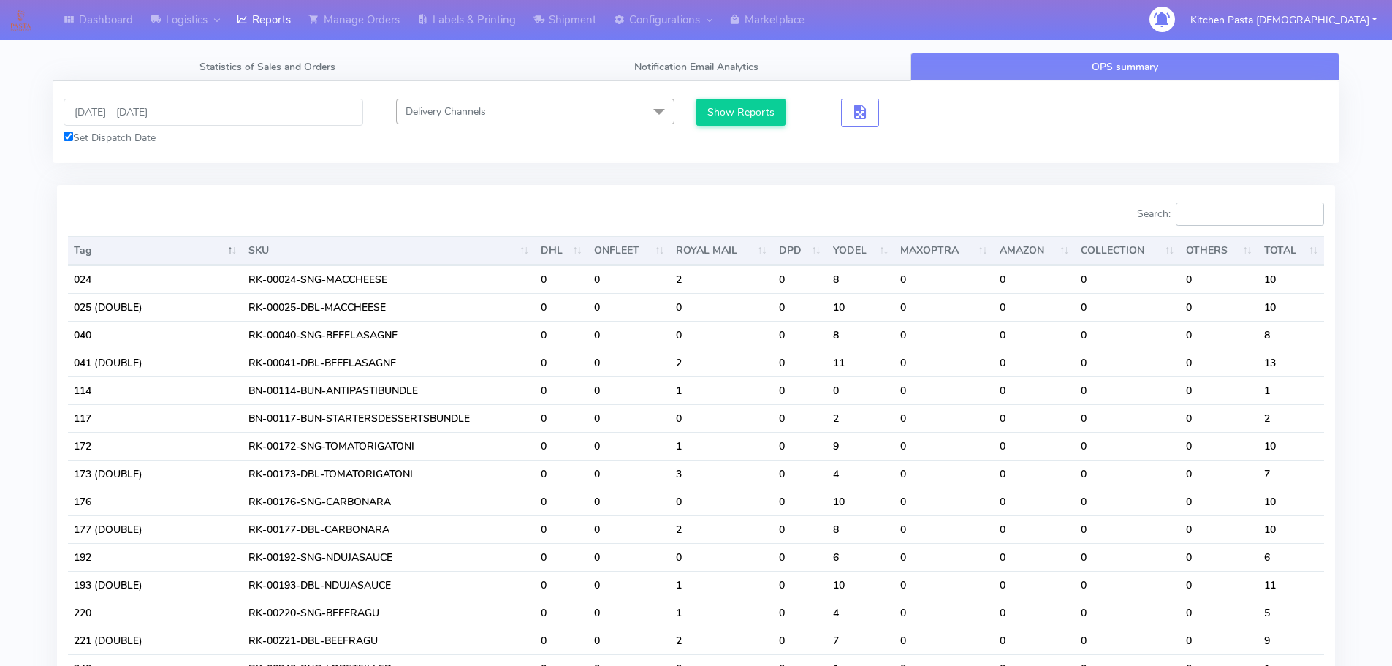
click at [1237, 222] on input "Search:" at bounding box center [1250, 213] width 148 height 23
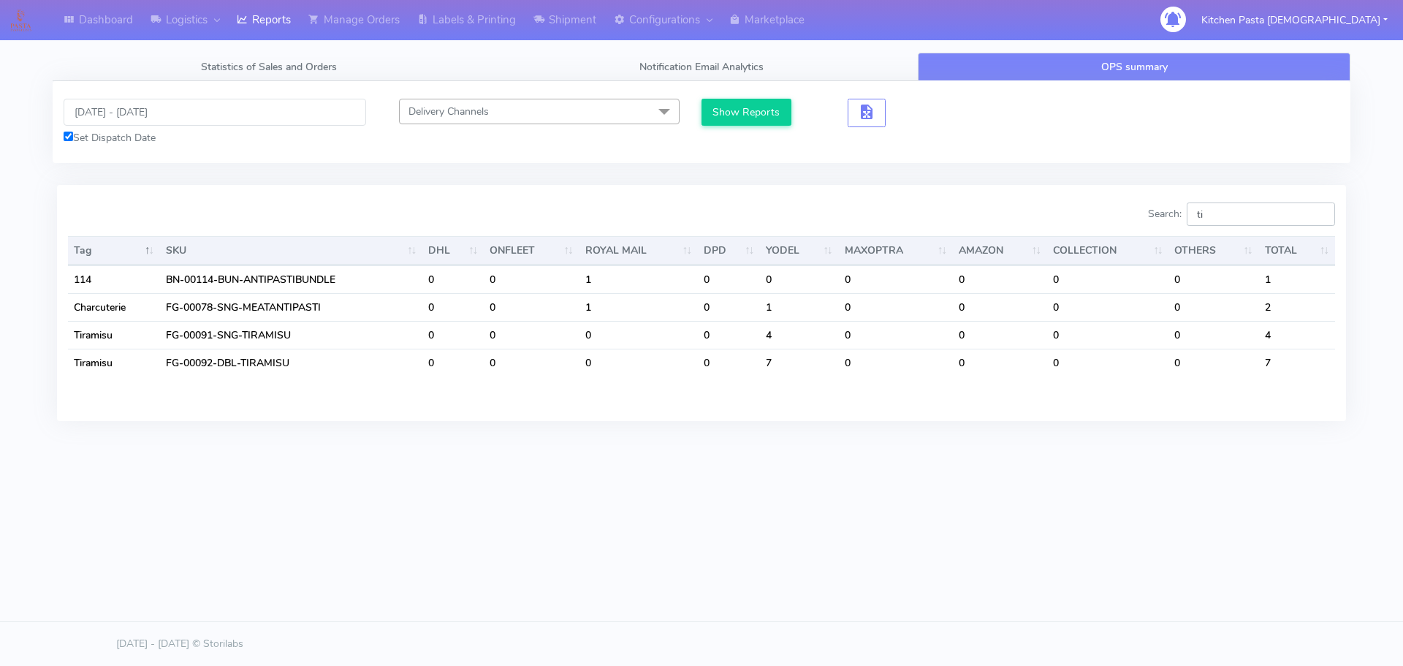
type input "t"
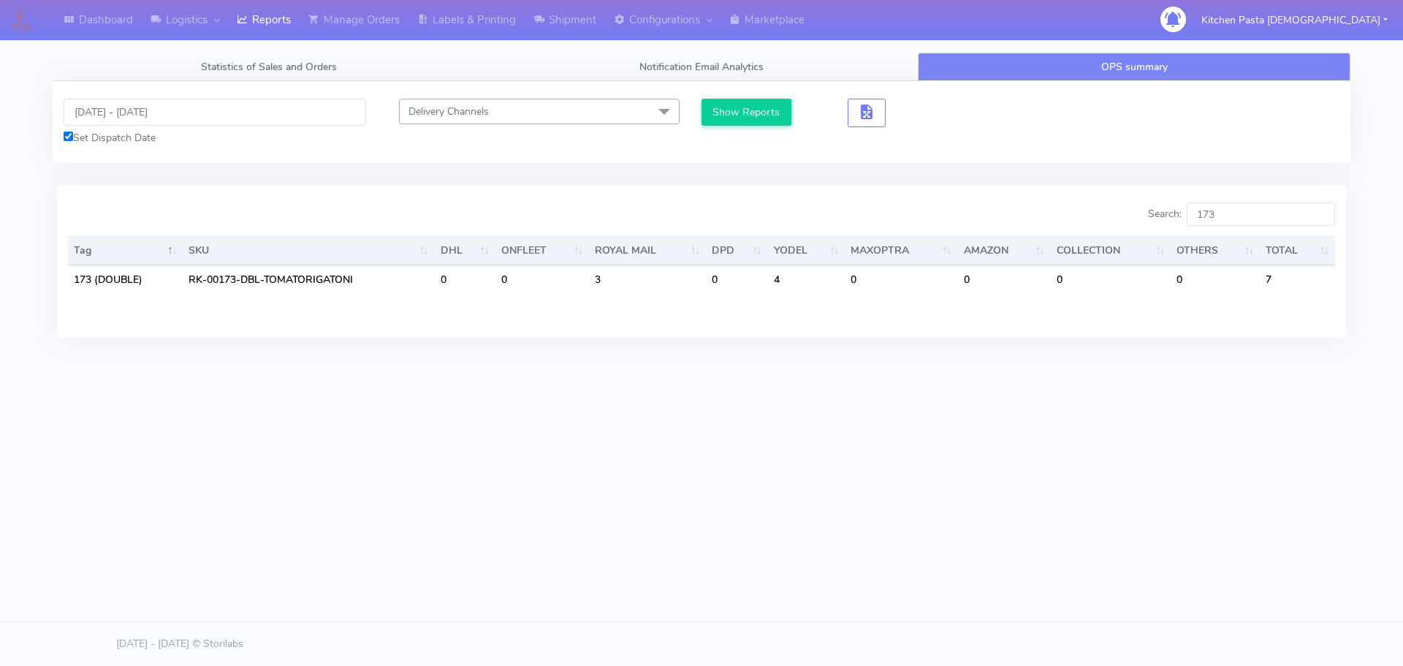
click at [1035, 483] on div "Dashboard Logistics [GEOGRAPHIC_DATA] Logistics Reports Manage Orders Labels & …" at bounding box center [701, 266] width 1403 height 533
click at [1068, 379] on div "Statistics of Sales and Orders Notification Email Analytics OPS summary Dispatc…" at bounding box center [702, 217] width 1320 height 329
click at [1253, 221] on input "173" at bounding box center [1261, 213] width 148 height 23
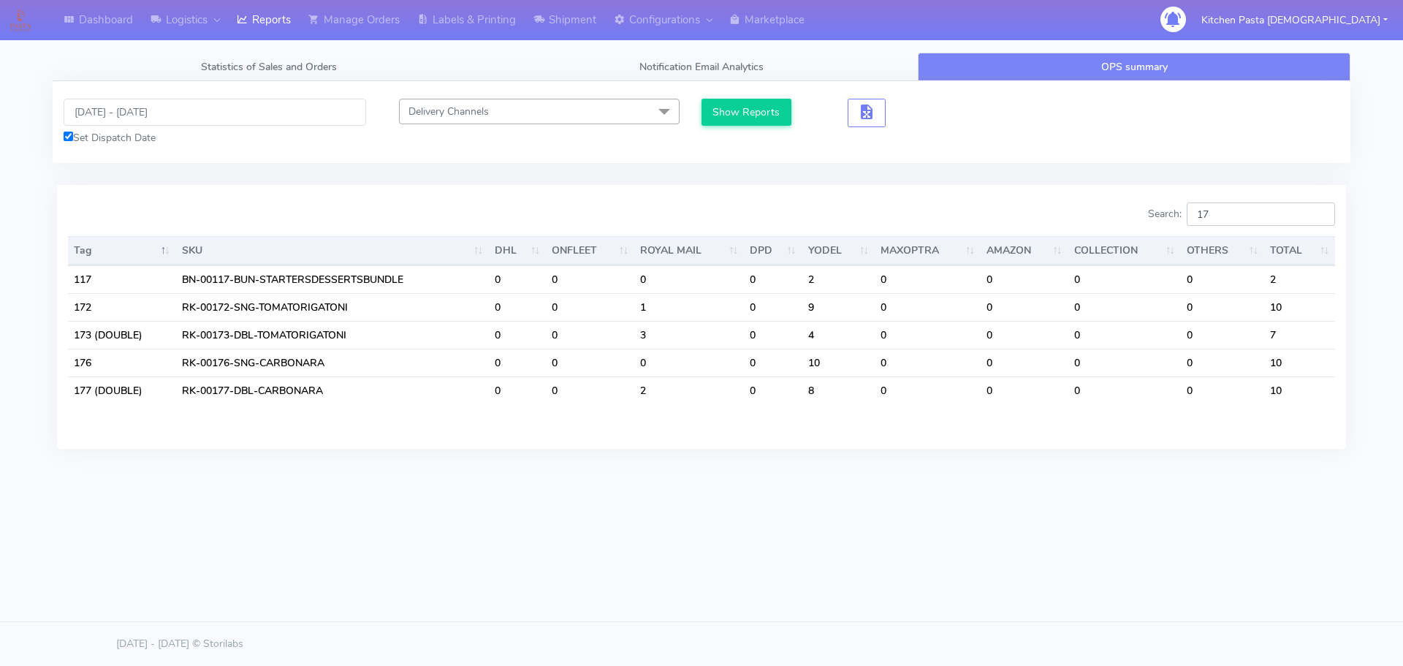
type input "1"
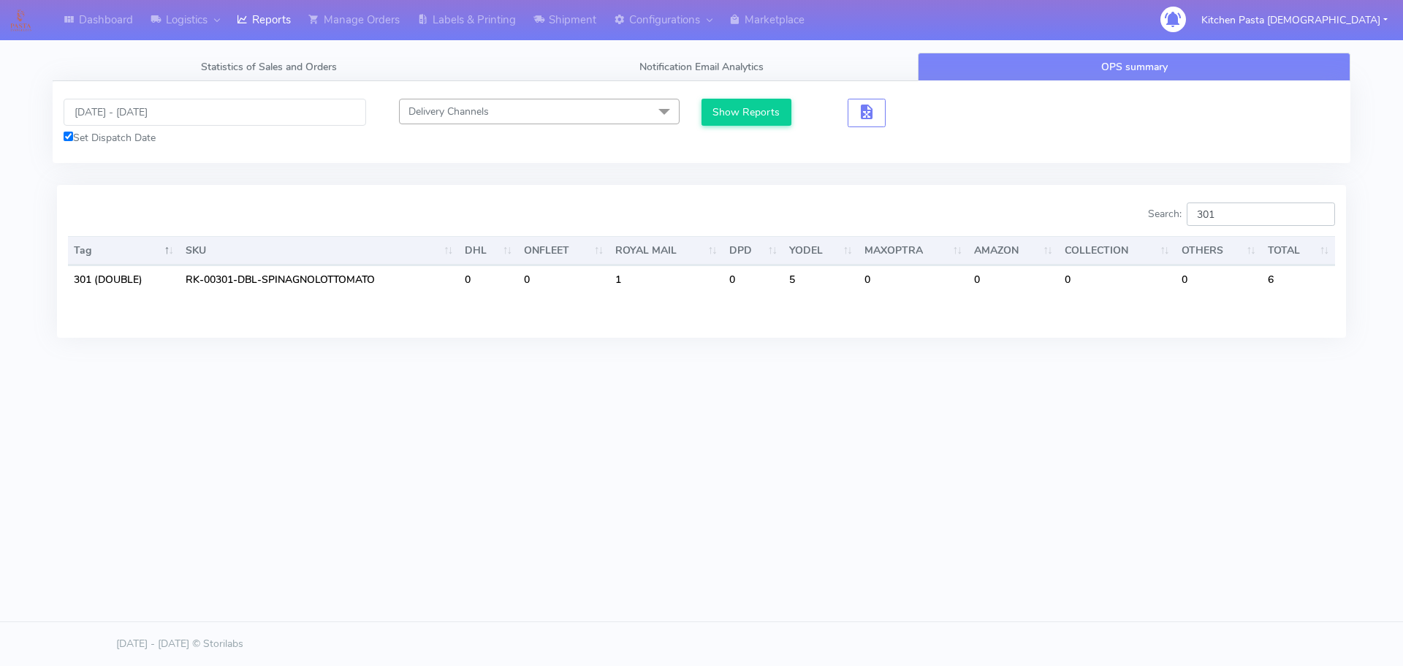
type input "301"
click at [148, 100] on input "[DATE] - [DATE]" at bounding box center [215, 112] width 303 height 27
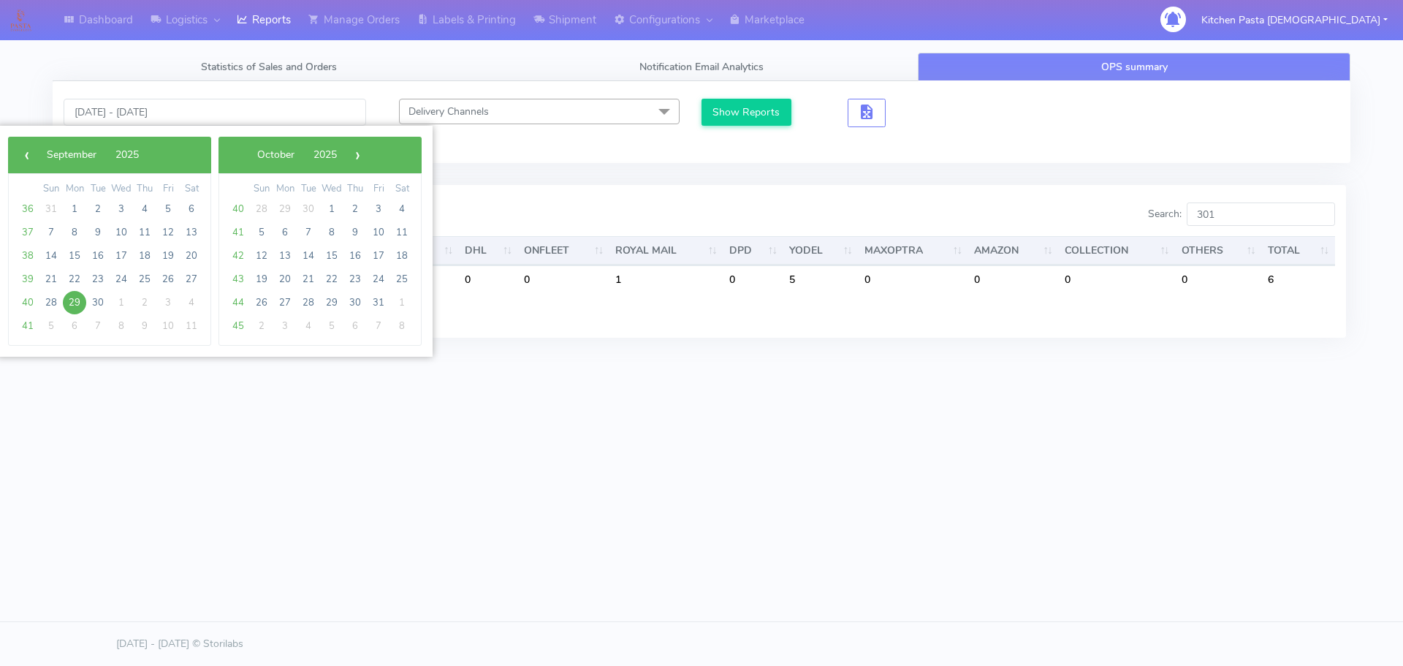
click at [74, 297] on span "29" at bounding box center [74, 302] width 23 height 23
click at [100, 297] on span "30" at bounding box center [97, 302] width 23 height 23
type input "[DATE] - [DATE]"
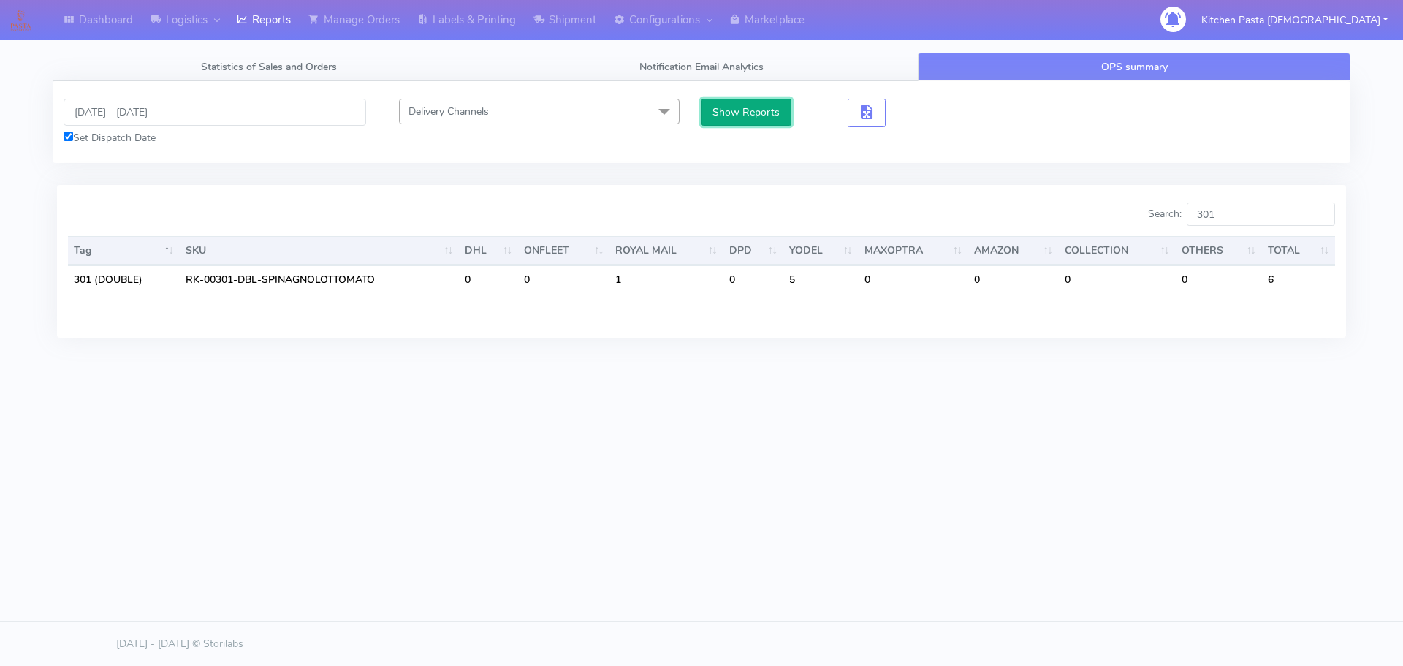
click at [758, 103] on button "Show Reports" at bounding box center [747, 112] width 90 height 27
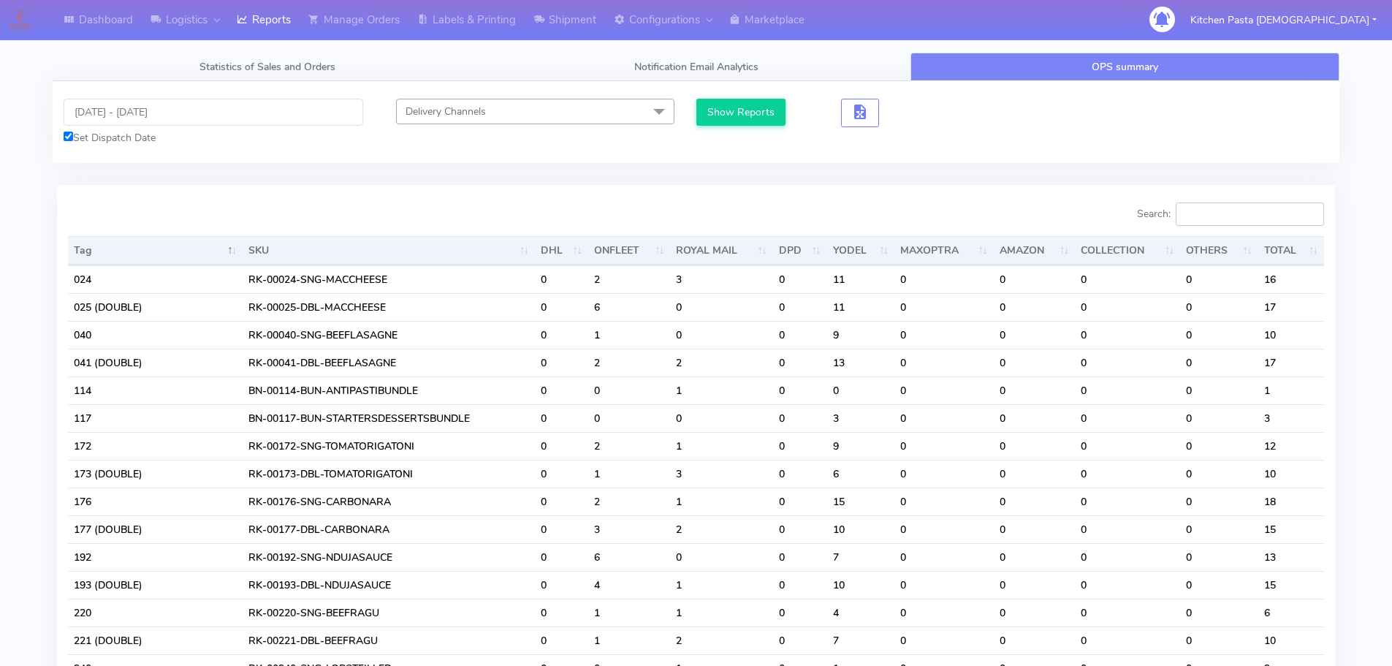
click at [1224, 219] on input "Search:" at bounding box center [1250, 213] width 148 height 23
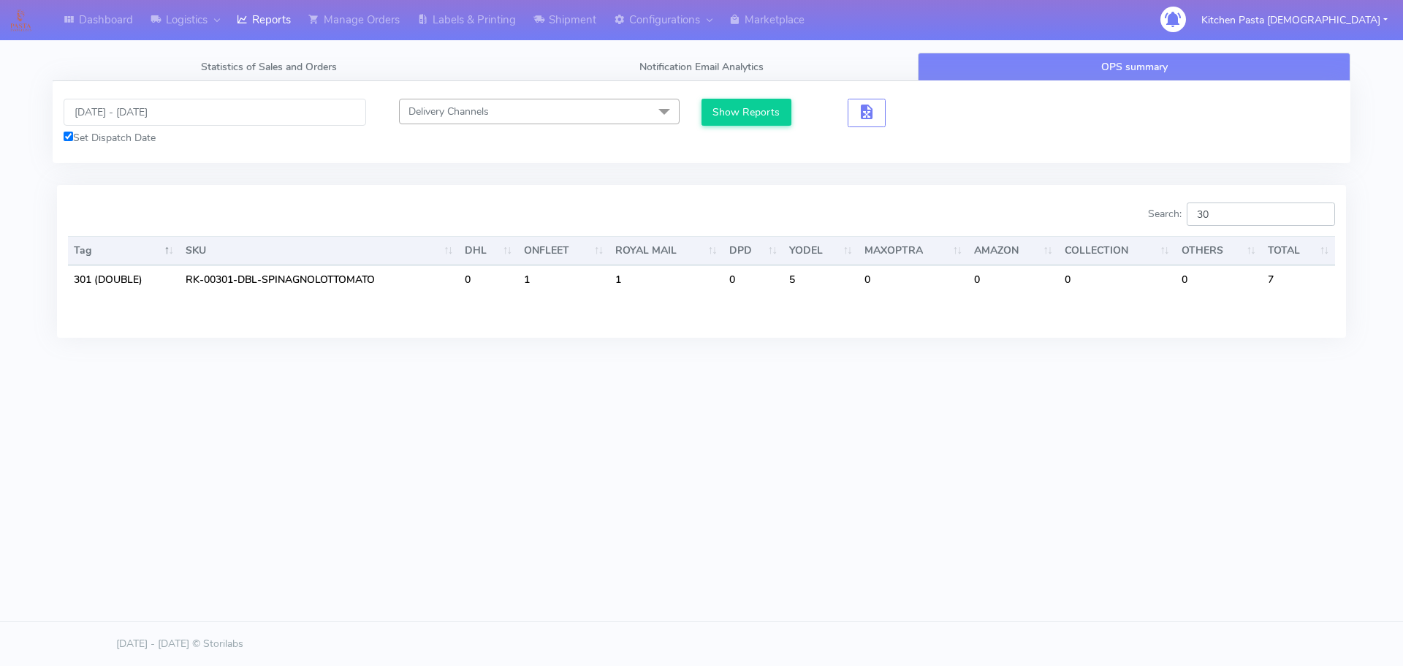
type input "3"
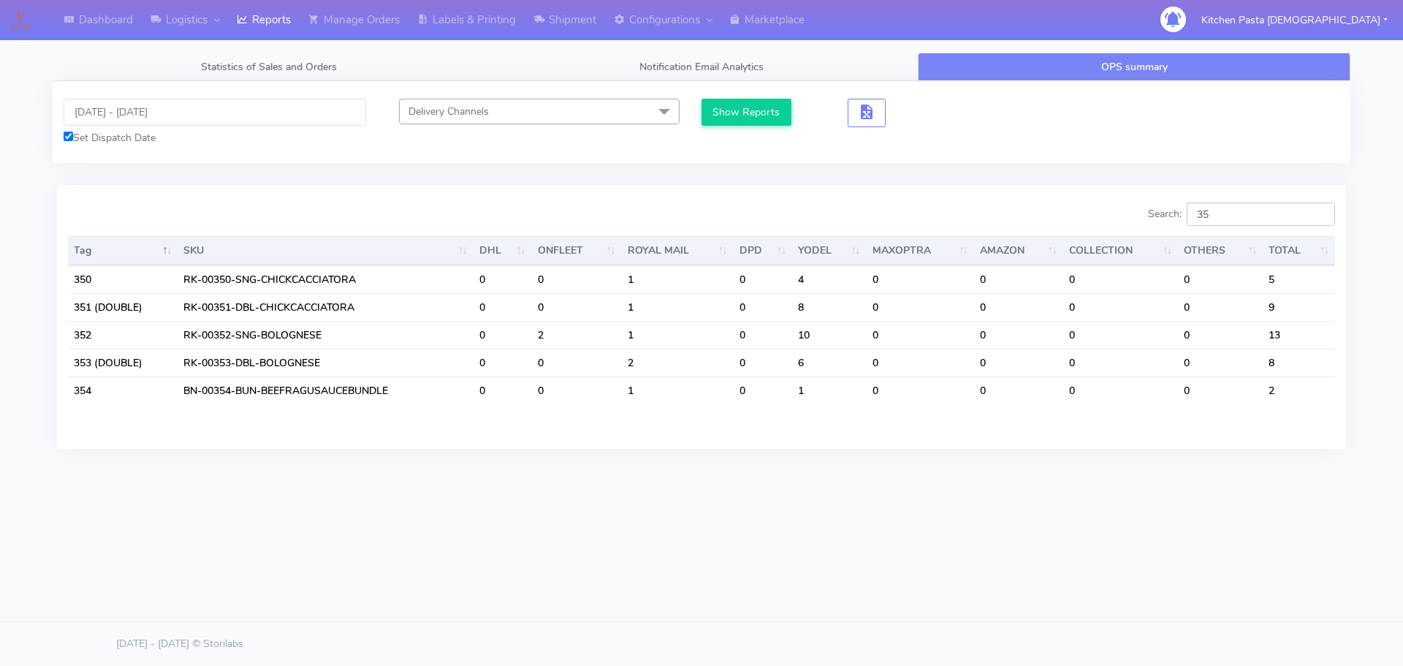
type input "3"
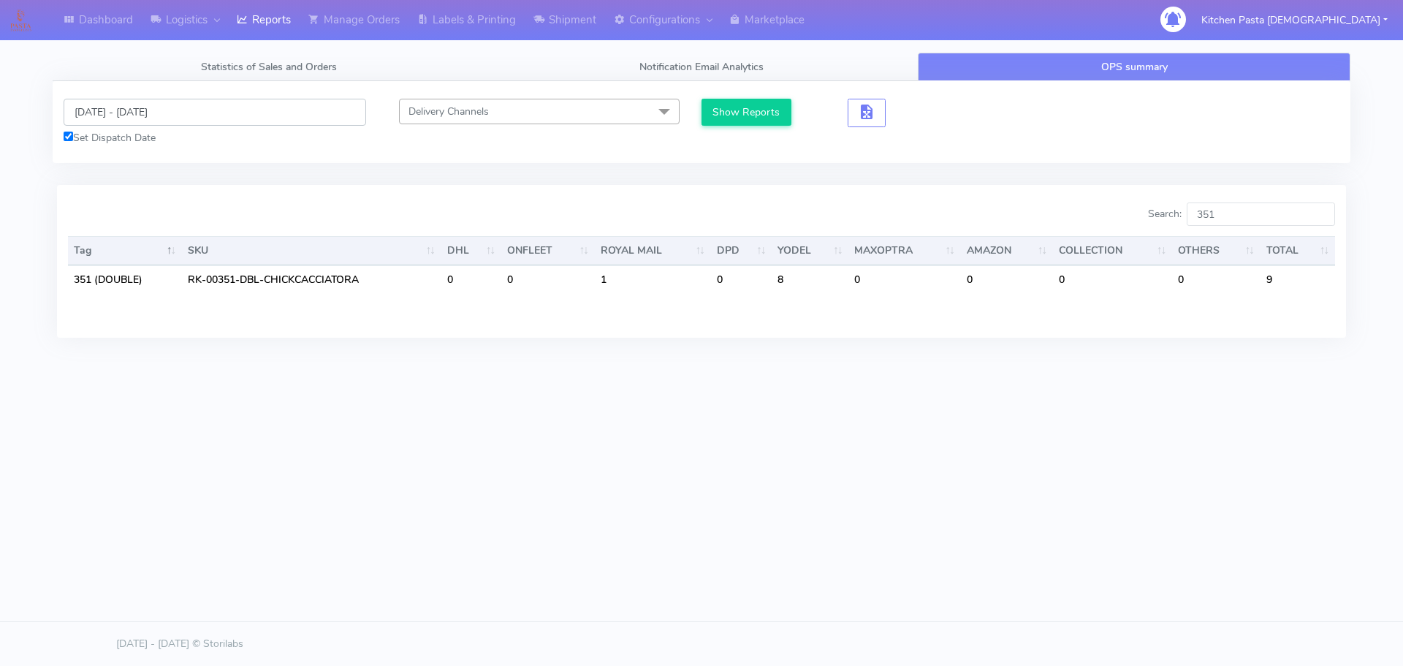
click at [172, 114] on input "[DATE] - [DATE]" at bounding box center [215, 112] width 303 height 27
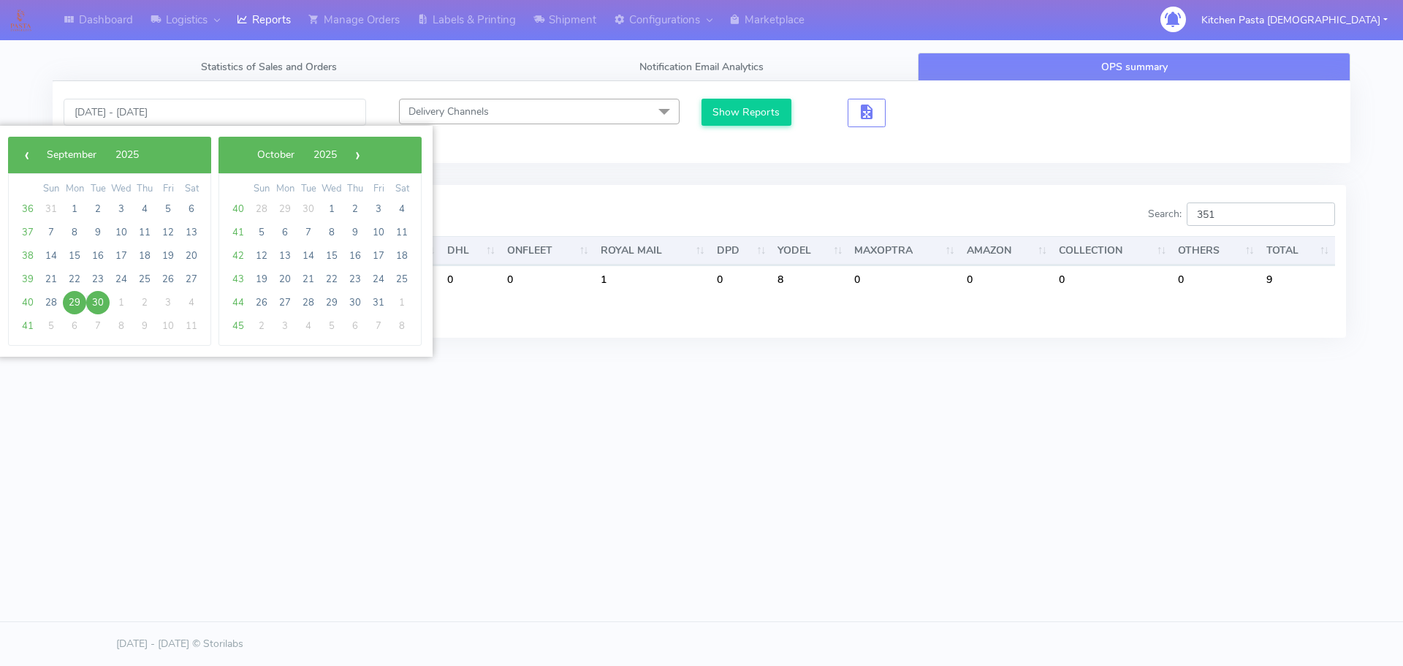
click at [1274, 213] on input "351" at bounding box center [1261, 213] width 148 height 23
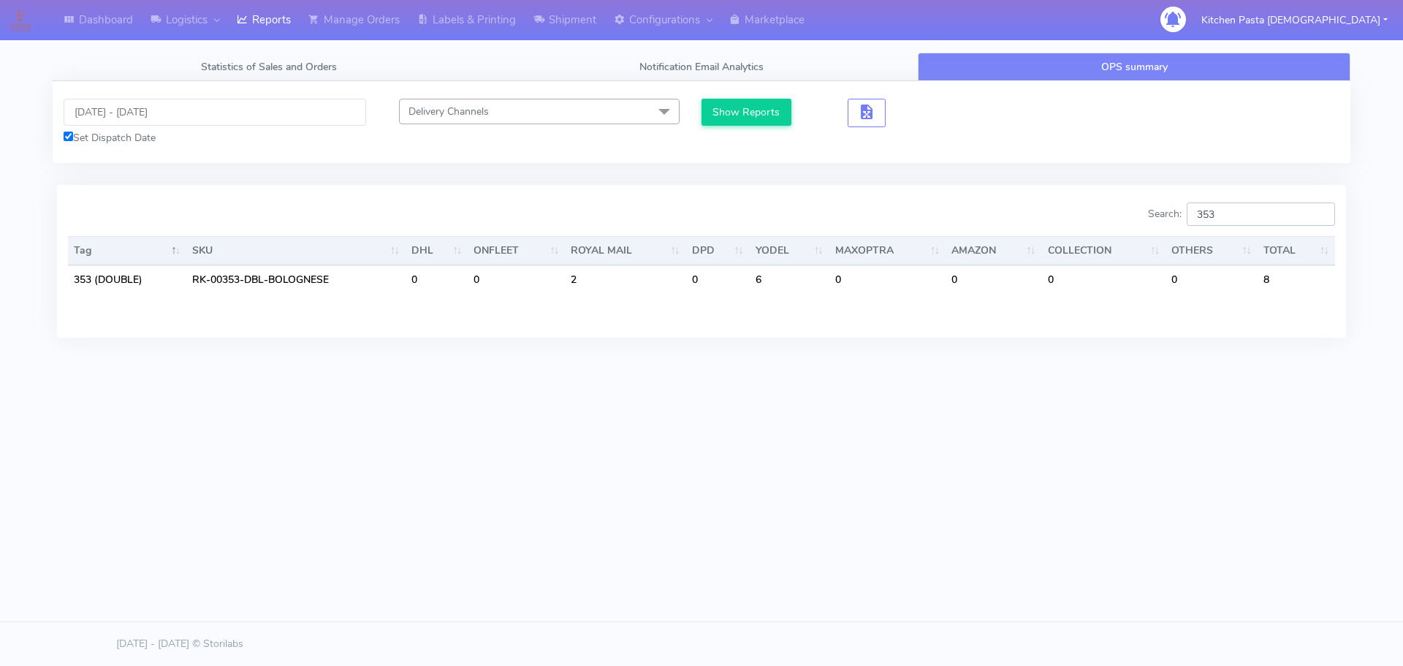
type input "353"
drag, startPoint x: 1067, startPoint y: 462, endPoint x: 1125, endPoint y: 418, distance: 72.5
click at [1069, 460] on div "Dashboard Logistics [GEOGRAPHIC_DATA] Logistics Reports Manage Orders Labels & …" at bounding box center [701, 266] width 1403 height 533
drag, startPoint x: 1259, startPoint y: 220, endPoint x: 1156, endPoint y: 216, distance: 103.1
click at [1156, 216] on div "Search: 353" at bounding box center [1024, 216] width 623 height 29
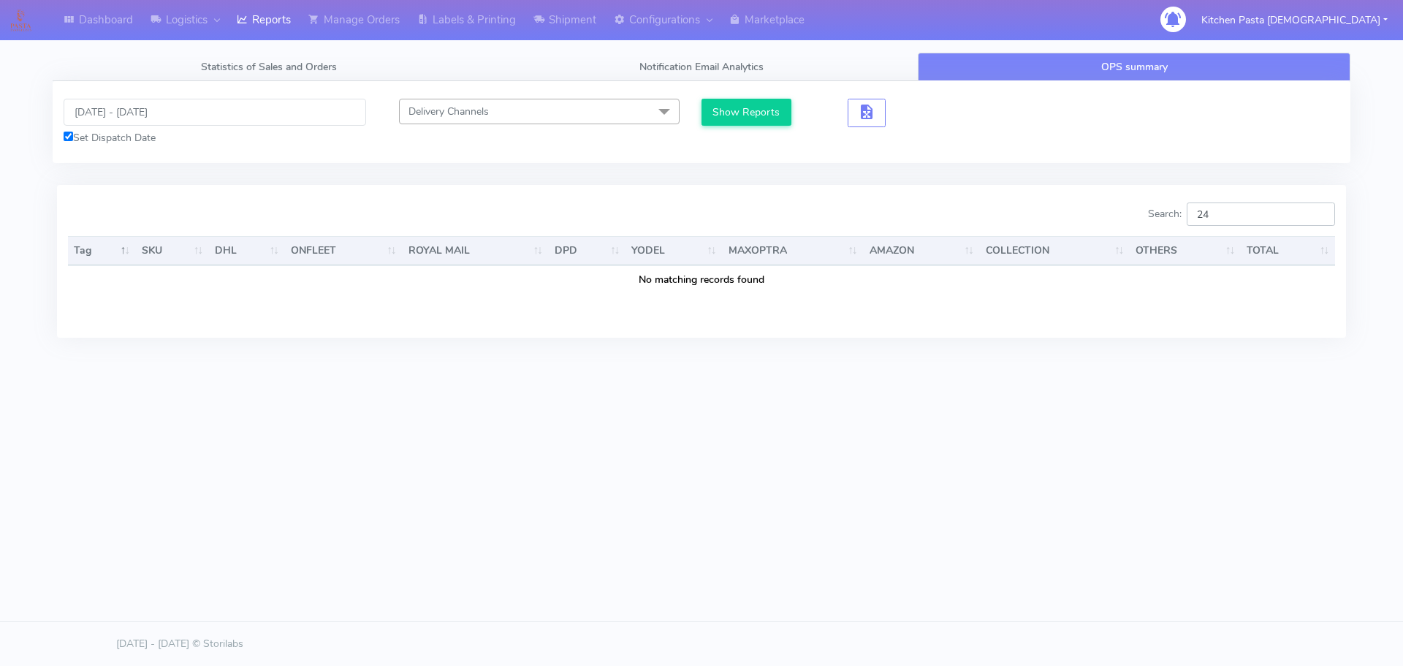
type input "2"
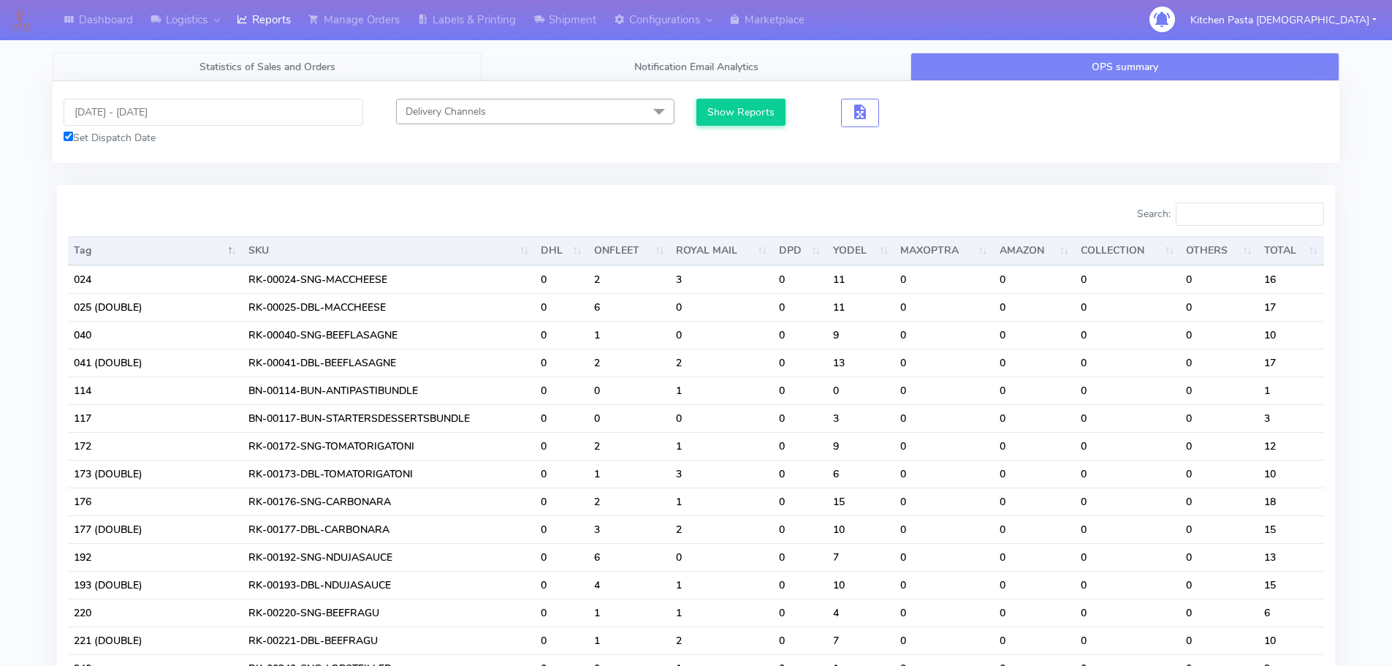
click at [274, 66] on span "Statistics of Sales and Orders" at bounding box center [268, 67] width 136 height 14
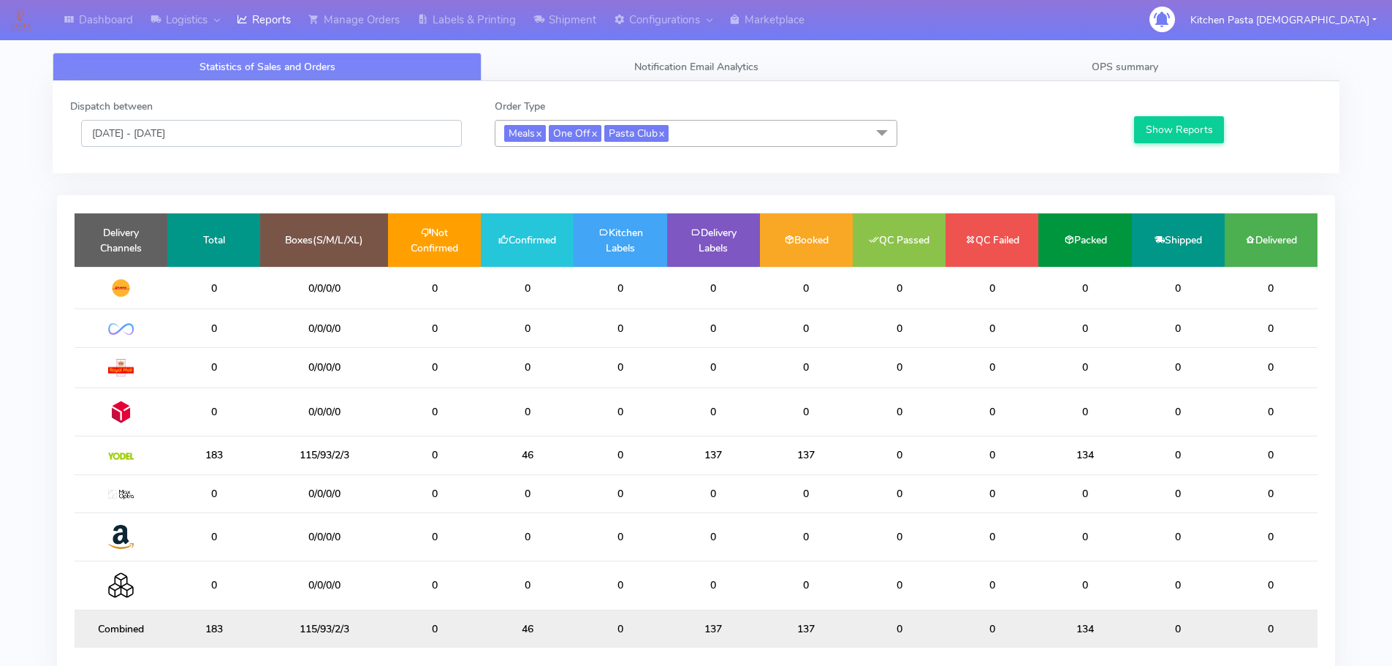
click at [151, 123] on input "[DATE] - [DATE]" at bounding box center [271, 133] width 381 height 27
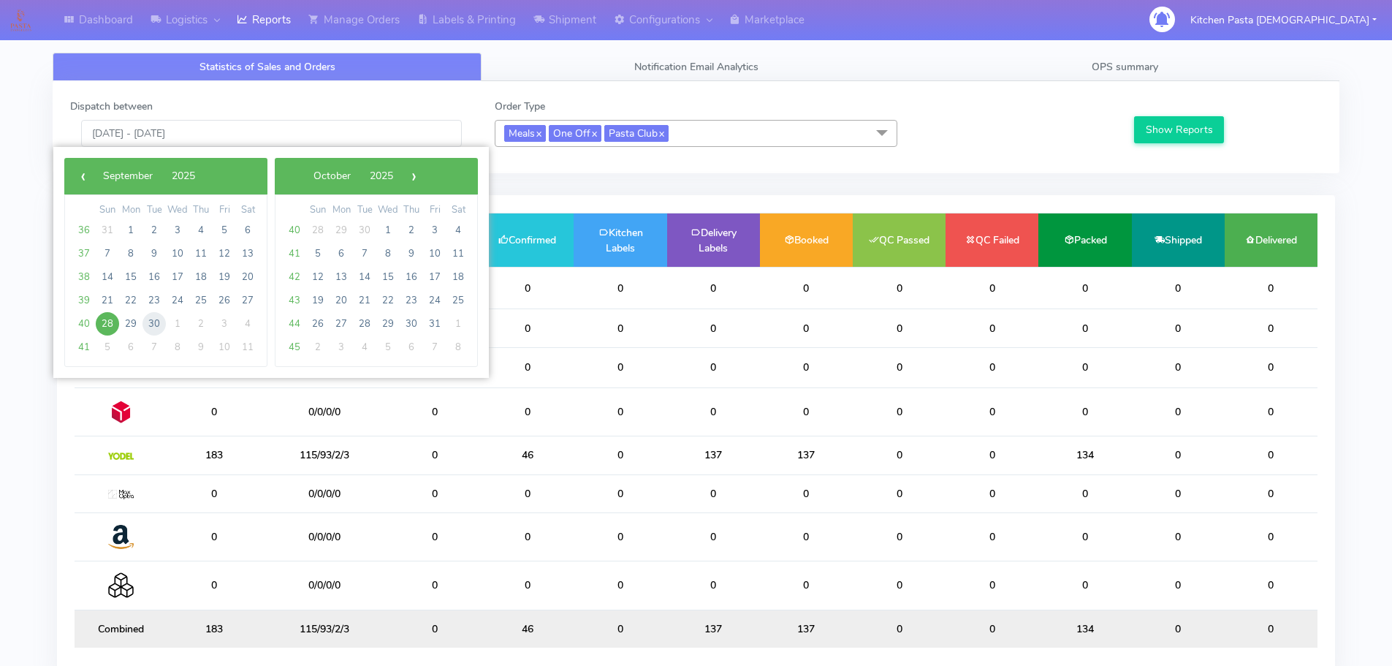
click at [151, 324] on span "30" at bounding box center [154, 323] width 23 height 23
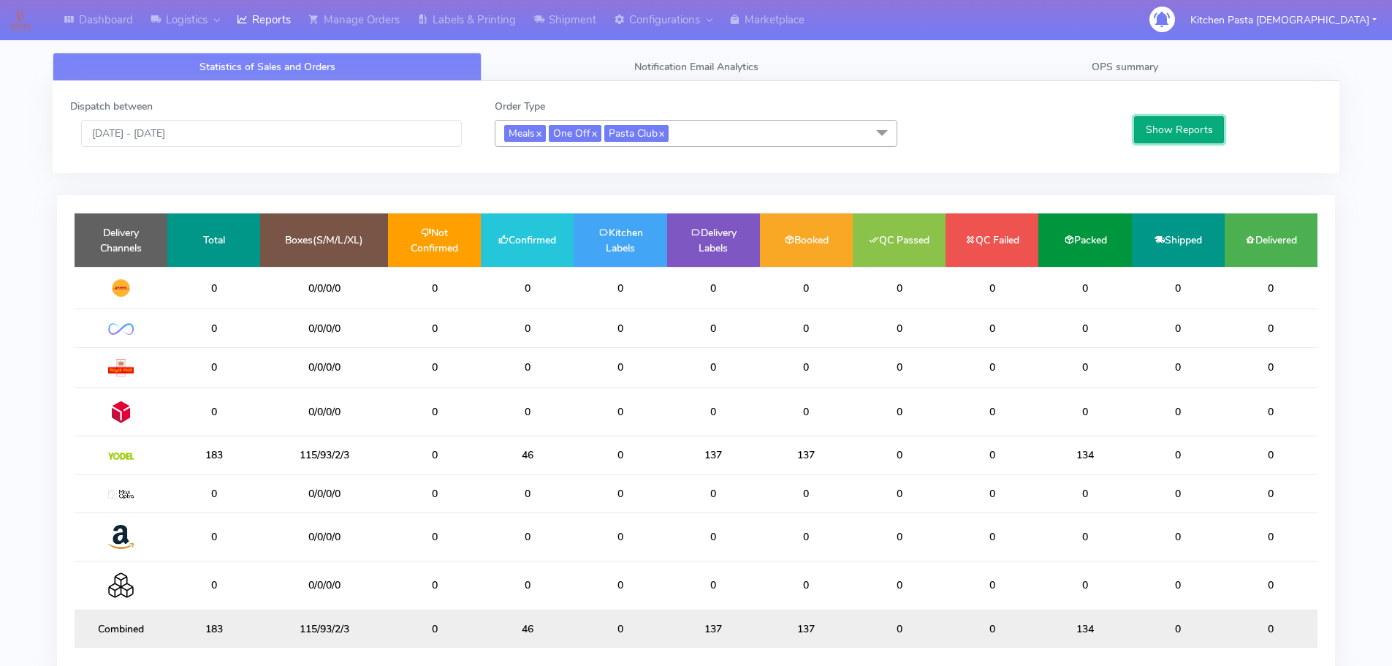
click at [1163, 128] on button "Show Reports" at bounding box center [1179, 129] width 90 height 27
click at [187, 140] on input "[DATE] - [DATE]" at bounding box center [271, 133] width 381 height 27
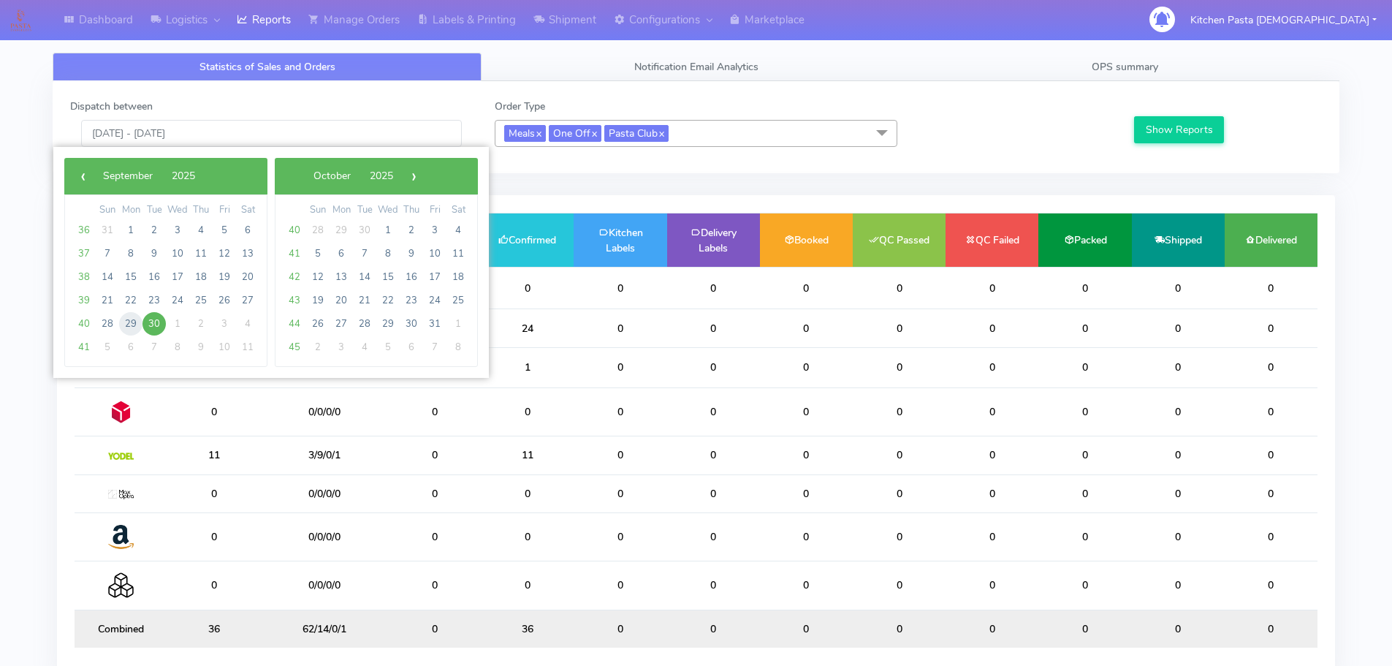
click at [134, 330] on span "29" at bounding box center [130, 323] width 23 height 23
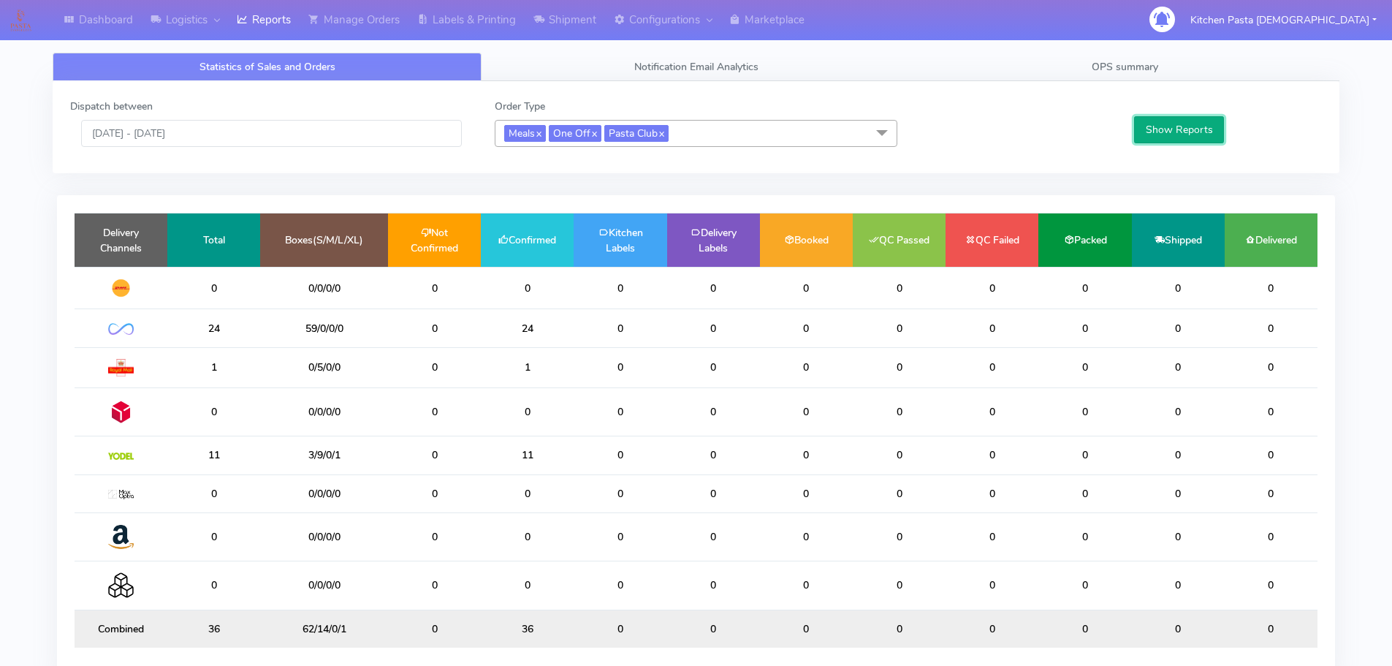
click at [1207, 127] on button "Show Reports" at bounding box center [1179, 129] width 90 height 27
click at [98, 143] on input "[DATE] - [DATE]" at bounding box center [271, 133] width 381 height 27
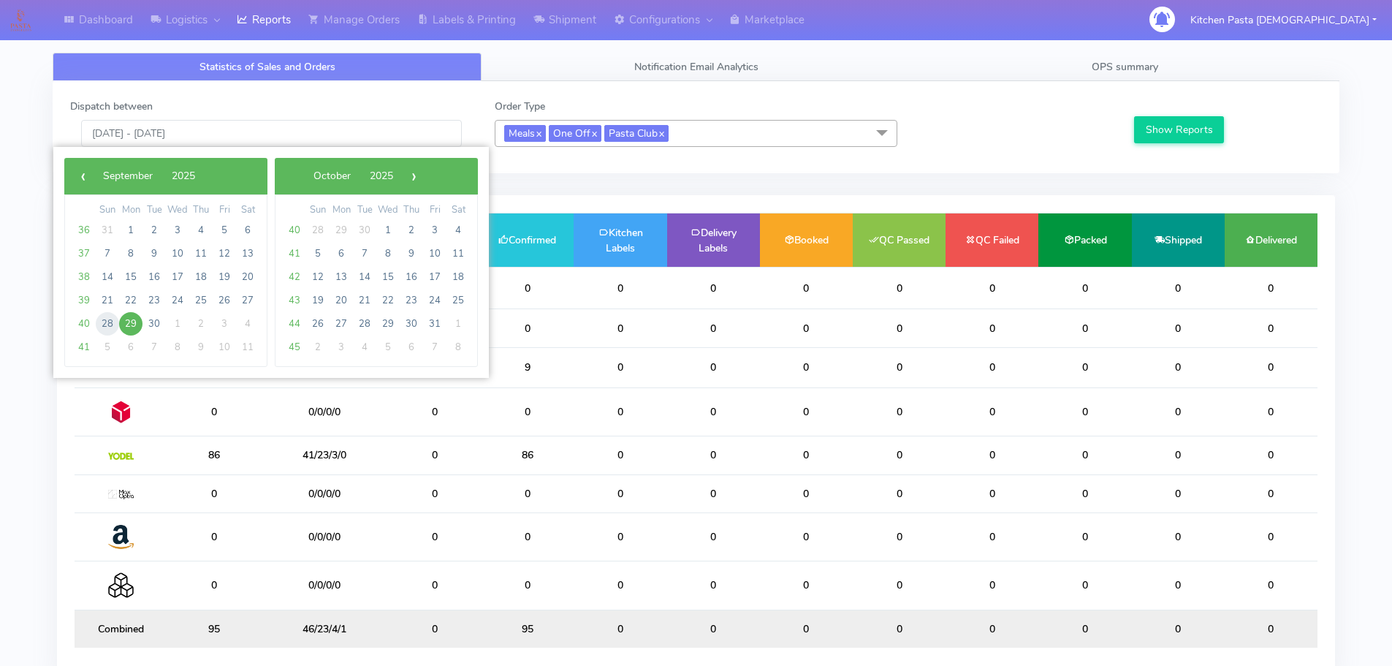
click at [102, 322] on span "28" at bounding box center [107, 323] width 23 height 23
type input "[DATE] - [DATE]"
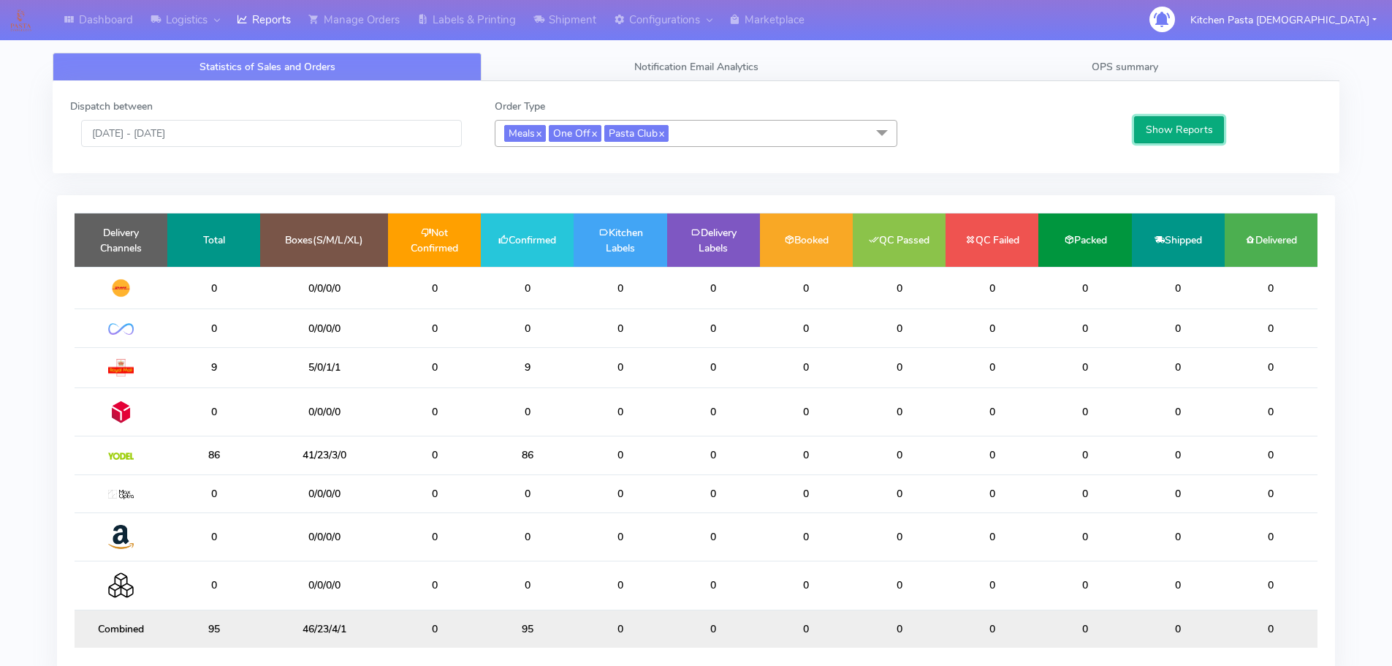
click at [1196, 138] on button "Show Reports" at bounding box center [1179, 129] width 90 height 27
drag, startPoint x: 518, startPoint y: 452, endPoint x: 550, endPoint y: 452, distance: 31.4
click at [550, 452] on td "46" at bounding box center [527, 455] width 93 height 38
click at [1099, 72] on span "OPS summary" at bounding box center [1125, 67] width 67 height 14
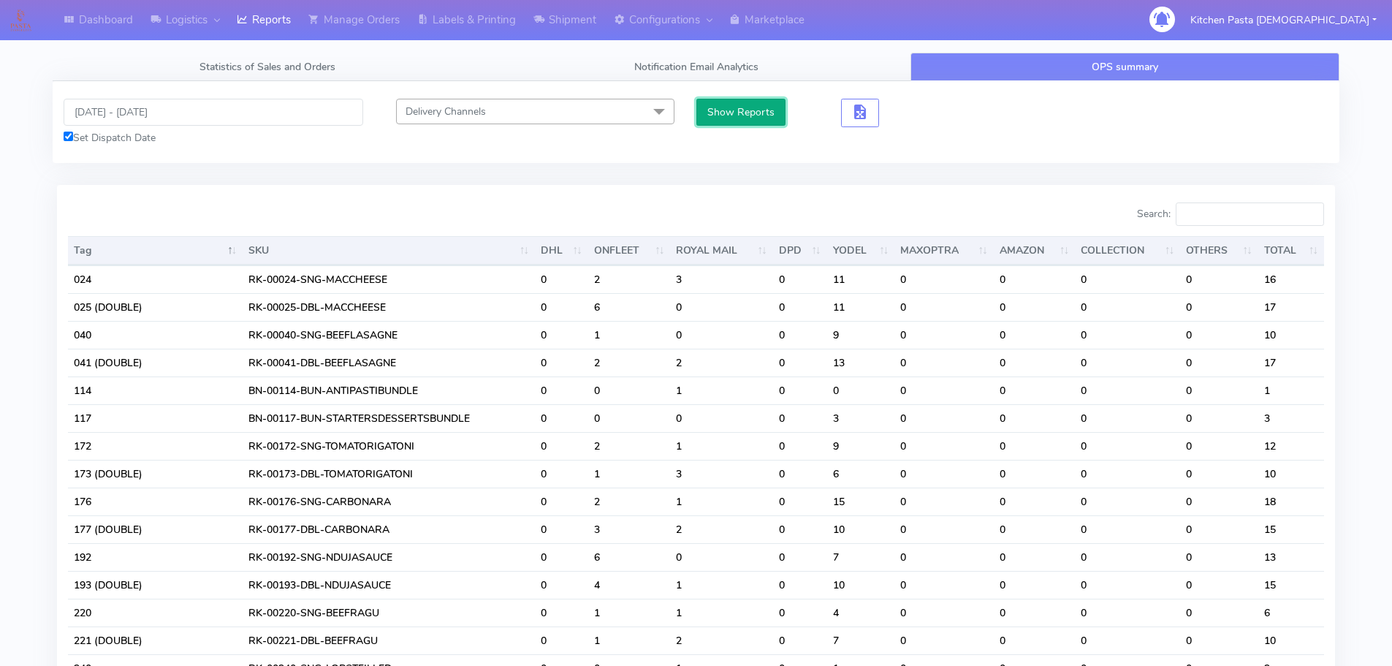
click at [756, 112] on button "Show Reports" at bounding box center [742, 112] width 90 height 27
click at [1244, 224] on input "Search:" at bounding box center [1250, 213] width 148 height 23
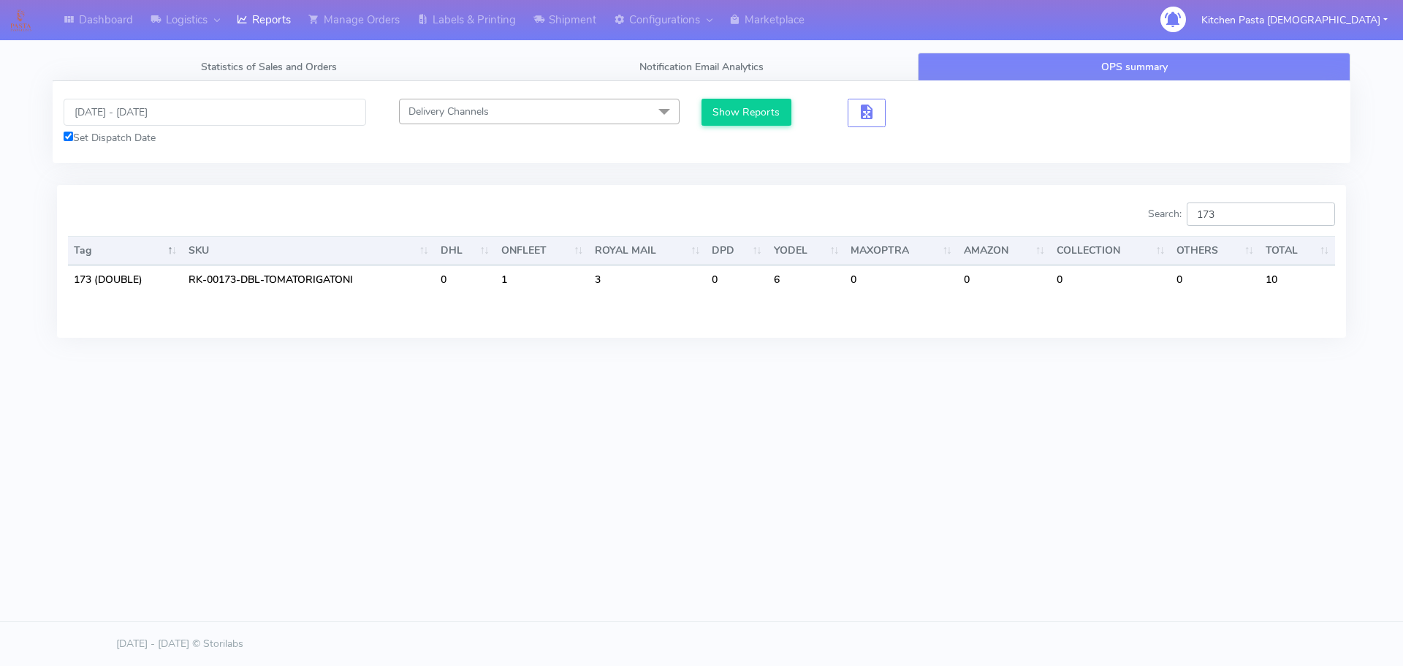
type input "173"
drag, startPoint x: 1241, startPoint y: 219, endPoint x: 1202, endPoint y: 219, distance: 39.5
click at [1202, 219] on input "173" at bounding box center [1261, 213] width 148 height 23
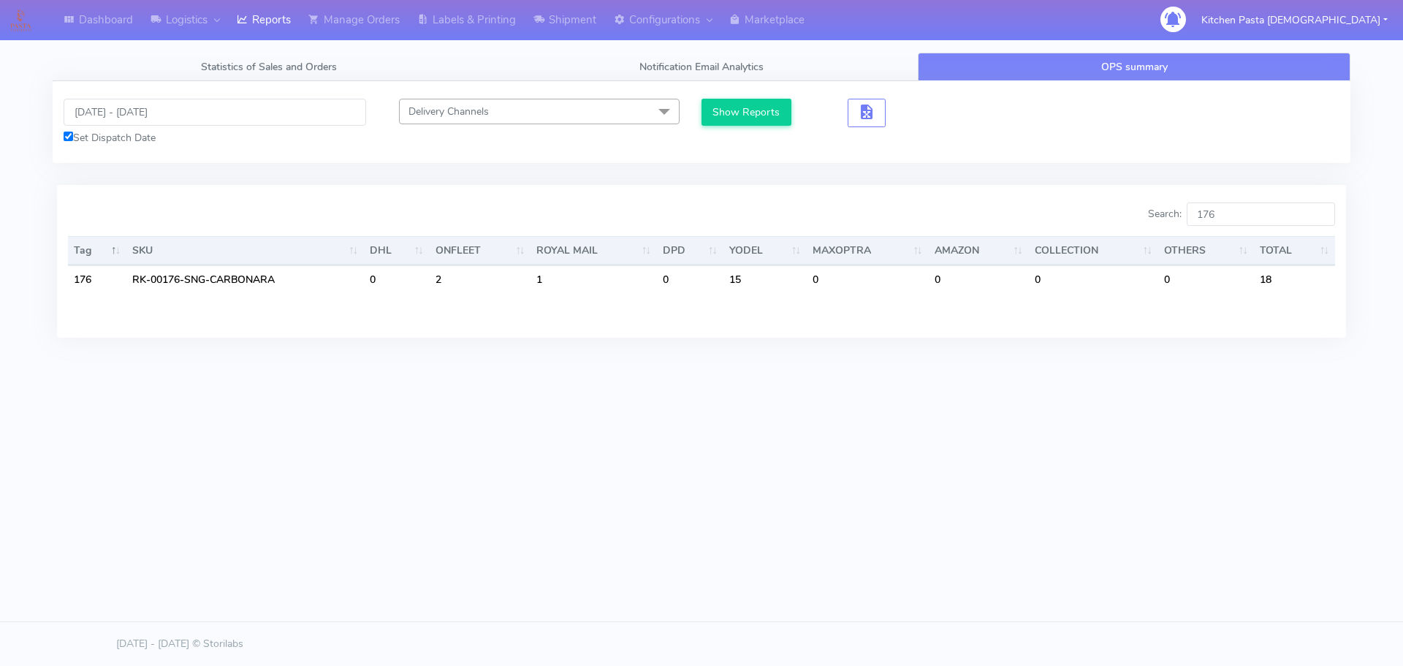
click at [887, 499] on div "Dashboard Logistics [GEOGRAPHIC_DATA] Logistics Reports Manage Orders Labels & …" at bounding box center [701, 266] width 1403 height 533
click at [1236, 211] on input "176" at bounding box center [1261, 213] width 148 height 23
type input "177"
drag, startPoint x: 1257, startPoint y: 211, endPoint x: 1115, endPoint y: 210, distance: 142.5
click at [1115, 210] on div "Search: 177" at bounding box center [1024, 216] width 623 height 29
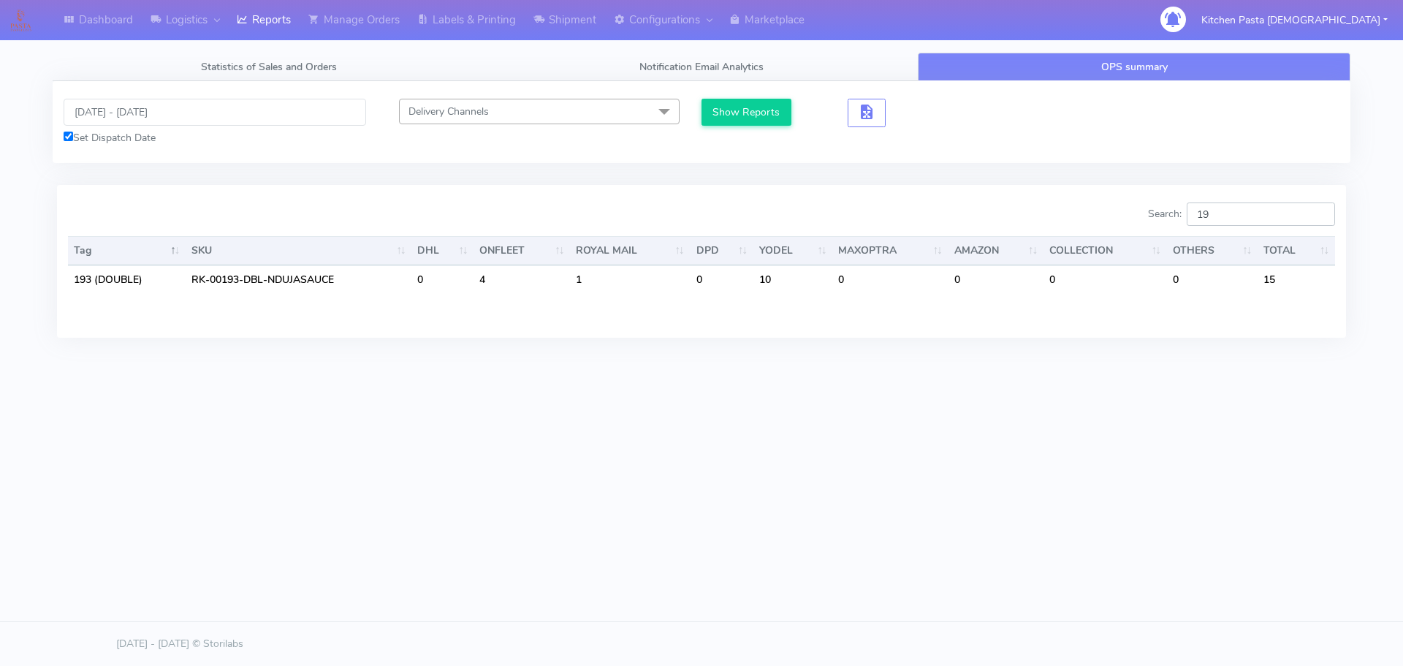
type input "1"
type input "2"
type input "251"
drag, startPoint x: 1229, startPoint y: 214, endPoint x: 1138, endPoint y: 216, distance: 90.7
click at [1138, 216] on div "Search: 251" at bounding box center [1024, 216] width 623 height 29
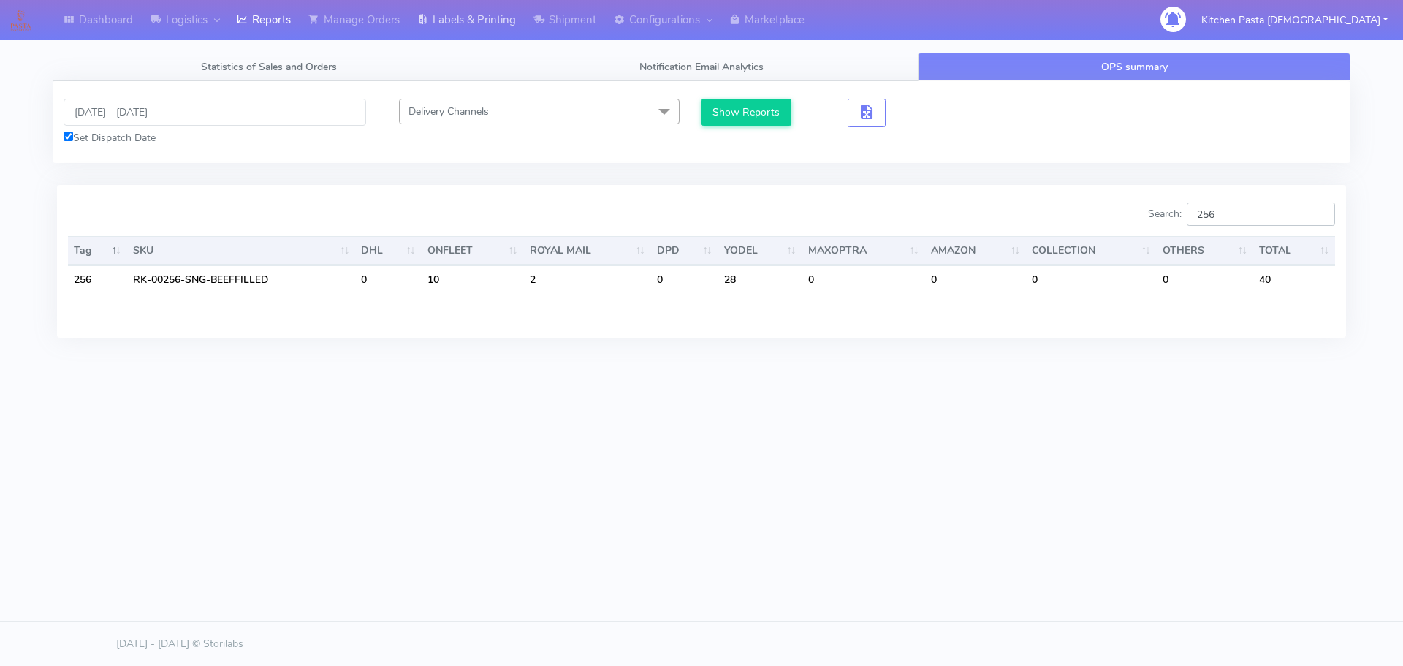
type input "256"
click at [145, 101] on input "[DATE] - [DATE]" at bounding box center [215, 112] width 303 height 27
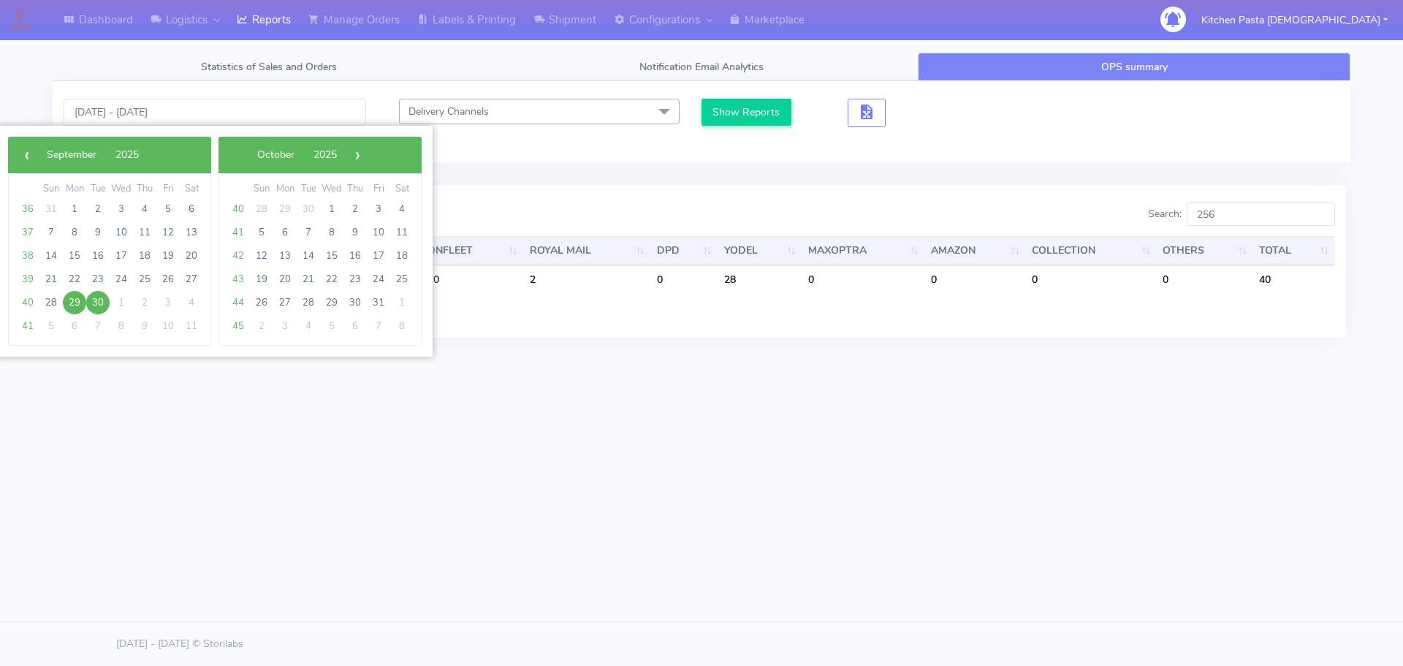
click at [77, 300] on span "29" at bounding box center [74, 302] width 23 height 23
click at [268, 228] on span "5" at bounding box center [261, 232] width 23 height 23
type input "[DATE] - [DATE]"
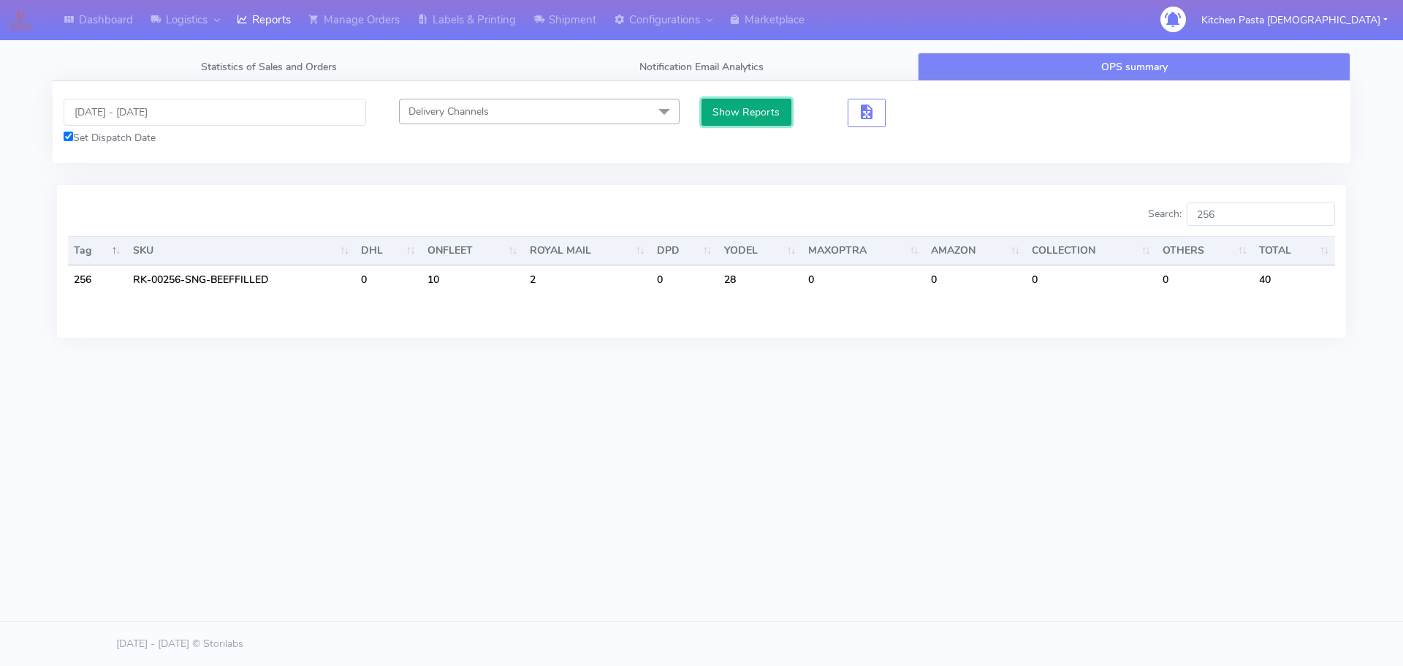
click at [732, 108] on button "Show Reports" at bounding box center [747, 112] width 90 height 27
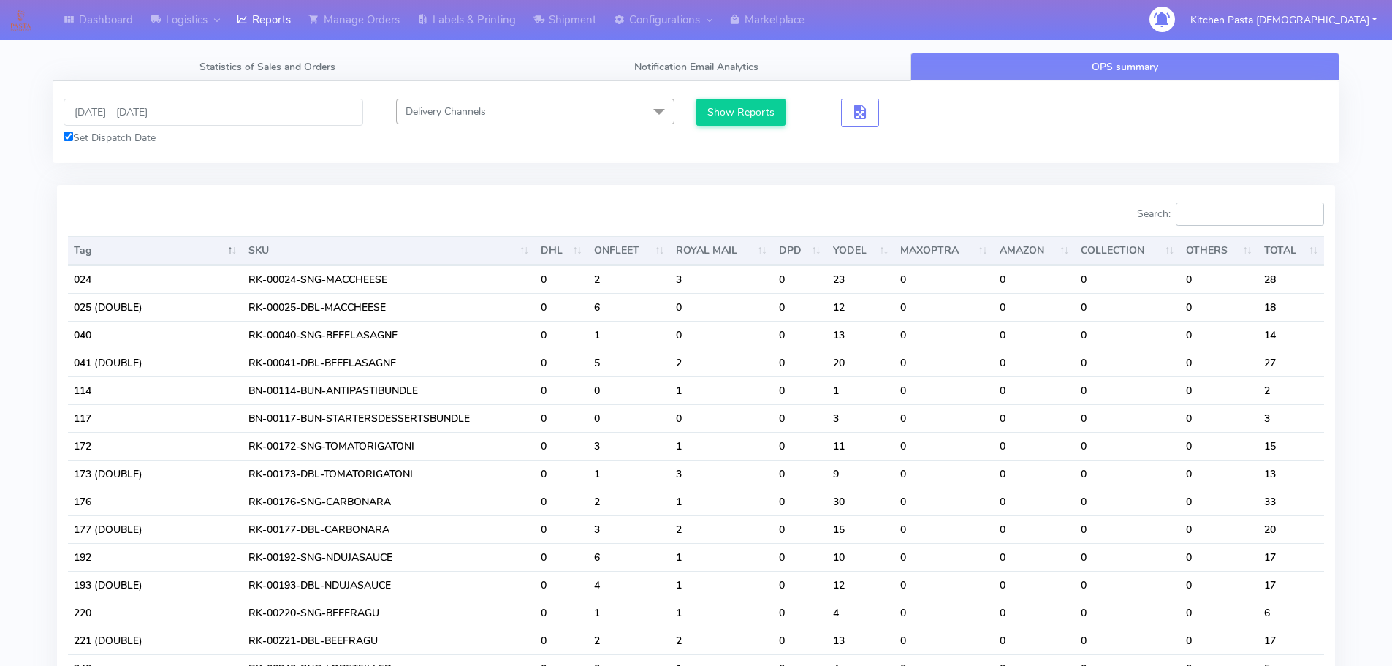
click at [1226, 216] on input "Search:" at bounding box center [1250, 213] width 148 height 23
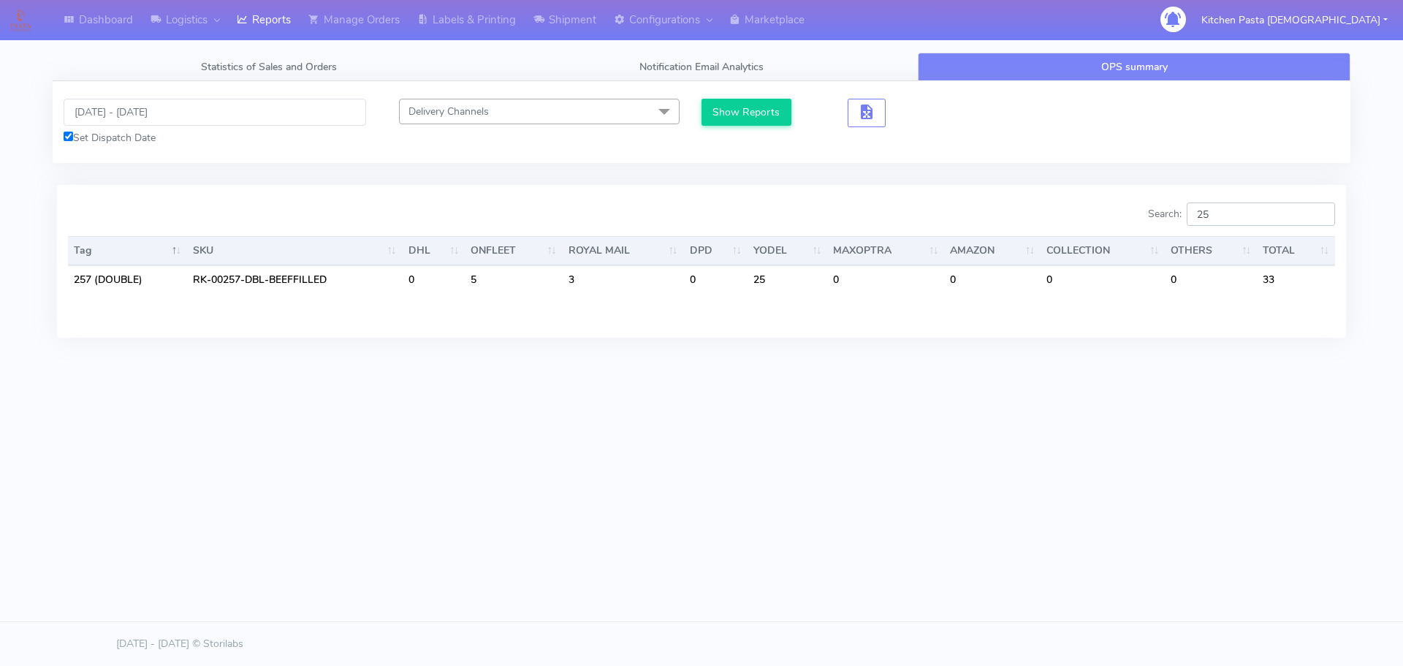
type input "2"
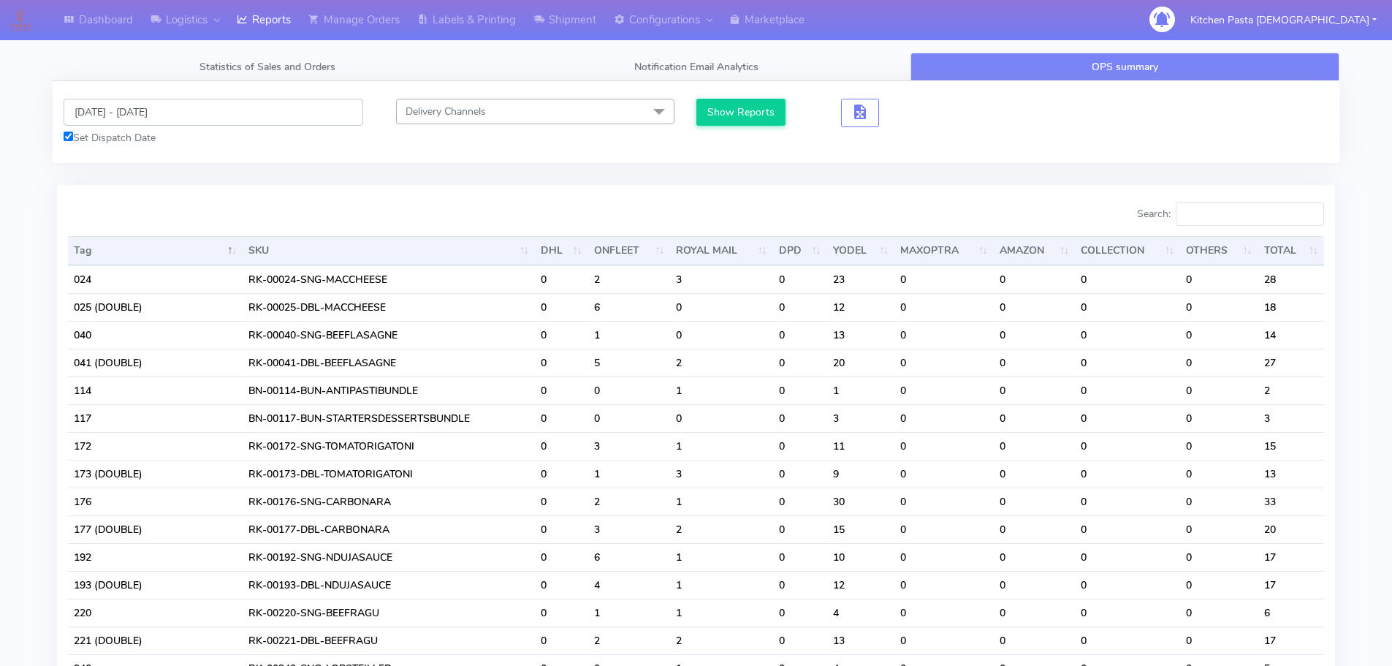
click at [170, 110] on input "[DATE] - [DATE]" at bounding box center [214, 112] width 300 height 27
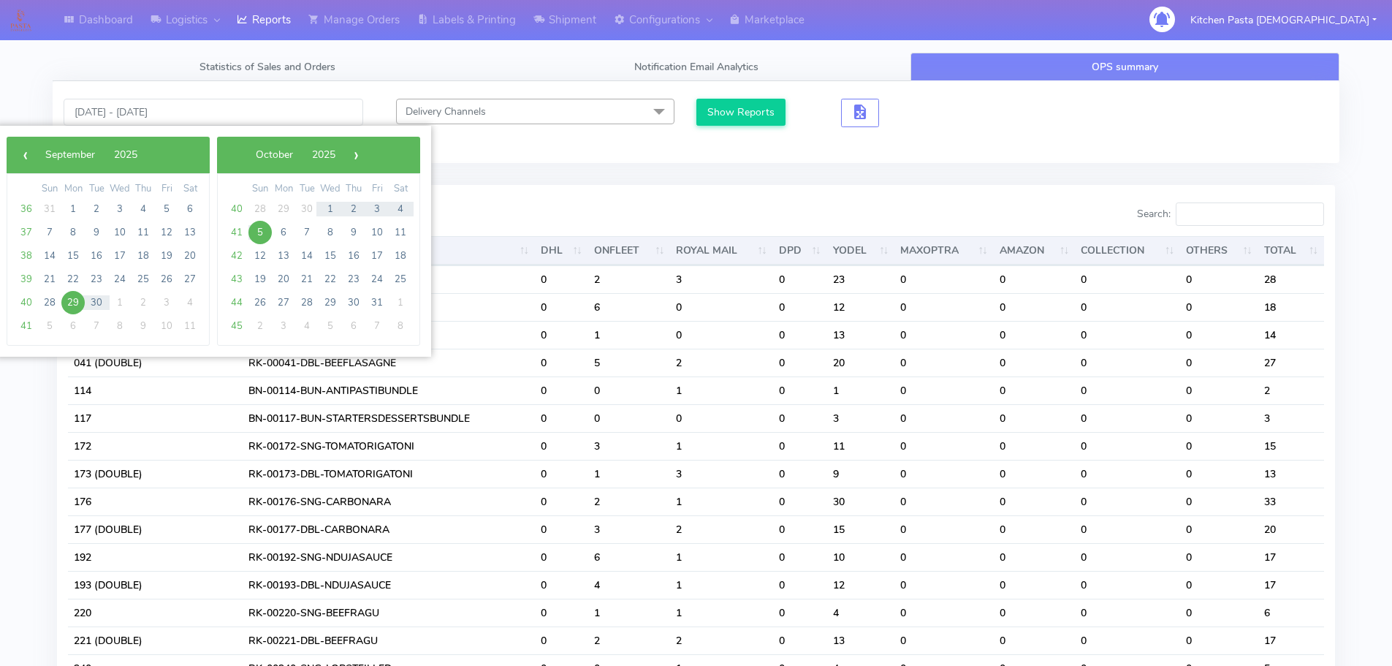
click at [77, 307] on span "29" at bounding box center [72, 302] width 23 height 23
click at [96, 308] on span "30" at bounding box center [96, 302] width 23 height 23
type input "[DATE] - [DATE]"
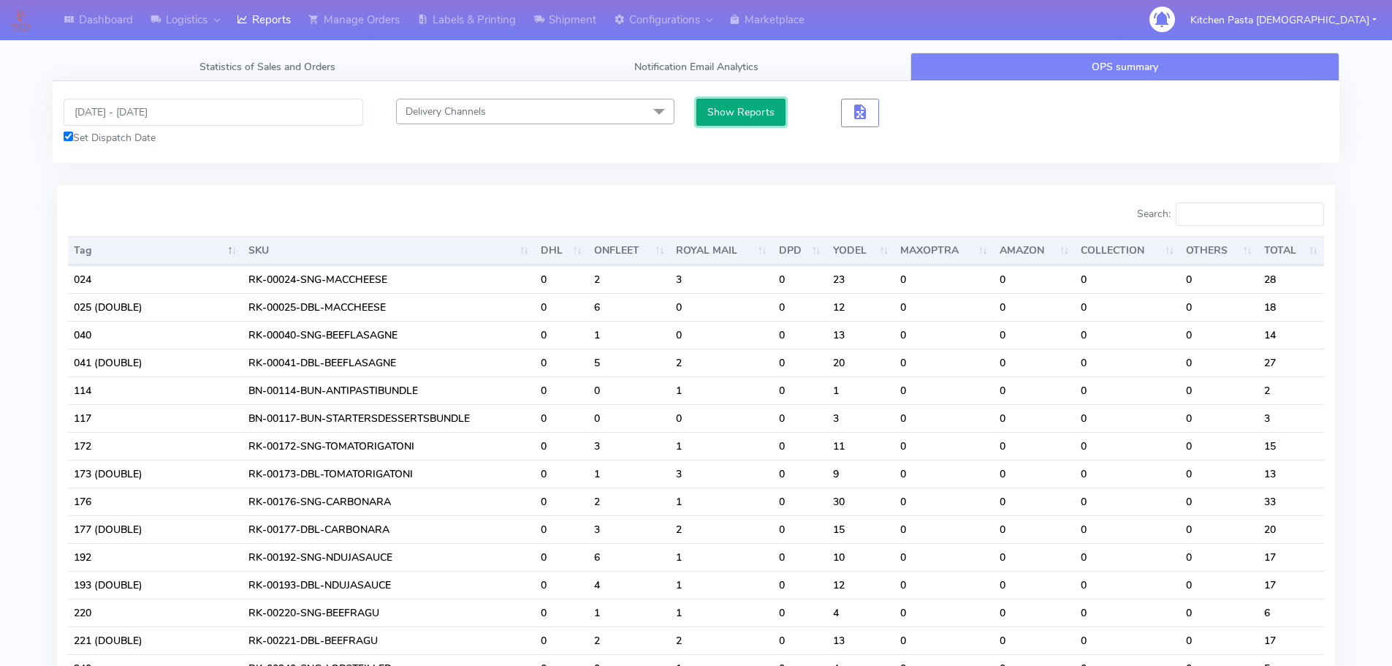
click at [699, 102] on button "Show Reports" at bounding box center [742, 112] width 90 height 27
click at [1242, 223] on input "Search:" at bounding box center [1250, 213] width 148 height 23
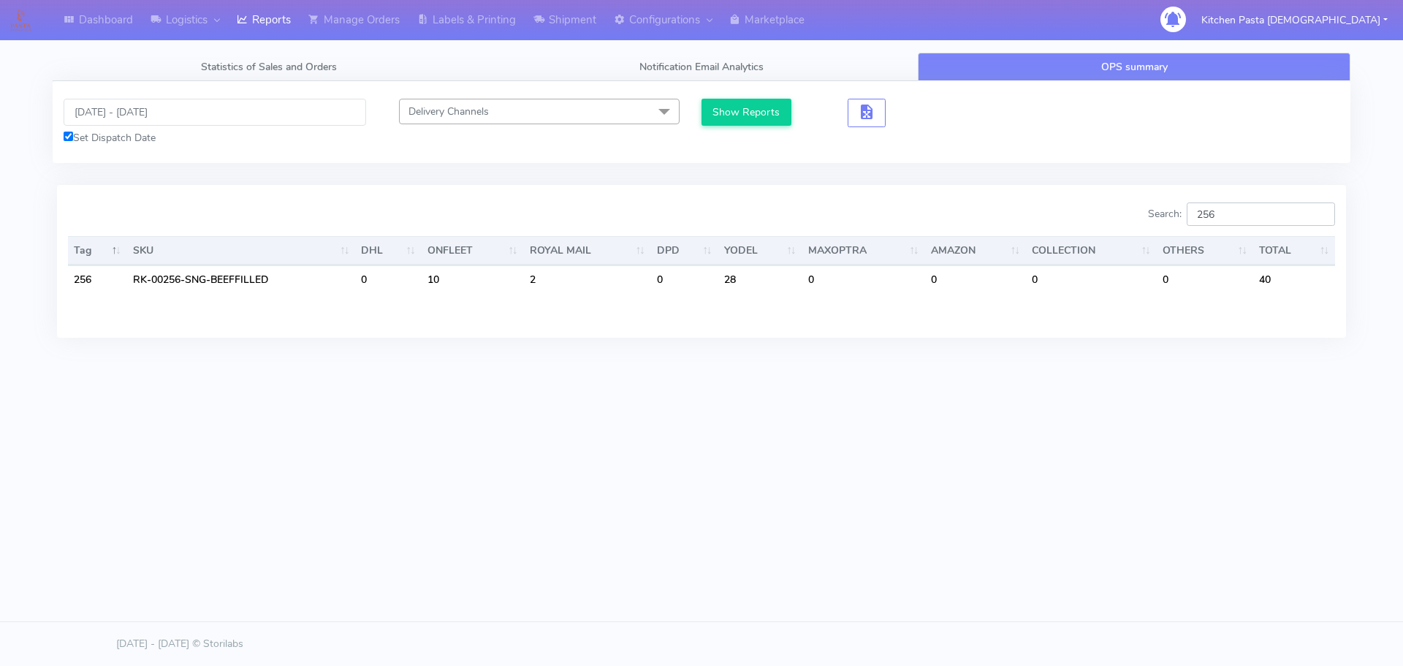
type input "256"
click at [195, 114] on input "[DATE] - [DATE]" at bounding box center [215, 112] width 303 height 27
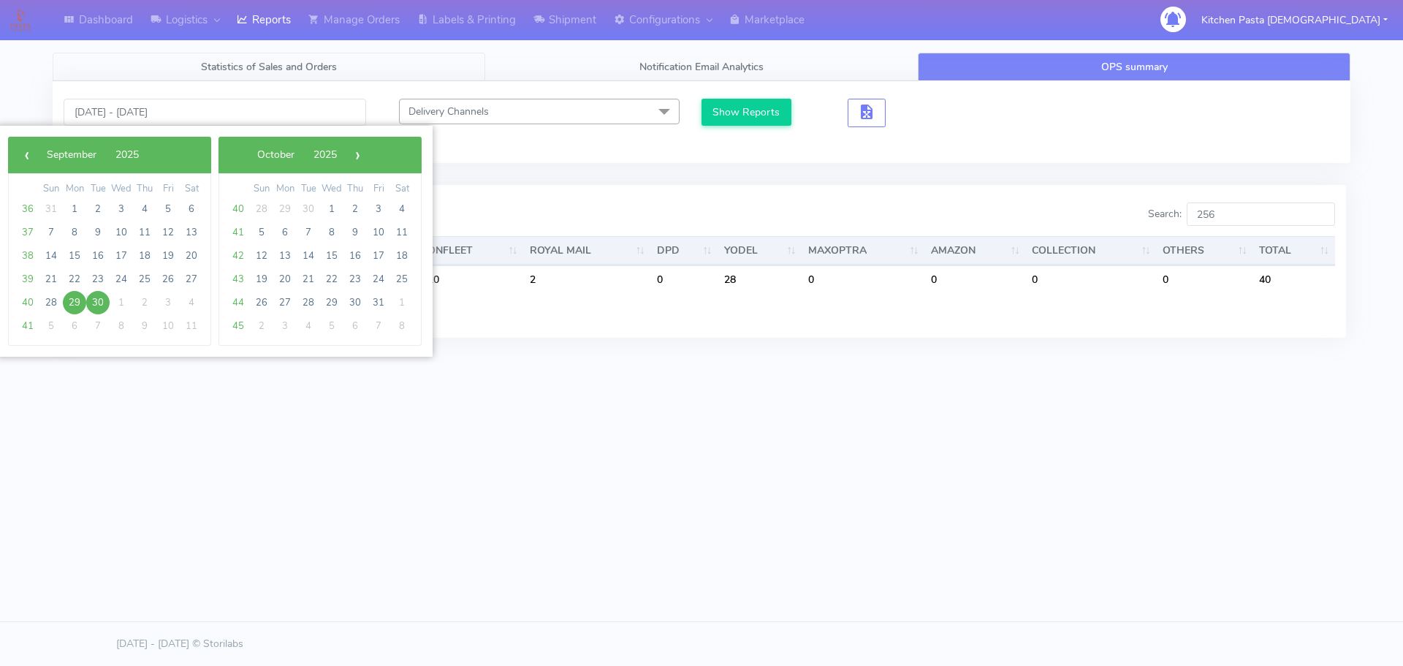
click at [230, 59] on link "Statistics of Sales and Orders" at bounding box center [269, 67] width 433 height 29
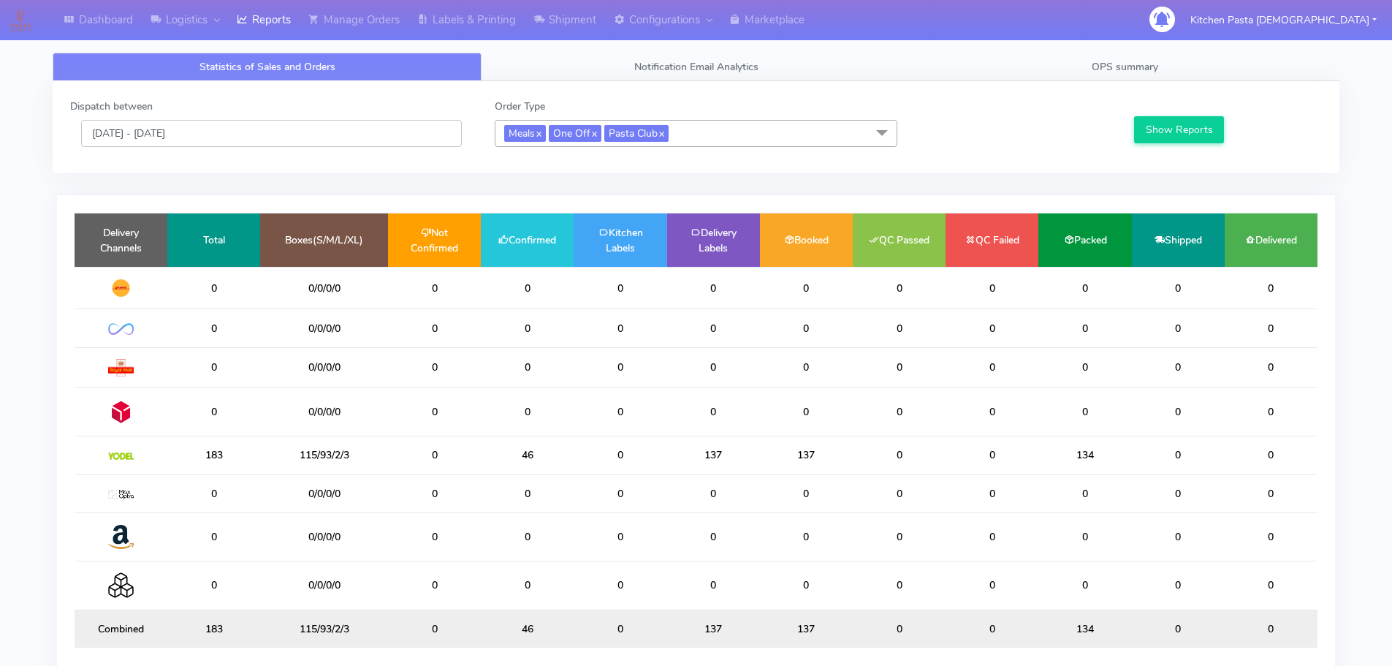
drag, startPoint x: 151, startPoint y: 136, endPoint x: 159, endPoint y: 140, distance: 8.8
click at [151, 136] on input "[DATE] - [DATE]" at bounding box center [271, 133] width 381 height 27
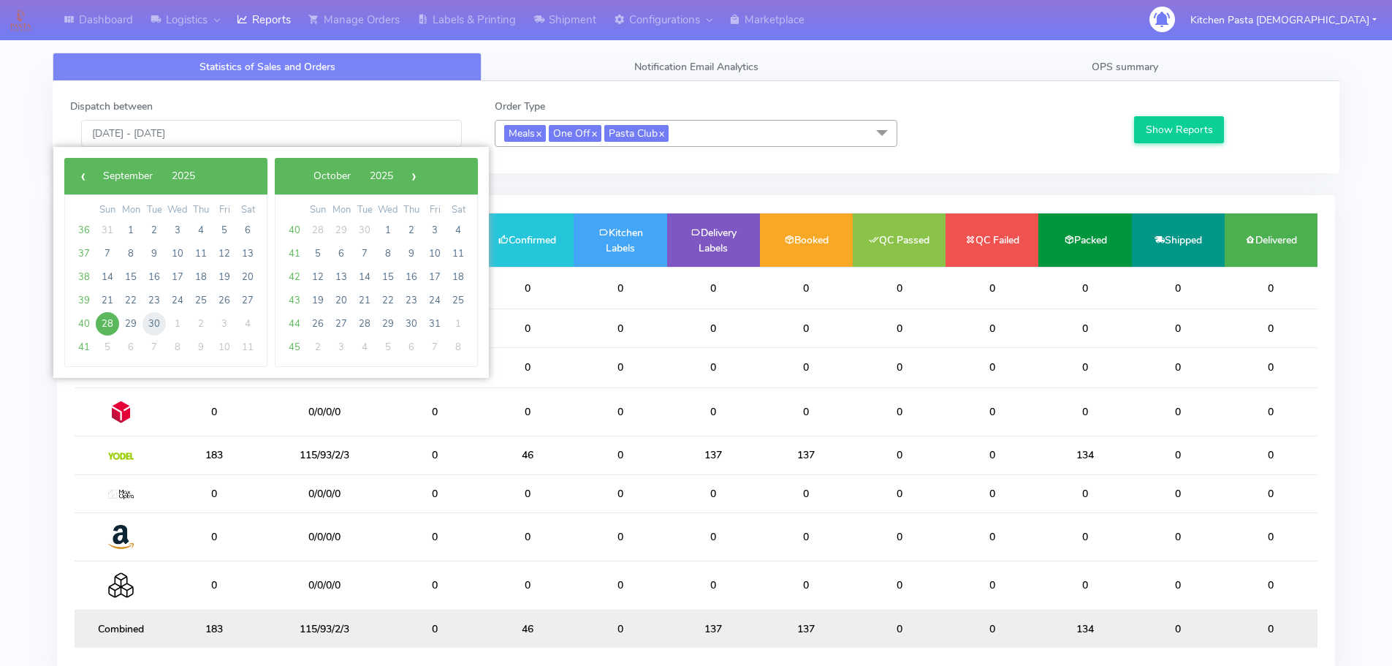
click at [151, 321] on span "30" at bounding box center [154, 323] width 23 height 23
type input "[DATE] - [DATE]"
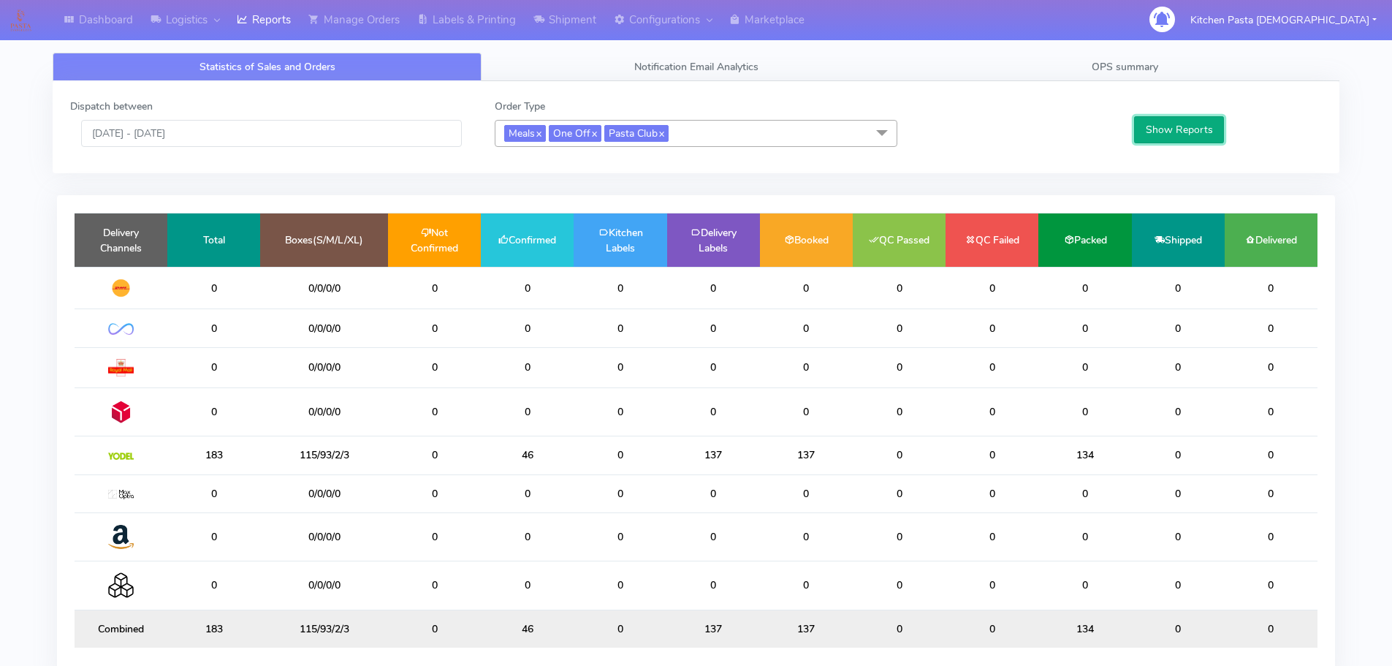
click at [1164, 134] on button "Show Reports" at bounding box center [1179, 129] width 90 height 27
click at [188, 120] on input "[DATE] - [DATE]" at bounding box center [271, 133] width 381 height 27
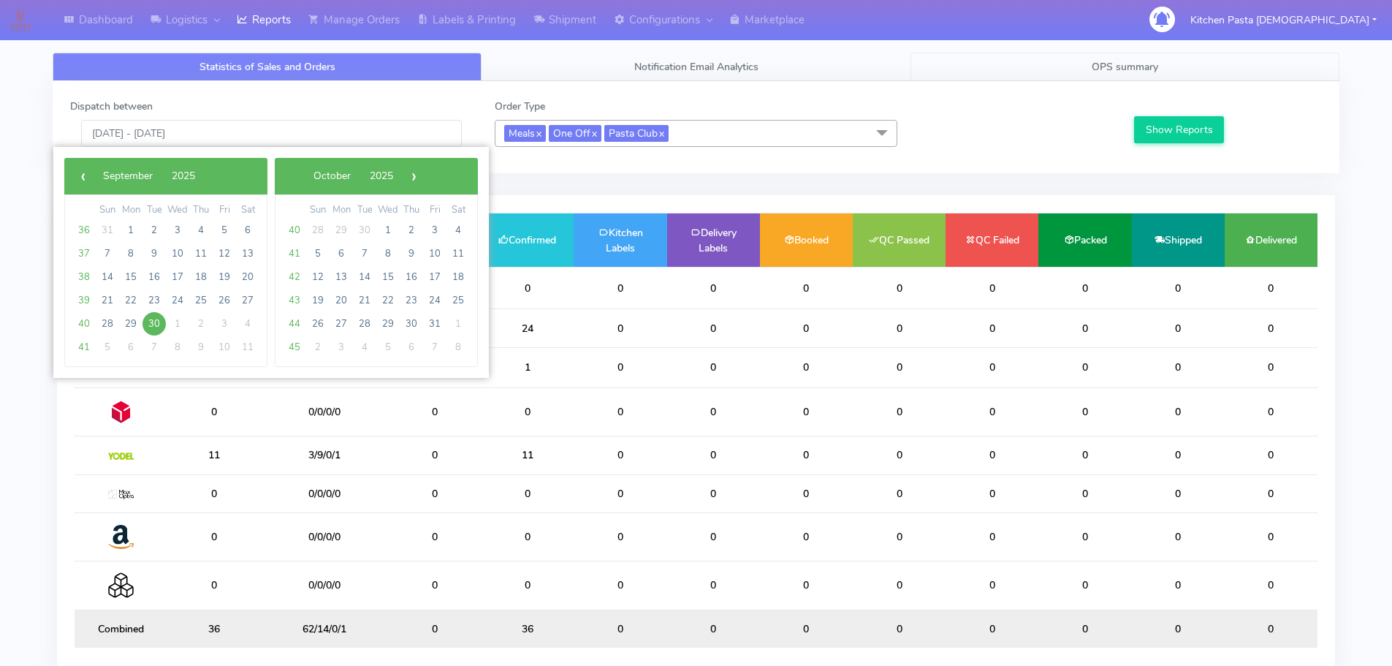
click at [1024, 75] on link "OPS summary" at bounding box center [1125, 67] width 429 height 29
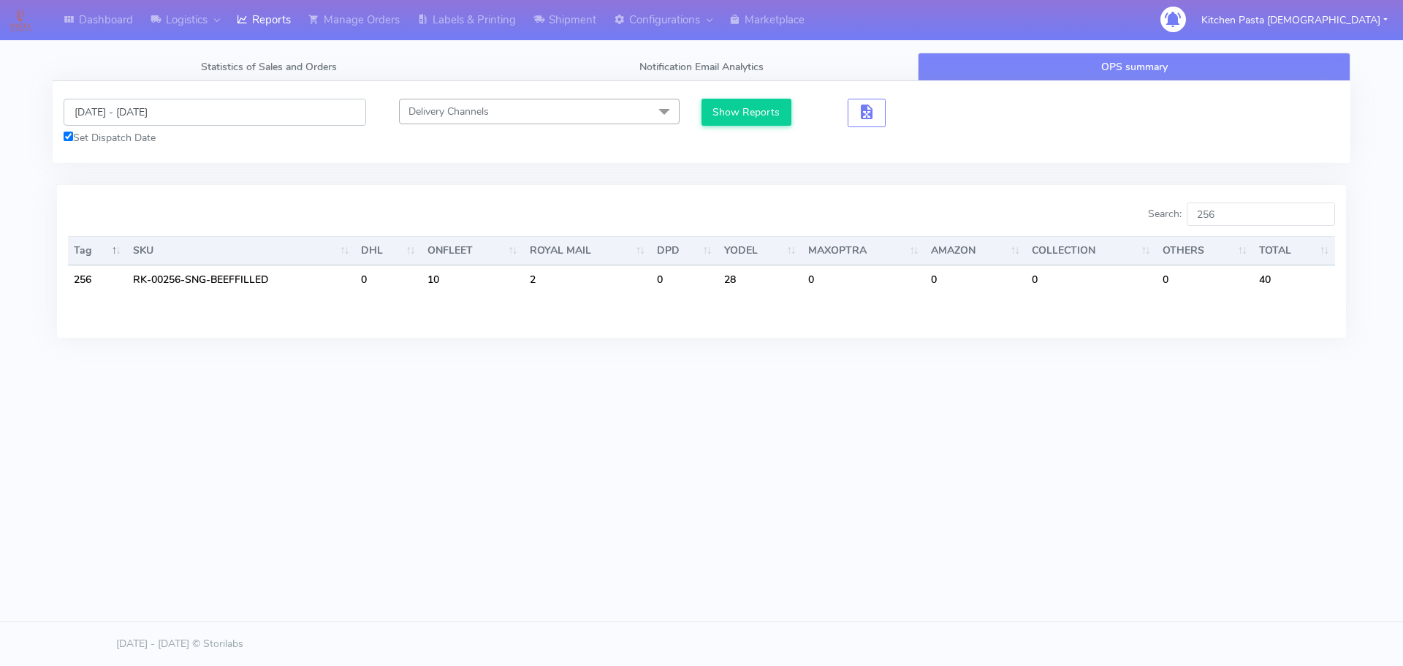
click at [143, 118] on input "[DATE] - [DATE]" at bounding box center [215, 112] width 303 height 27
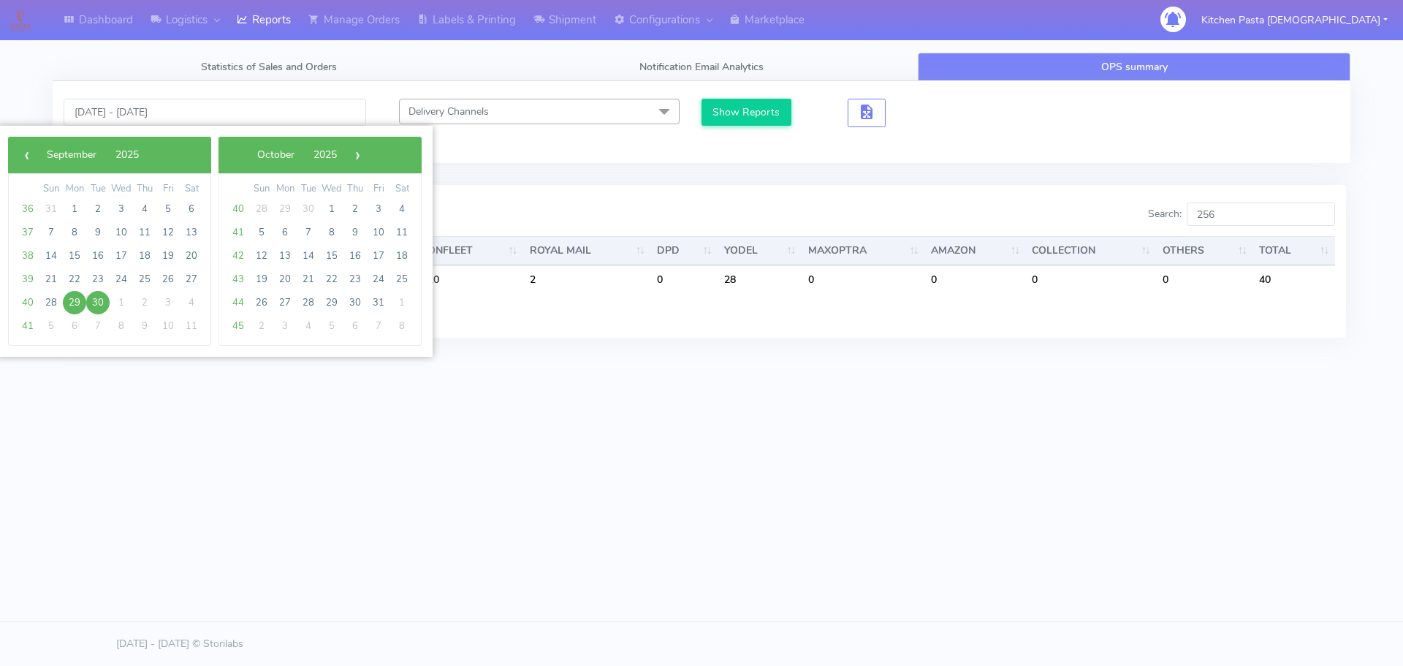
click at [73, 301] on span "29" at bounding box center [74, 302] width 23 height 23
click at [96, 301] on span "30" at bounding box center [97, 302] width 23 height 23
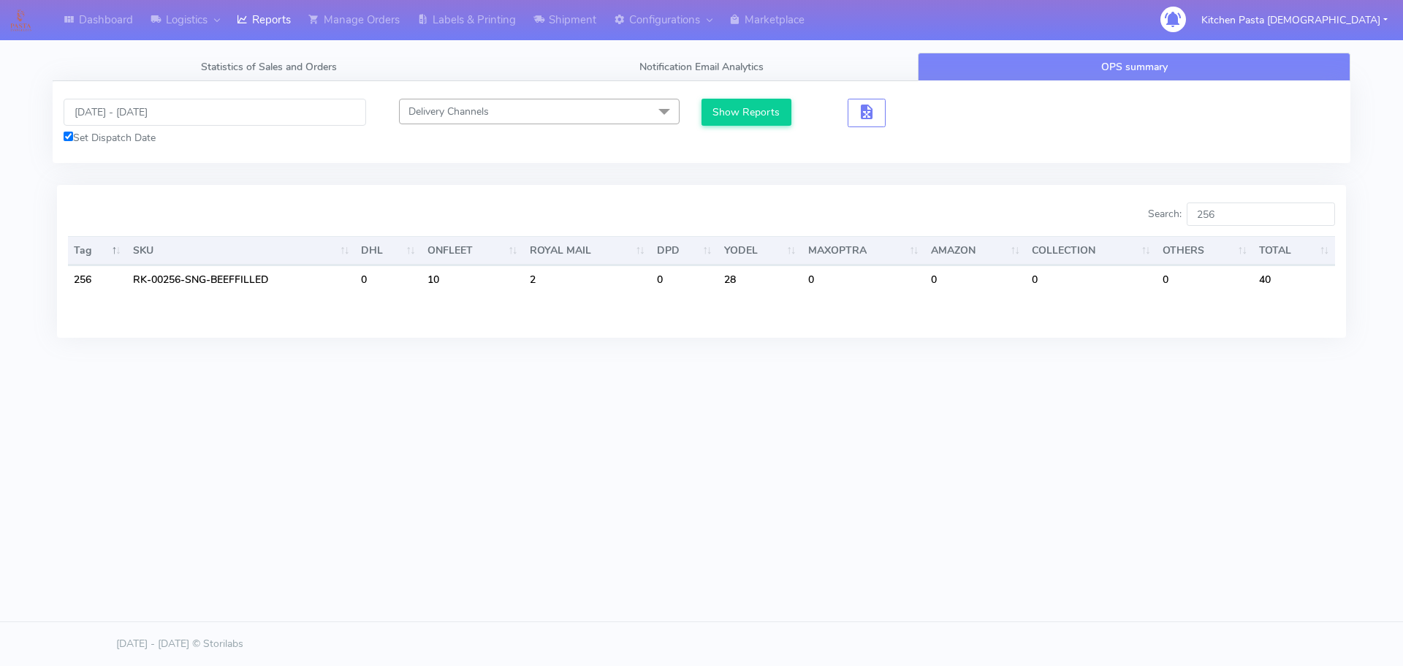
click at [732, 128] on div "Show Reports" at bounding box center [864, 122] width 325 height 47
click at [756, 109] on button "Show Reports" at bounding box center [747, 112] width 90 height 27
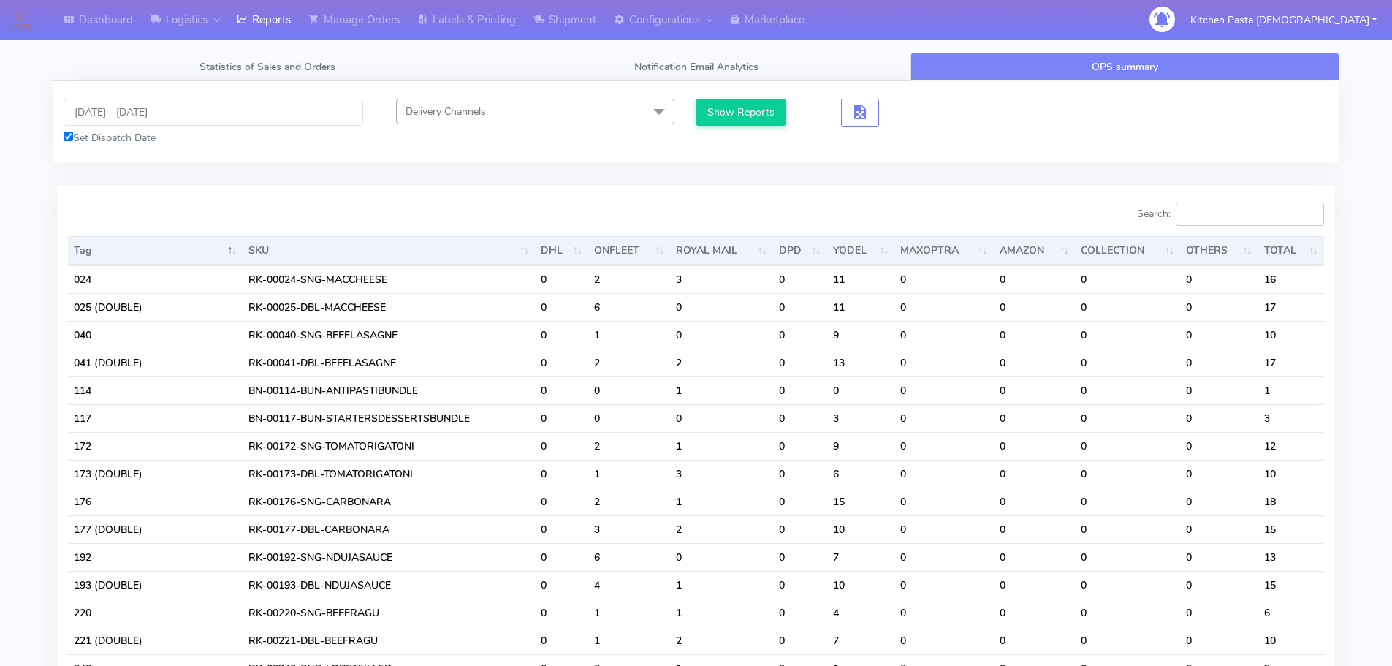
click at [1246, 206] on input "Search:" at bounding box center [1250, 213] width 148 height 23
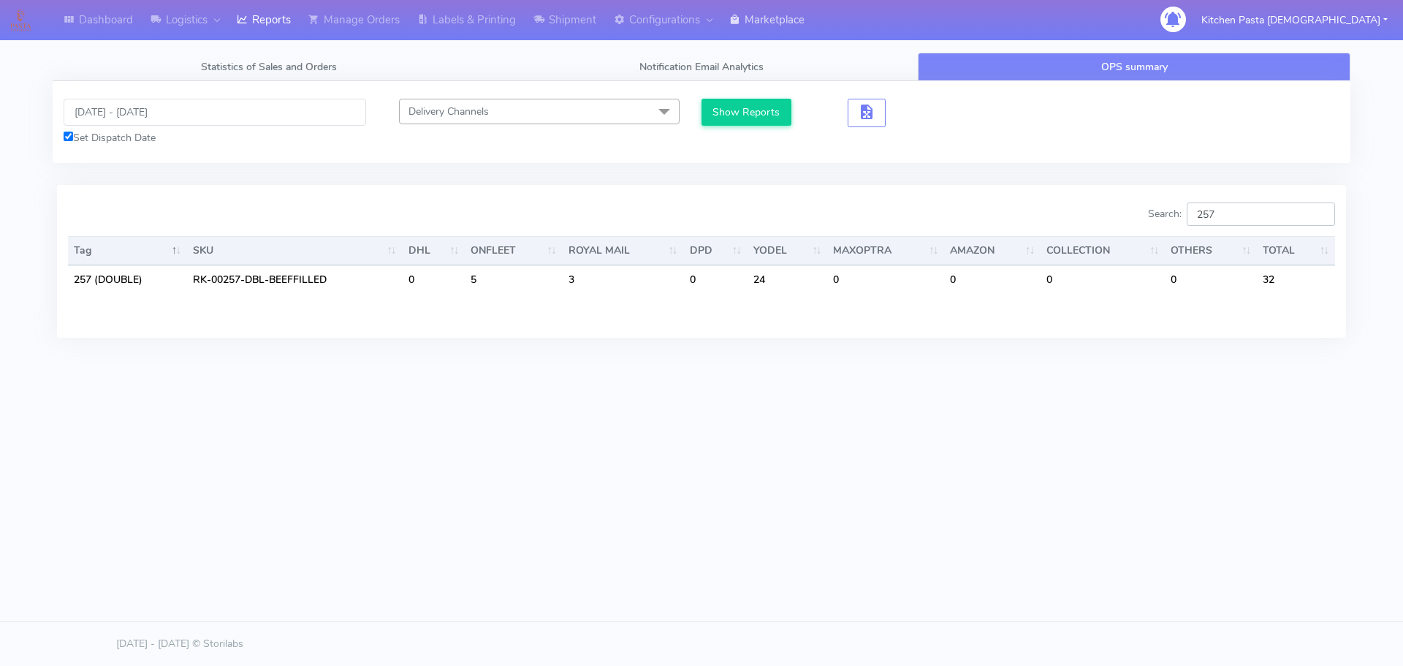
type input "257"
drag, startPoint x: 987, startPoint y: 543, endPoint x: 680, endPoint y: 81, distance: 554.2
click at [987, 543] on body "Dashboard Logistics [GEOGRAPHIC_DATA] Logistics Reports Manage Orders Labels & …" at bounding box center [701, 288] width 1403 height 577
drag, startPoint x: 1244, startPoint y: 218, endPoint x: 1164, endPoint y: 219, distance: 79.7
click at [1164, 219] on label "Search: 257" at bounding box center [1241, 213] width 187 height 23
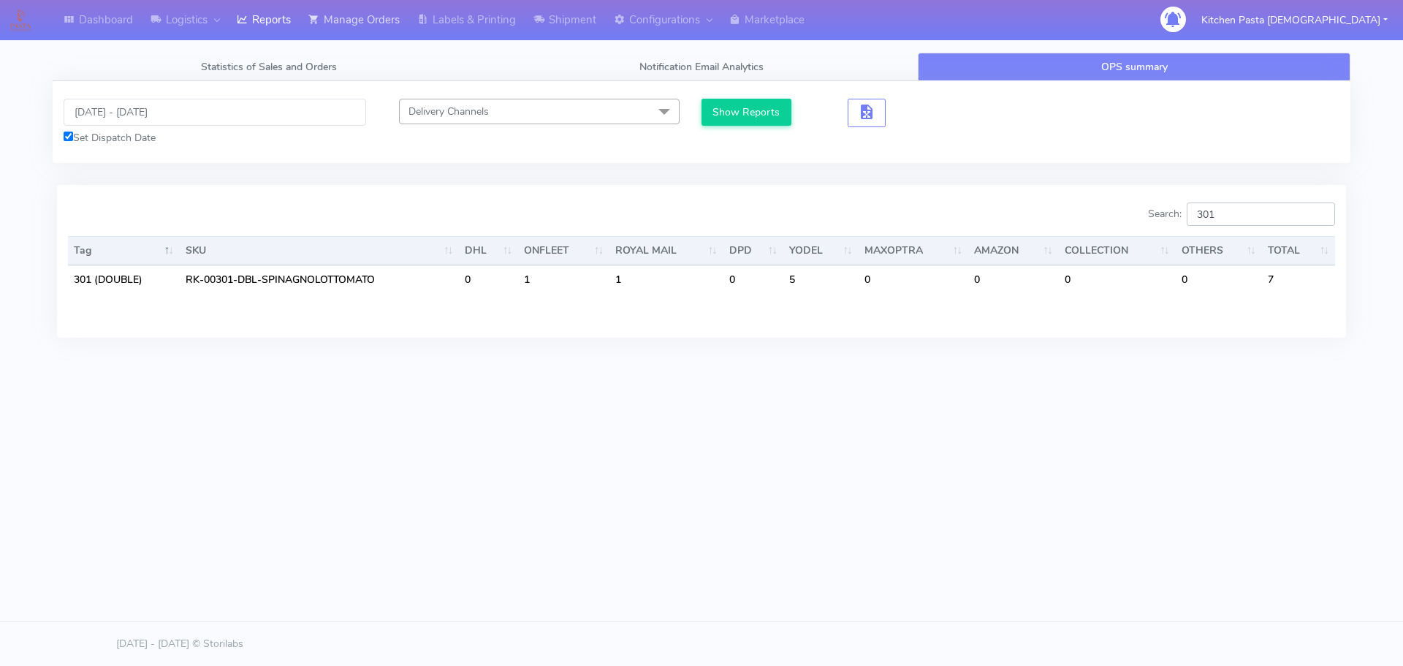
type input "301"
drag, startPoint x: 1230, startPoint y: 222, endPoint x: 1153, endPoint y: 222, distance: 77.5
click at [1153, 222] on div "Search: 301" at bounding box center [1024, 216] width 623 height 29
type input "3"
type input "351"
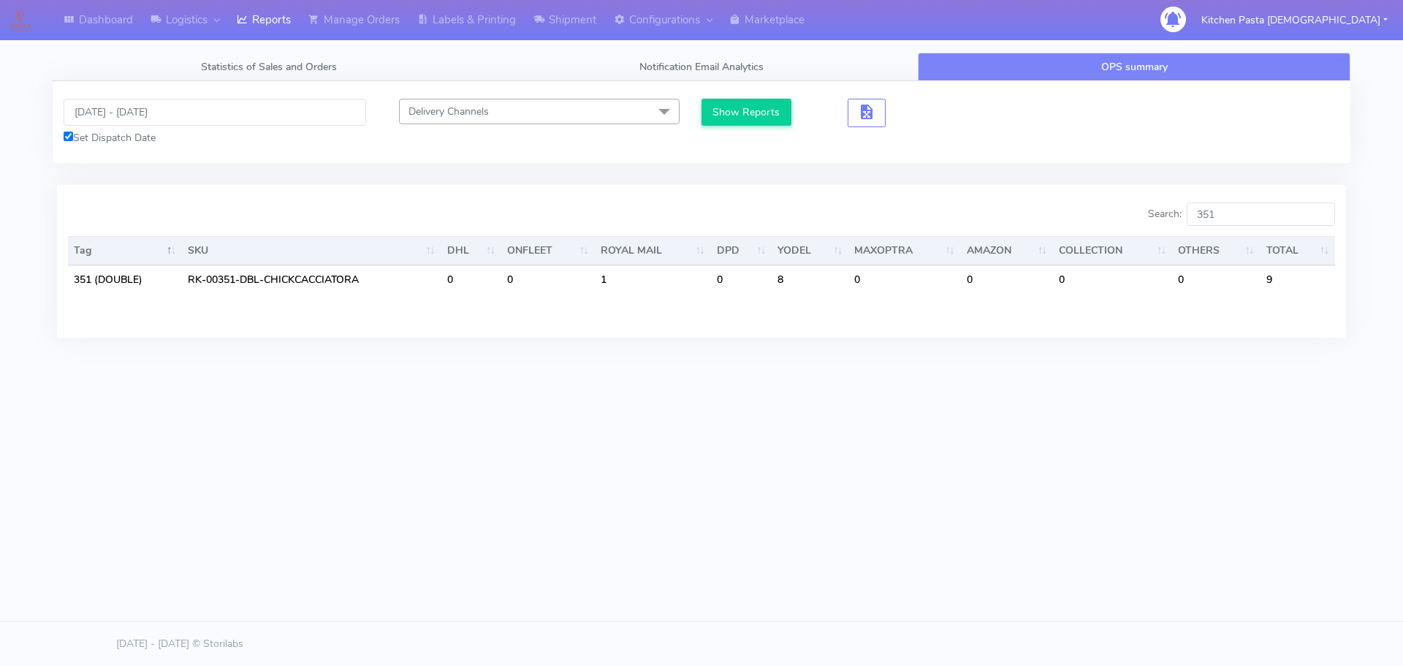
click at [941, 425] on div "Dashboard Logistics [GEOGRAPHIC_DATA] Logistics Reports Manage Orders Labels & …" at bounding box center [701, 266] width 1403 height 533
click at [1266, 214] on input "351" at bounding box center [1261, 213] width 148 height 23
